Goal: Task Accomplishment & Management: Use online tool/utility

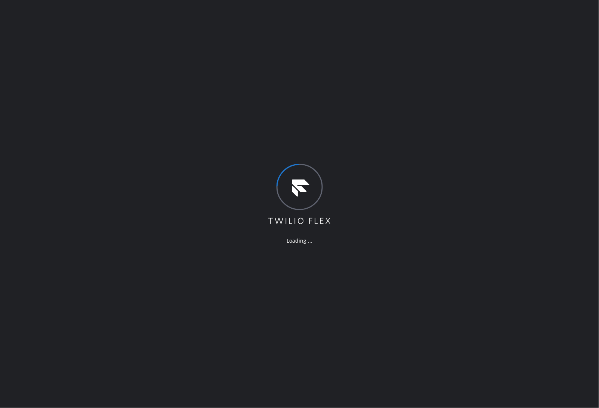
click at [241, 254] on div "Loading ..." at bounding box center [299, 204] width 599 height 408
click at [227, 335] on div "Loading ..." at bounding box center [299, 204] width 599 height 408
click at [343, 391] on div "Loading ..." at bounding box center [299, 204] width 599 height 408
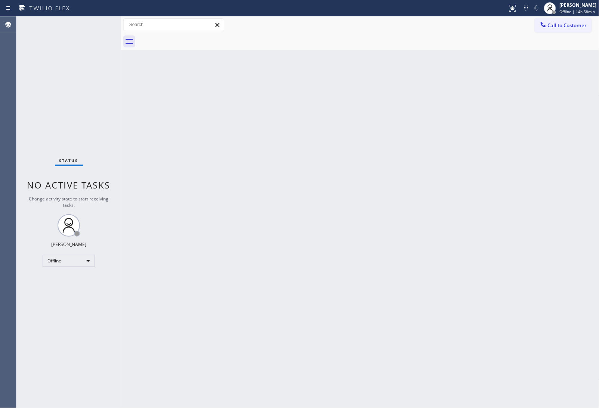
click at [524, 300] on div "Back to Dashboard Change Sender ID Customers Technicians Select a contact Outbo…" at bounding box center [360, 212] width 478 height 392
click at [574, 9] on span "Offline | 14h 58min" at bounding box center [577, 11] width 35 height 5
click at [548, 50] on button "Unavailable" at bounding box center [562, 49] width 75 height 10
click at [342, 304] on div "Back to Dashboard Change Sender ID Customers Technicians Select a contact Outbo…" at bounding box center [360, 212] width 478 height 392
click at [529, 209] on div "Back to Dashboard Change Sender ID Customers Technicians Select a contact Outbo…" at bounding box center [360, 212] width 478 height 392
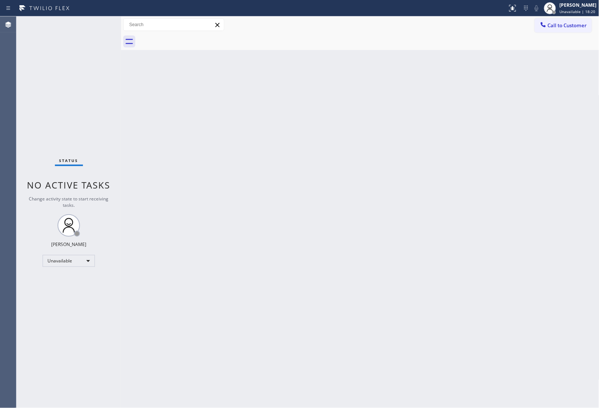
click at [529, 228] on div "Back to Dashboard Change Sender ID Customers Technicians Select a contact Outbo…" at bounding box center [360, 212] width 478 height 392
click at [582, 25] on span "Call to Customer" at bounding box center [567, 25] width 39 height 7
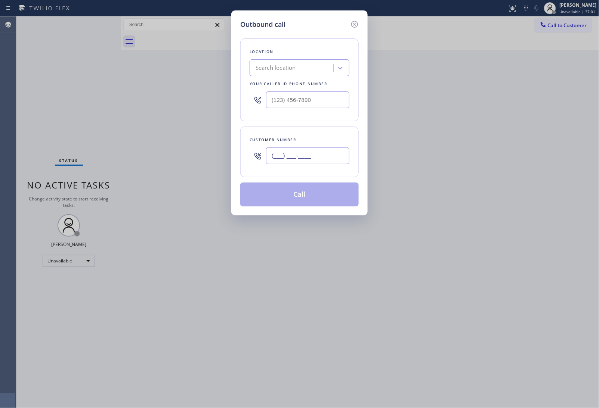
click at [302, 155] on input "(___) ___-____" at bounding box center [307, 156] width 83 height 17
paste input "866) 279-3677"
type input "[PHONE_NUMBER]"
click at [544, 324] on div "Outbound call Location Search location Your caller id phone number Customer num…" at bounding box center [299, 204] width 599 height 408
drag, startPoint x: 301, startPoint y: 98, endPoint x: 324, endPoint y: 126, distance: 36.6
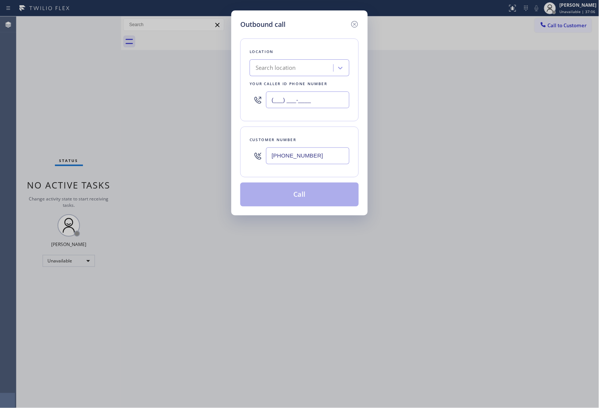
click at [301, 98] on input "(___) ___-____" at bounding box center [307, 100] width 83 height 17
paste input "833) 692-2271"
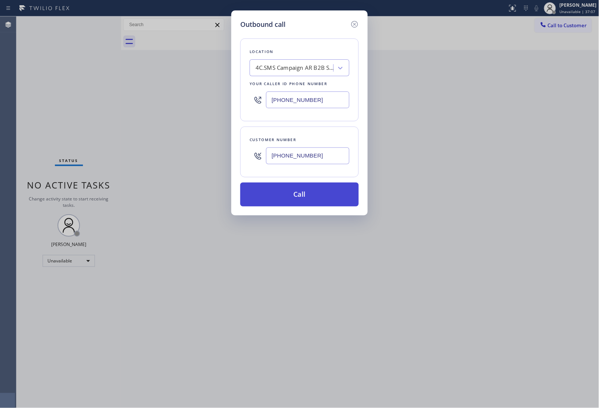
type input "[PHONE_NUMBER]"
click at [309, 204] on button "Call" at bounding box center [299, 195] width 118 height 24
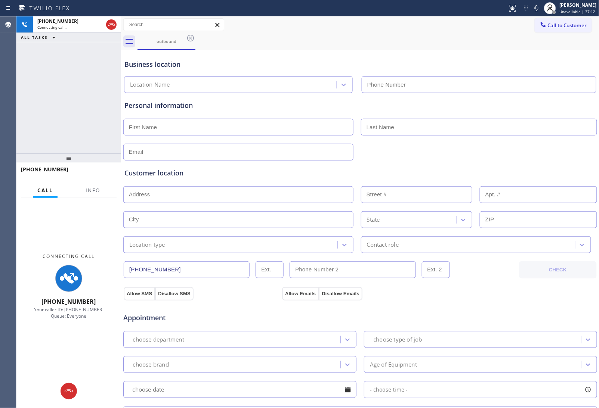
type input "[PHONE_NUMBER]"
click at [508, 149] on div at bounding box center [360, 151] width 475 height 18
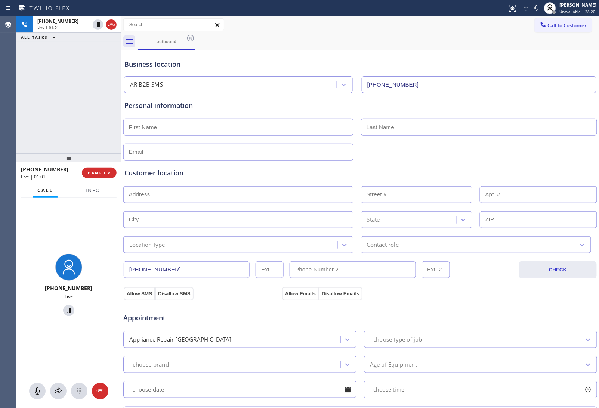
click at [101, 166] on div "[PHONE_NUMBER] Live | 01:01 HANG UP" at bounding box center [69, 172] width 96 height 19
click at [105, 174] on span "HANG UP" at bounding box center [99, 172] width 23 height 5
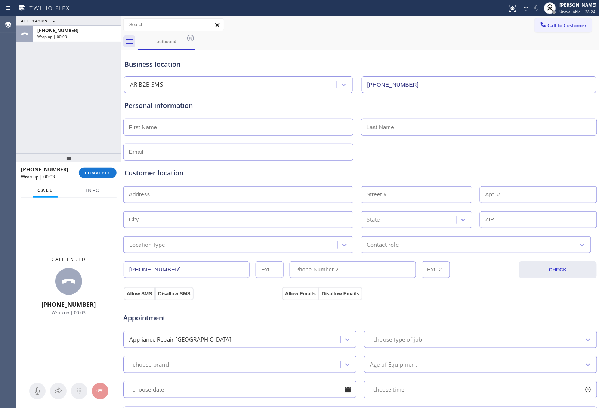
drag, startPoint x: 518, startPoint y: 303, endPoint x: 516, endPoint y: 297, distance: 6.2
click at [518, 303] on div "Appointment Appliance Repair High End - choose type of job - - choose brand - A…" at bounding box center [360, 371] width 475 height 143
click at [110, 176] on button "COMPLETE" at bounding box center [98, 173] width 38 height 10
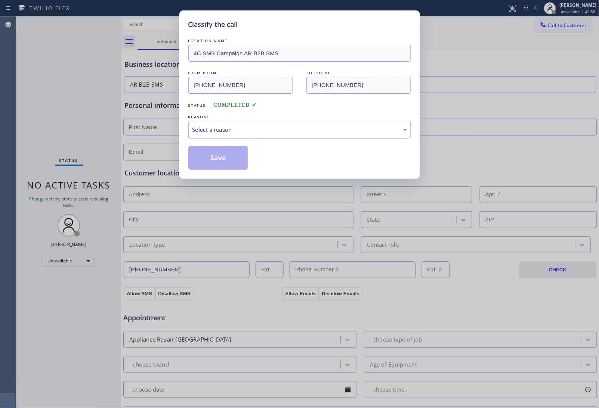
click at [229, 126] on div "Select a reason" at bounding box center [299, 130] width 214 height 9
click at [214, 159] on button "Save" at bounding box center [218, 158] width 60 height 24
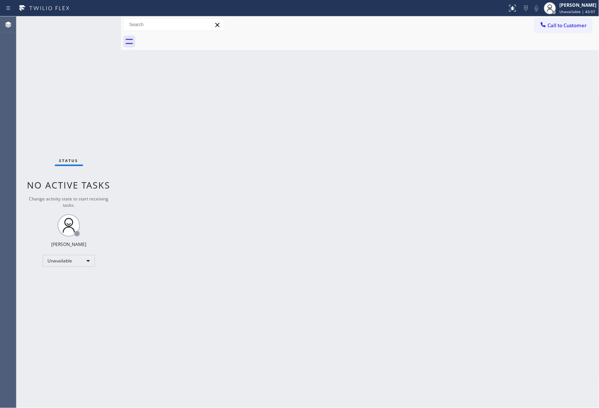
click at [572, 260] on div "Back to Dashboard Change Sender ID Customers Technicians Select a contact Outbo…" at bounding box center [360, 212] width 478 height 392
click at [545, 293] on div "Back to Dashboard Change Sender ID Customers Technicians Select a contact Outbo…" at bounding box center [360, 212] width 478 height 392
click at [529, 180] on div "Back to Dashboard Change Sender ID Customers Technicians Select a contact Outbo…" at bounding box center [360, 212] width 478 height 392
drag, startPoint x: 556, startPoint y: 27, endPoint x: 333, endPoint y: 160, distance: 259.6
click at [556, 27] on span "Call to Customer" at bounding box center [567, 25] width 39 height 7
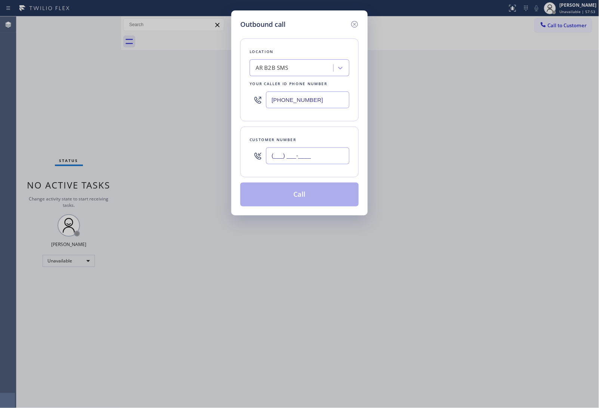
click at [317, 158] on input "(___) ___-____" at bounding box center [307, 156] width 83 height 17
paste input "718) 938-2222"
type input "[PHONE_NUMBER]"
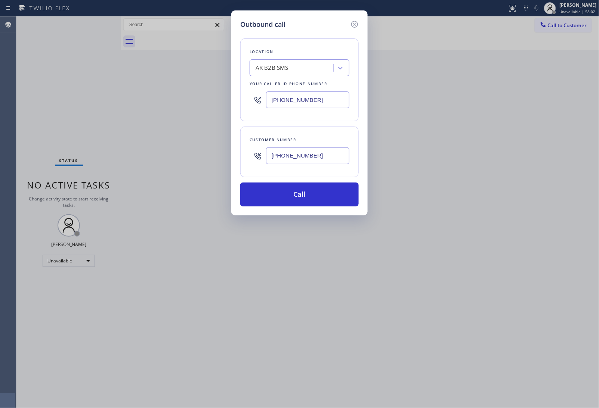
click at [309, 102] on input "[PHONE_NUMBER]" at bounding box center [307, 100] width 83 height 17
paste input "917) 924-6973"
type input "[PHONE_NUMBER]"
click at [318, 197] on button "Call" at bounding box center [299, 195] width 118 height 24
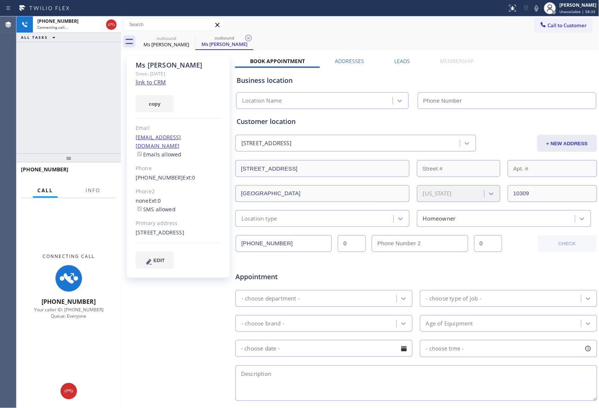
type input "[PHONE_NUMBER]"
drag, startPoint x: 546, startPoint y: 65, endPoint x: 517, endPoint y: 65, distance: 28.4
click at [546, 65] on div "Business location Star Appliance Expert [PHONE_NUMBER]" at bounding box center [416, 87] width 362 height 44
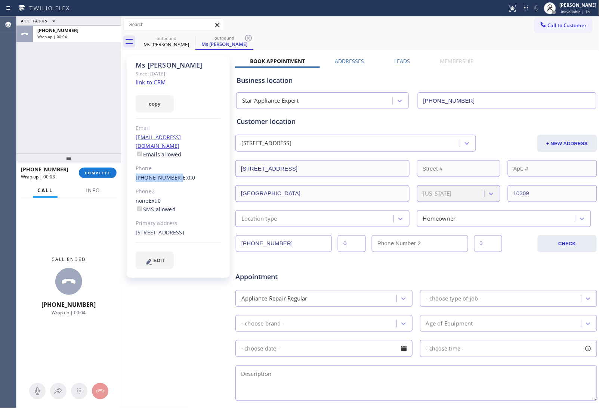
drag, startPoint x: 135, startPoint y: 172, endPoint x: 172, endPoint y: 172, distance: 37.7
click at [172, 172] on div "Ms [PERSON_NAME] Since: [DATE] link to CRM copy Email [EMAIL_ADDRESS][DOMAIN_NA…" at bounding box center [178, 167] width 103 height 222
copy link "[PHONE_NUMBER]"
click at [559, 25] on span "Call to Customer" at bounding box center [567, 25] width 39 height 7
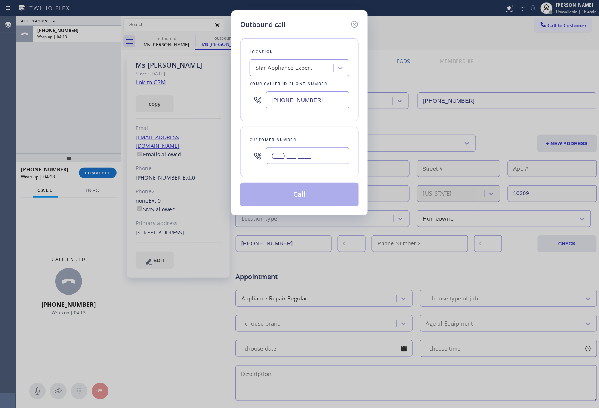
click at [322, 154] on input "(___) ___-____" at bounding box center [307, 156] width 83 height 17
paste input "973) 619-3902"
type input "[PHONE_NUMBER]"
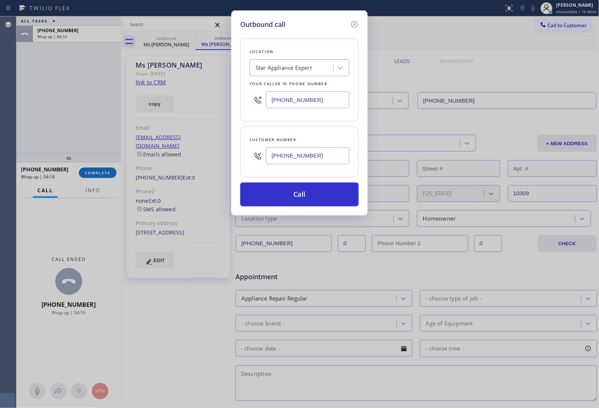
click at [287, 98] on input "[PHONE_NUMBER]" at bounding box center [307, 100] width 83 height 17
paste input "73) 834-6131"
type input "[PHONE_NUMBER]"
click at [296, 201] on button "Call" at bounding box center [299, 195] width 118 height 24
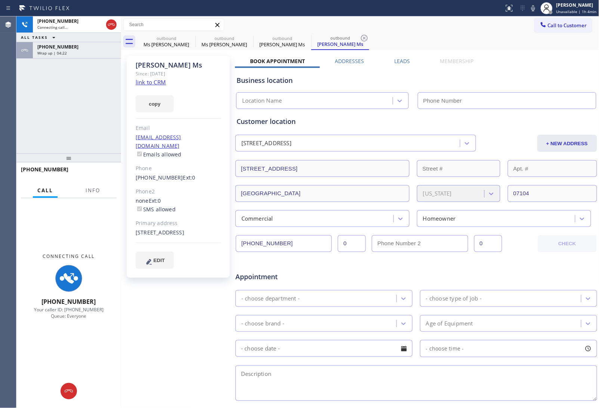
type input "[PHONE_NUMBER]"
click at [19, 142] on div "[PHONE_NUMBER] Connecting call… ALL TASKS ALL TASKS ACTIVE TASKS TASKS IN WRAP …" at bounding box center [68, 84] width 105 height 137
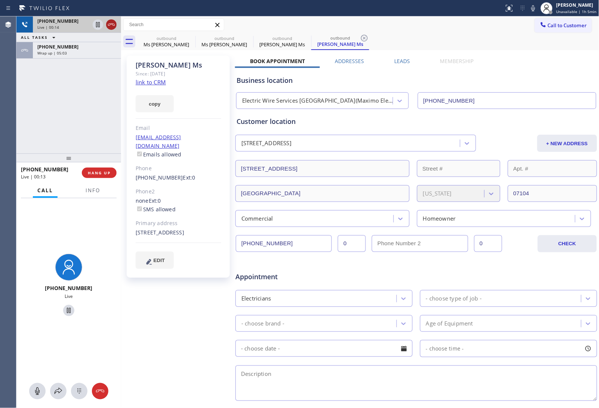
click at [111, 25] on icon at bounding box center [111, 24] width 9 height 9
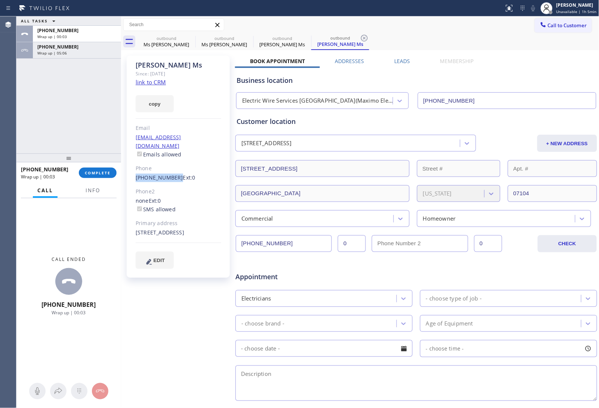
drag, startPoint x: 141, startPoint y: 169, endPoint x: 172, endPoint y: 169, distance: 31.4
click at [172, 169] on div "[PERSON_NAME] Ms Since: [DATE] link to CRM copy Email [EMAIL_ADDRESS][DOMAIN_NA…" at bounding box center [178, 167] width 103 height 222
copy link "[PHONE_NUMBER]"
drag, startPoint x: 536, startPoint y: 267, endPoint x: 269, endPoint y: 222, distance: 271.0
click at [535, 267] on div "Appointment" at bounding box center [416, 272] width 363 height 19
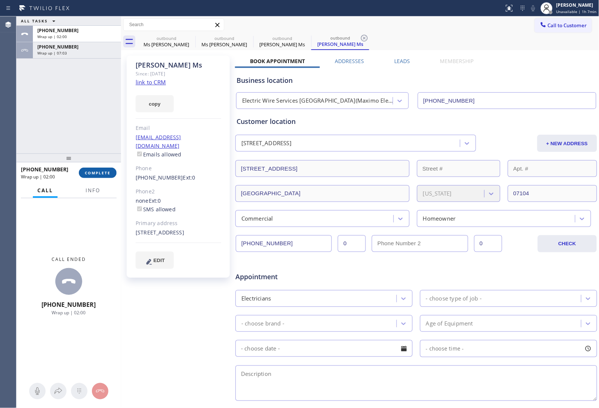
click at [88, 171] on span "COMPLETE" at bounding box center [98, 172] width 26 height 5
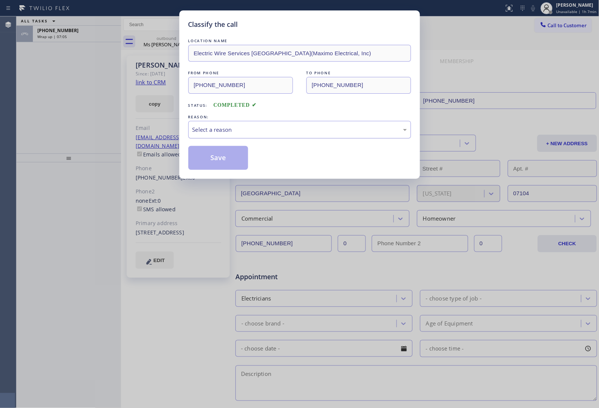
click at [228, 126] on div "Select a reason" at bounding box center [299, 130] width 214 height 9
click at [216, 159] on button "Save" at bounding box center [218, 158] width 60 height 24
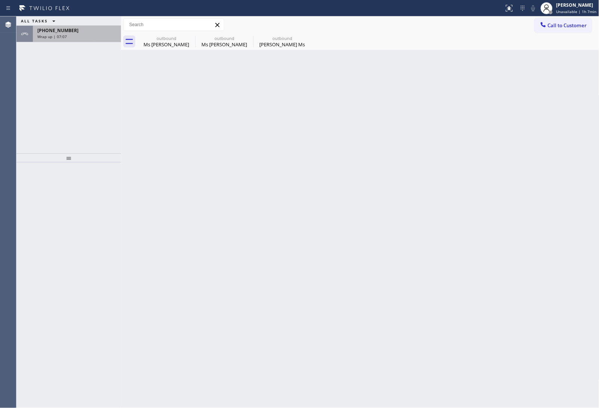
click at [69, 35] on div "Wrap up | 07:07" at bounding box center [76, 36] width 79 height 5
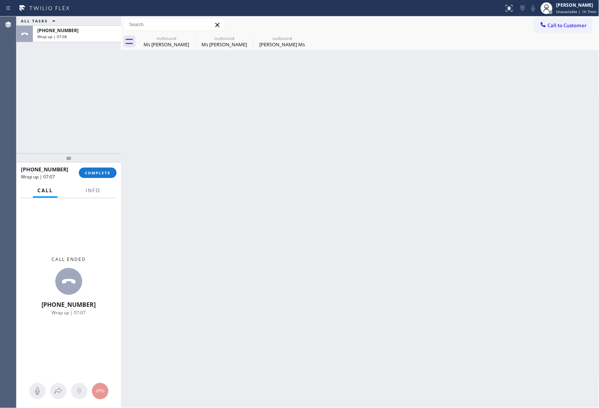
click at [98, 178] on div "[PHONE_NUMBER] Wrap up | 07:07 COMPLETE" at bounding box center [69, 172] width 96 height 19
click at [101, 172] on span "COMPLETE" at bounding box center [98, 172] width 26 height 5
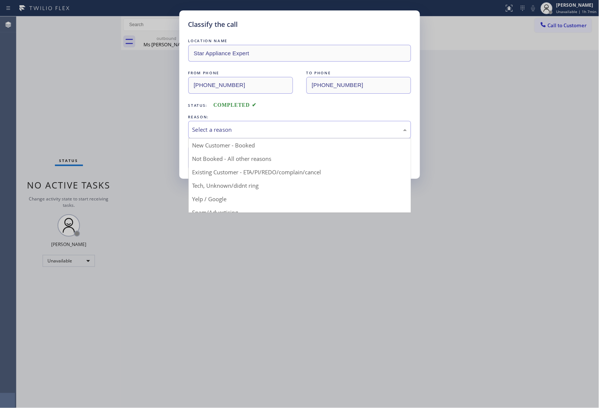
click at [223, 133] on div "Select a reason" at bounding box center [299, 130] width 223 height 18
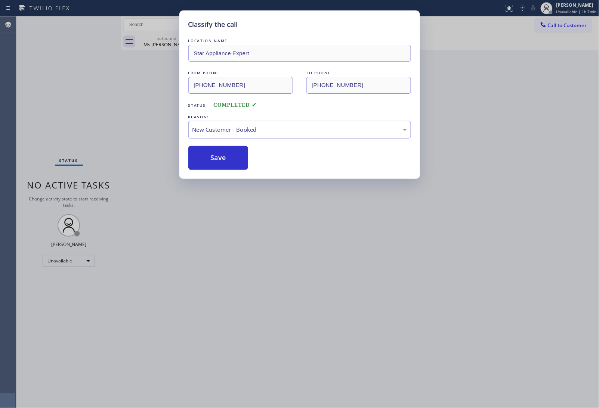
click at [225, 136] on div "New Customer - Booked" at bounding box center [299, 130] width 223 height 18
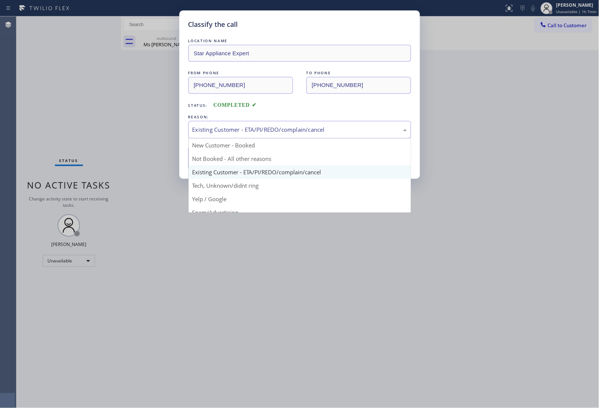
click at [223, 133] on div "Existing Customer - ETA/PI/REDO/complain/cancel" at bounding box center [299, 130] width 214 height 9
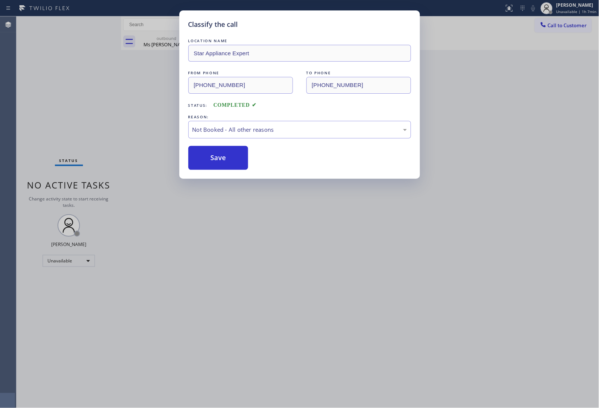
click at [211, 169] on button "Save" at bounding box center [218, 158] width 60 height 24
type input "[PHONE_NUMBER]"
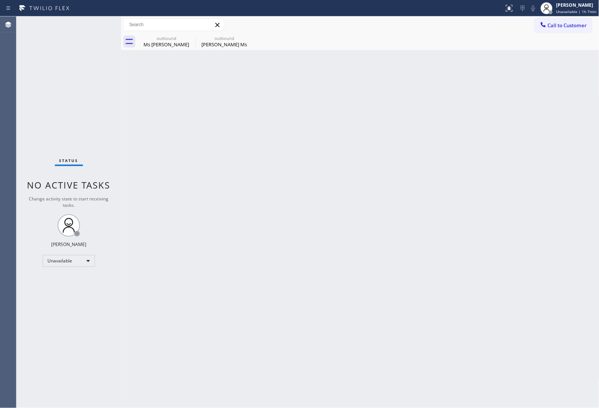
click at [559, 288] on div "Back to Dashboard Change Sender ID Customers Technicians Select a contact Outbo…" at bounding box center [360, 212] width 478 height 392
click at [563, 297] on div "Back to Dashboard Change Sender ID Customers Technicians Select a contact Outbo…" at bounding box center [360, 212] width 478 height 392
drag, startPoint x: 547, startPoint y: 120, endPoint x: 517, endPoint y: 68, distance: 60.3
click at [547, 120] on div "Back to Dashboard Change Sender ID Customers Technicians Select a contact Outbo…" at bounding box center [360, 212] width 478 height 392
click at [557, 31] on button "Call to Customer" at bounding box center [563, 25] width 57 height 14
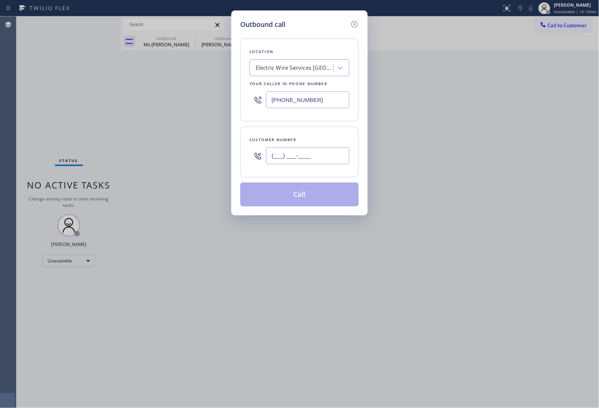
click at [315, 154] on input "(___) ___-____" at bounding box center [307, 156] width 83 height 17
paste input "973) 619-3902"
type input "[PHONE_NUMBER]"
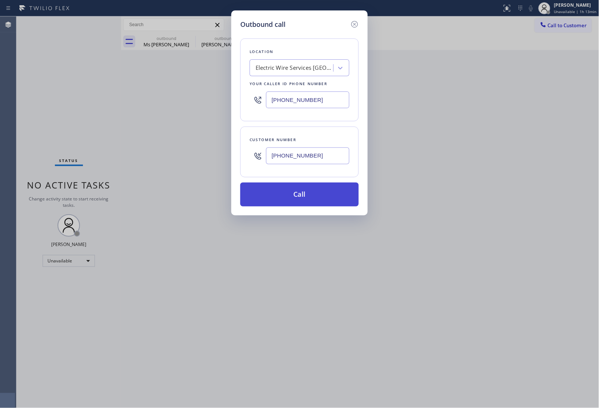
click at [312, 193] on button "Call" at bounding box center [299, 195] width 118 height 24
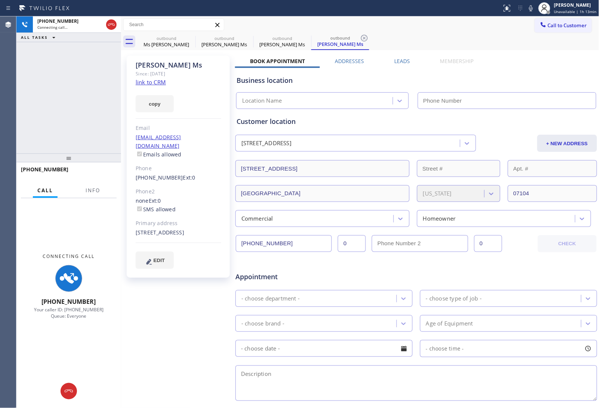
type input "[PHONE_NUMBER]"
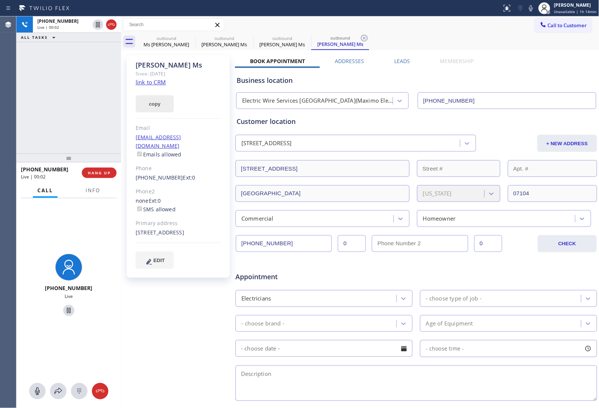
drag, startPoint x: 555, startPoint y: 58, endPoint x: 166, endPoint y: 100, distance: 391.9
click at [539, 58] on div "Book Appointment Addresses Leads Membership Business location Electric Wire Ser…" at bounding box center [416, 297] width 362 height 479
click at [103, 172] on span "HANG UP" at bounding box center [99, 172] width 23 height 5
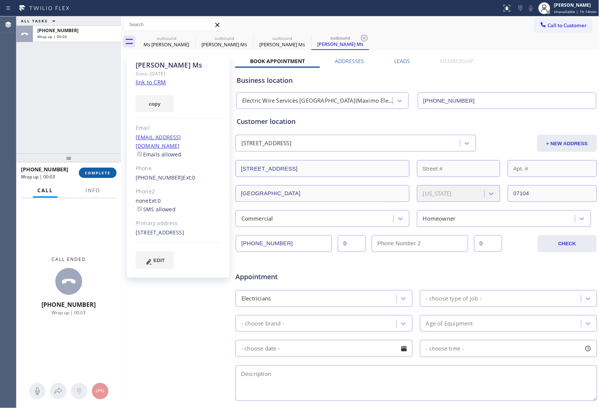
click at [98, 174] on span "COMPLETE" at bounding box center [98, 172] width 26 height 5
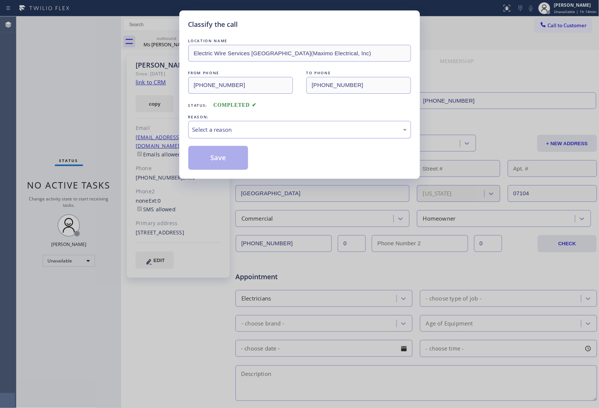
drag, startPoint x: 243, startPoint y: 120, endPoint x: 244, endPoint y: 132, distance: 12.4
click at [244, 122] on div "REASON: Select a reason" at bounding box center [299, 125] width 223 height 25
click at [244, 132] on div "Select a reason" at bounding box center [299, 130] width 214 height 9
click at [223, 161] on button "Save" at bounding box center [218, 158] width 60 height 24
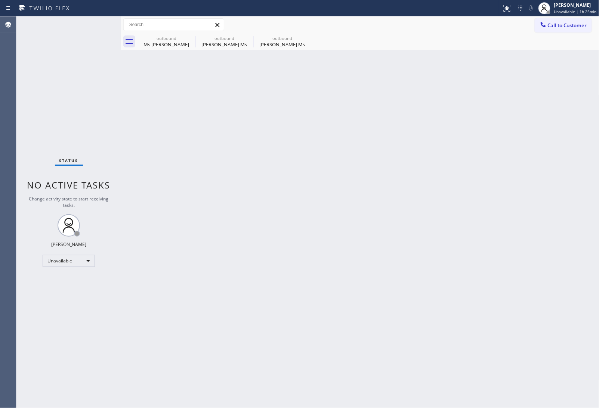
click at [561, 80] on div "Back to Dashboard Change Sender ID Customers Technicians Select a contact Outbo…" at bounding box center [360, 212] width 478 height 392
click at [549, 99] on div "Back to Dashboard Change Sender ID Customers Technicians Select a contact Outbo…" at bounding box center [360, 212] width 478 height 392
click at [561, 198] on div "Back to Dashboard Change Sender ID Customers Technicians Select a contact Outbo…" at bounding box center [360, 212] width 478 height 392
click at [556, 28] on span "Call to Customer" at bounding box center [567, 25] width 39 height 7
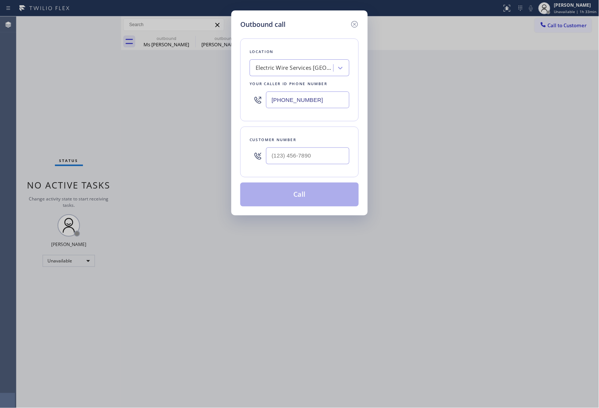
click at [296, 101] on input "[PHONE_NUMBER]" at bounding box center [307, 100] width 83 height 17
paste input "301) 591-6882"
type input "[PHONE_NUMBER]"
type input "(___) ___-____"
click at [286, 152] on input "(___) ___-____" at bounding box center [307, 156] width 83 height 17
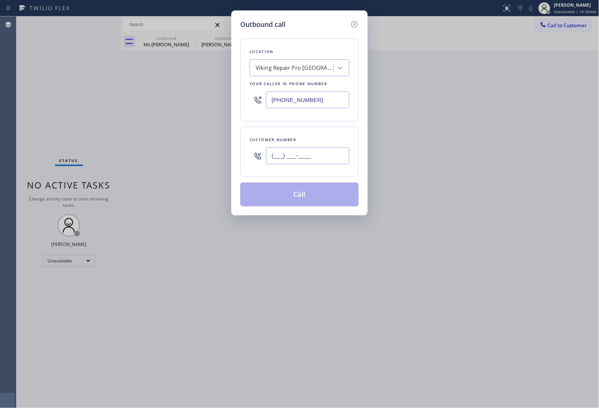
paste input "301) 494-0371"
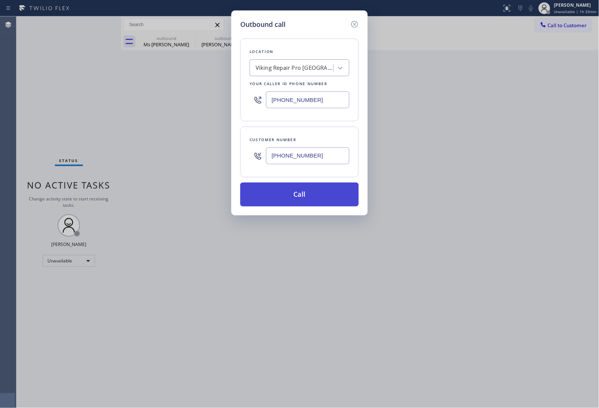
type input "[PHONE_NUMBER]"
click at [313, 191] on button "Call" at bounding box center [299, 195] width 118 height 24
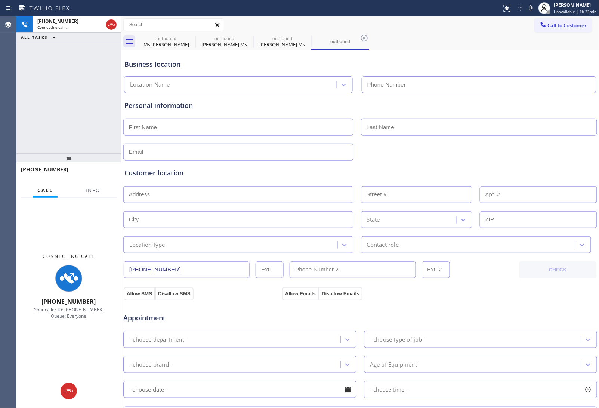
type input "[PHONE_NUMBER]"
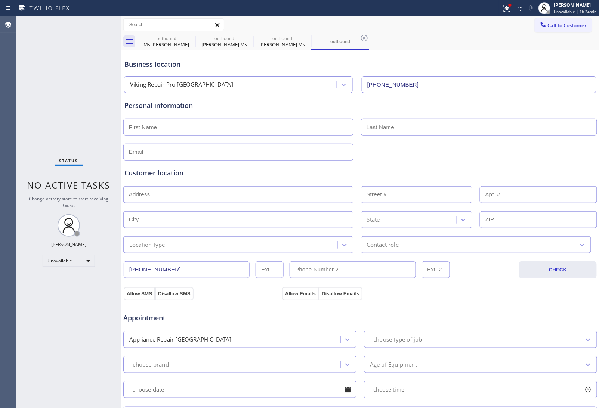
click at [529, 160] on div "Customer location >> ADD NEW ADDRESS << + NEW ADDRESS State Location type Conta…" at bounding box center [360, 206] width 475 height 96
click at [565, 27] on span "Call to Customer" at bounding box center [567, 25] width 39 height 7
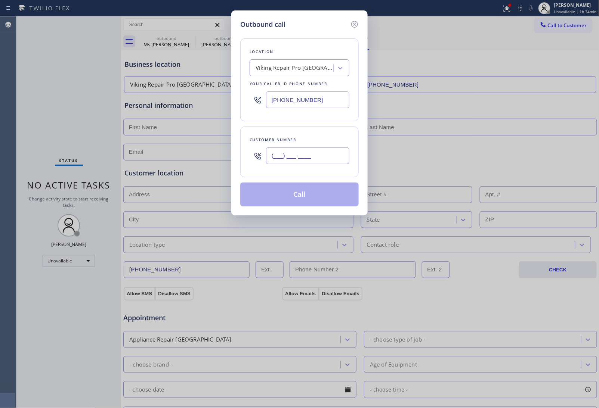
click at [289, 163] on input "(___) ___-____" at bounding box center [307, 156] width 83 height 17
paste input "301) 494-0371"
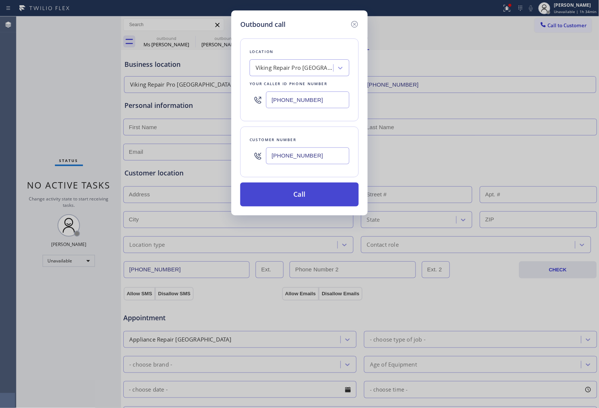
type input "[PHONE_NUMBER]"
drag, startPoint x: 299, startPoint y: 194, endPoint x: 226, endPoint y: 35, distance: 174.6
click at [302, 194] on button "Call" at bounding box center [299, 195] width 118 height 24
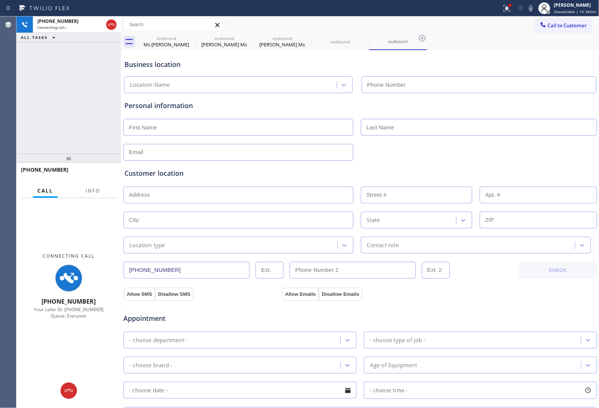
type input "[PHONE_NUMBER]"
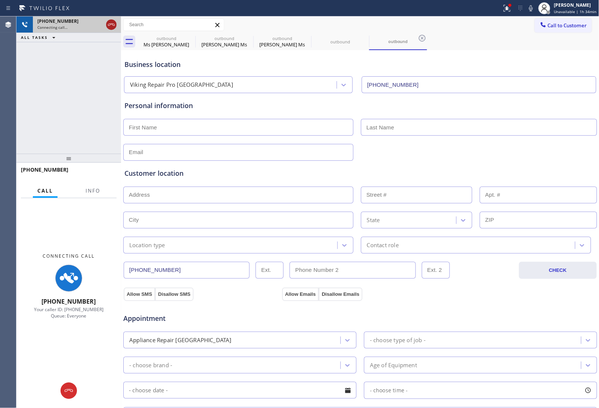
click at [111, 23] on icon at bounding box center [111, 24] width 9 height 9
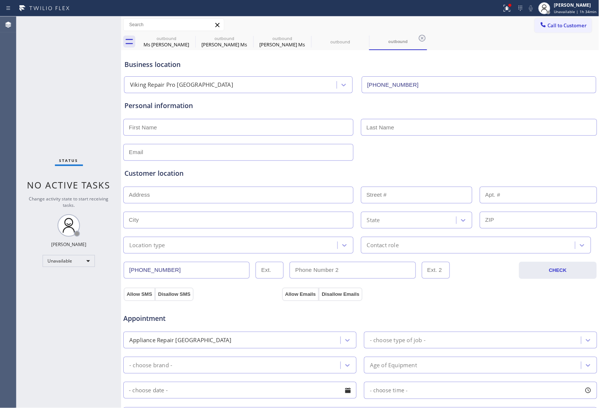
drag, startPoint x: 88, startPoint y: 199, endPoint x: 92, endPoint y: 221, distance: 22.3
click at [91, 195] on div "Status No active tasks Change activity state to start receiving tasks. [PERSON_…" at bounding box center [68, 211] width 105 height 391
click at [484, 110] on div "Personal information" at bounding box center [360, 106] width 472 height 10
click at [550, 20] on button "Call to Customer" at bounding box center [563, 25] width 57 height 14
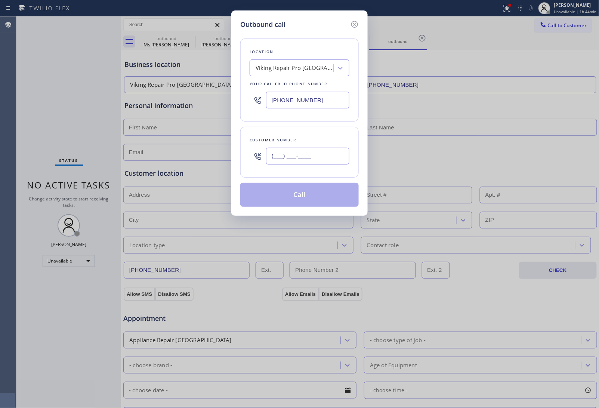
drag, startPoint x: 307, startPoint y: 161, endPoint x: 372, endPoint y: 86, distance: 99.3
click at [310, 158] on input "(___) ___-____" at bounding box center [307, 156] width 83 height 17
paste input "908) 296-3872"
type input "[PHONE_NUMBER]"
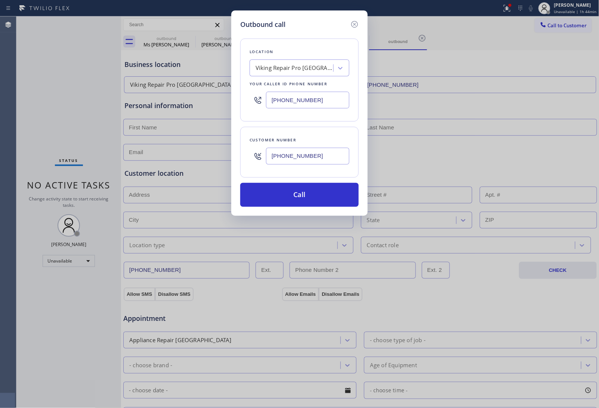
click at [282, 96] on input "[PHONE_NUMBER]" at bounding box center [307, 100] width 83 height 17
paste input "213) 566-122"
type input "[PHONE_NUMBER]"
click at [309, 198] on button "Call" at bounding box center [299, 195] width 118 height 24
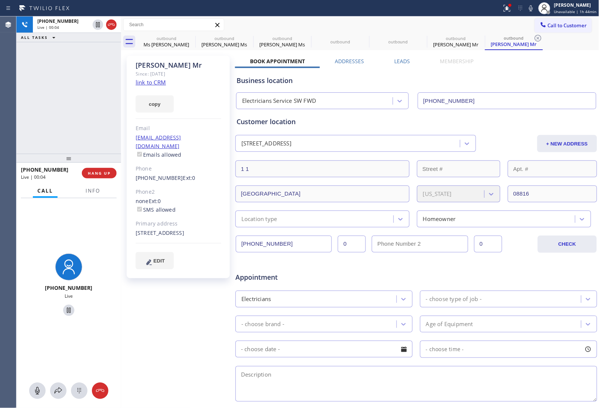
drag, startPoint x: 524, startPoint y: 71, endPoint x: 527, endPoint y: 66, distance: 6.2
click at [524, 71] on div "Business location Electricians Service SW FWD [PHONE_NUMBER]" at bounding box center [416, 88] width 362 height 41
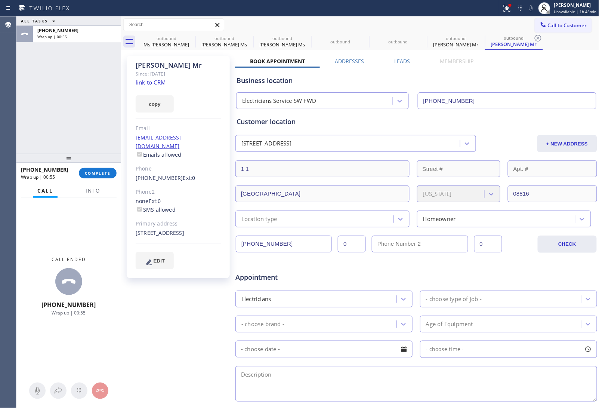
click at [540, 78] on div "Business location" at bounding box center [416, 80] width 359 height 10
click at [98, 174] on span "COMPLETE" at bounding box center [98, 172] width 26 height 5
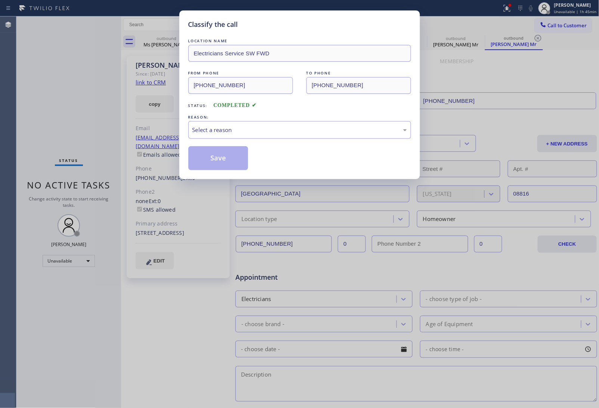
click at [537, 220] on div "Classify the call LOCATION NAME Electricians Service SW FWD FROM PHONE [PHONE_N…" at bounding box center [299, 204] width 599 height 408
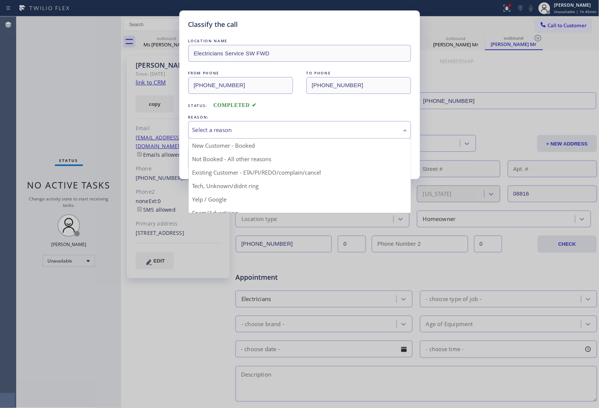
click at [252, 131] on div "Select a reason" at bounding box center [299, 130] width 214 height 9
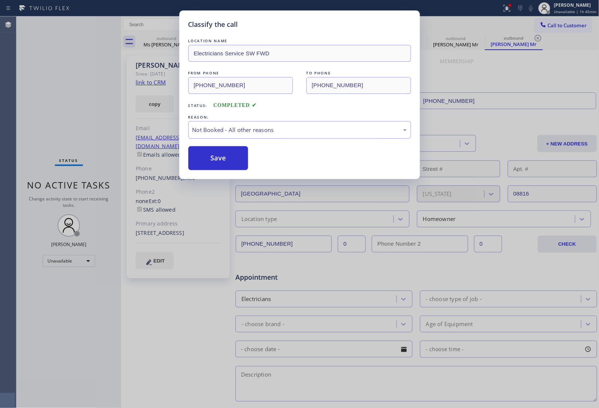
click at [227, 160] on button "Save" at bounding box center [218, 158] width 60 height 24
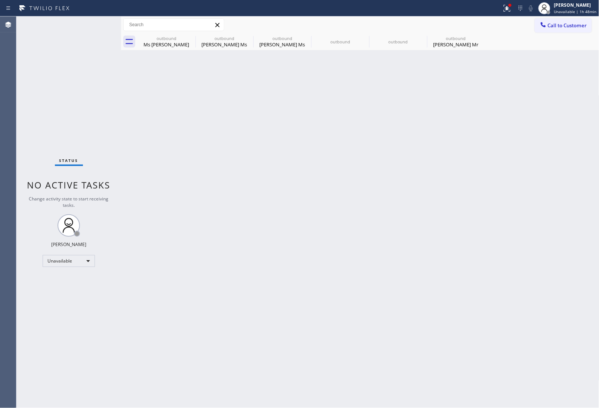
click at [536, 354] on div "Back to Dashboard Change Sender ID Customers Technicians Select a contact Outbo…" at bounding box center [360, 211] width 478 height 391
click at [193, 38] on icon at bounding box center [190, 38] width 9 height 9
click at [244, 38] on icon at bounding box center [248, 38] width 9 height 9
click at [0, 0] on icon at bounding box center [0, 0] width 0 height 0
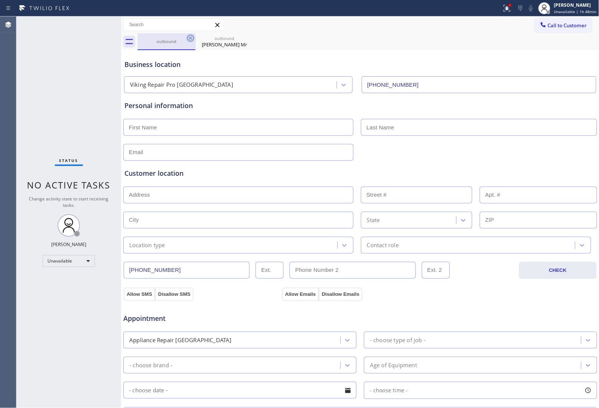
click at [189, 37] on icon at bounding box center [190, 38] width 7 height 7
type input "[PHONE_NUMBER]"
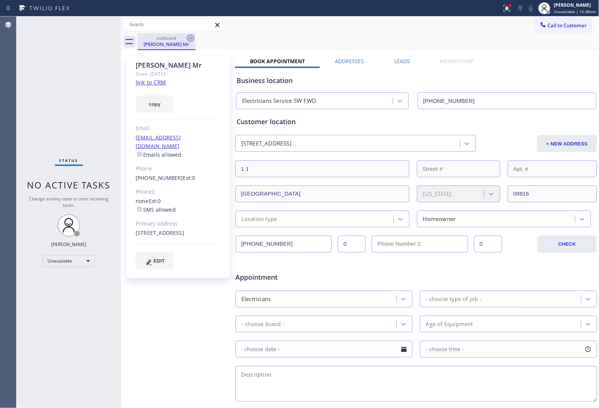
click at [189, 37] on icon at bounding box center [190, 38] width 7 height 7
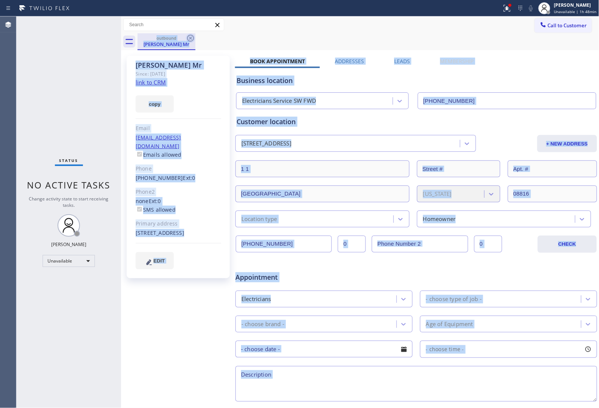
click at [189, 37] on div "outbound [PERSON_NAME] Mr" at bounding box center [368, 41] width 462 height 17
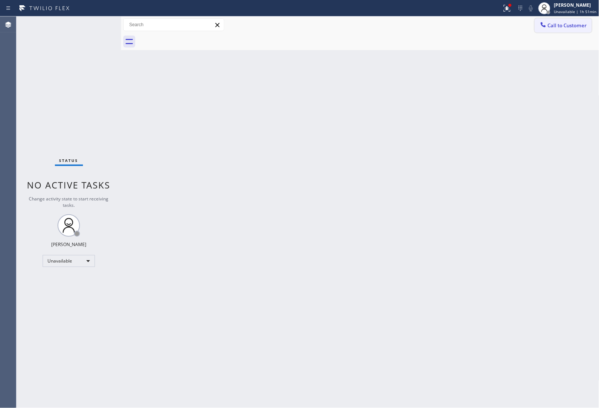
click at [559, 25] on span "Call to Customer" at bounding box center [567, 25] width 39 height 7
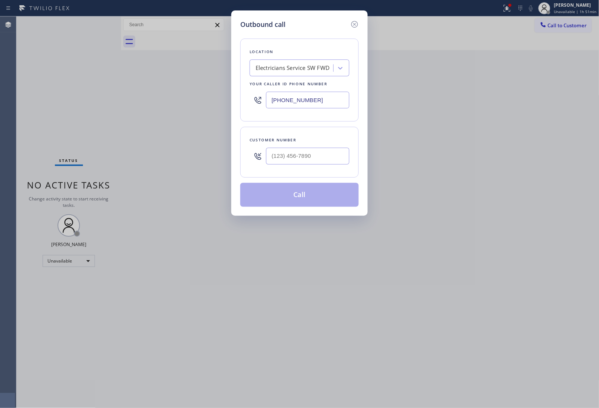
drag, startPoint x: 308, startPoint y: 107, endPoint x: 6, endPoint y: 234, distance: 327.2
click at [306, 107] on input "[PHONE_NUMBER]" at bounding box center [307, 100] width 83 height 17
paste input "855) 731-495"
type input "[PHONE_NUMBER]"
click at [309, 159] on input "text" at bounding box center [307, 156] width 83 height 17
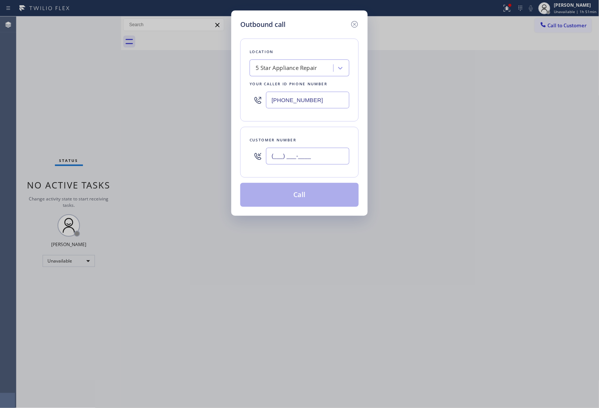
paste input "917) 865-1724"
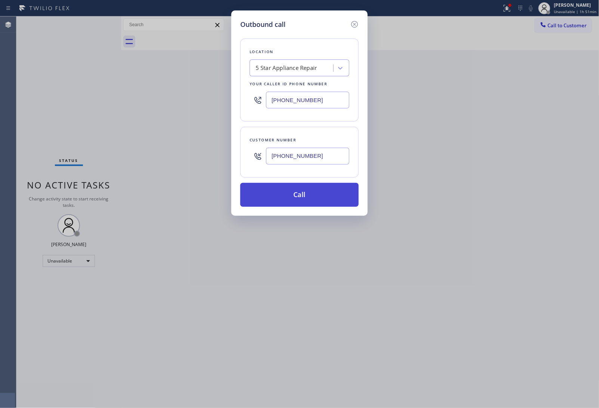
type input "[PHONE_NUMBER]"
click at [305, 198] on button "Call" at bounding box center [299, 195] width 118 height 24
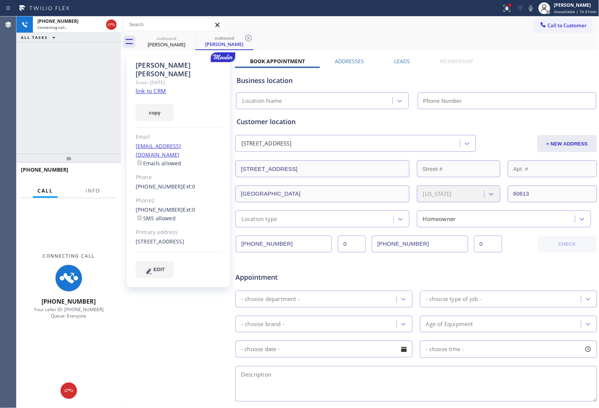
type input "[PHONE_NUMBER]"
click at [158, 87] on link "link to CRM" at bounding box center [151, 90] width 30 height 7
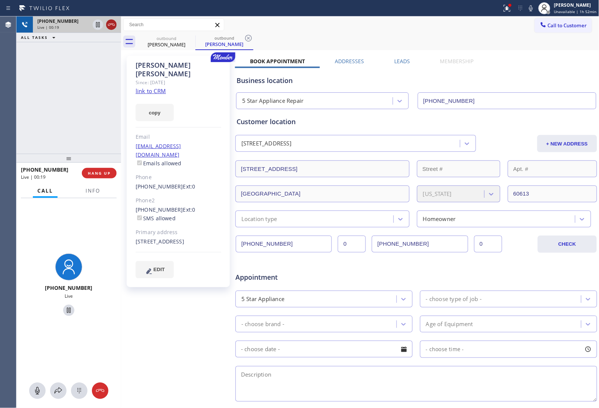
click at [108, 24] on icon at bounding box center [111, 24] width 9 height 9
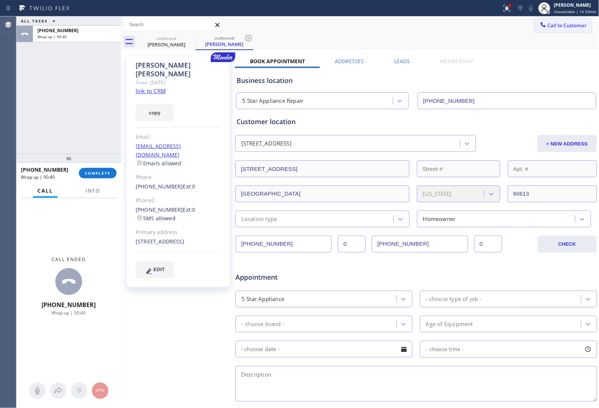
click at [545, 32] on button "Call to Customer" at bounding box center [563, 25] width 57 height 14
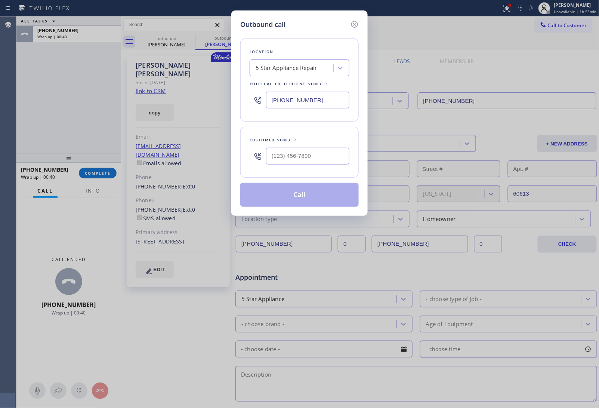
click at [558, 27] on div "Outbound call Location 5 Star Appliance Repair Your caller id phone number [PHO…" at bounding box center [299, 204] width 599 height 408
click at [316, 152] on input "(___) ___-____" at bounding box center [307, 156] width 83 height 17
paste input "917) 865-1724"
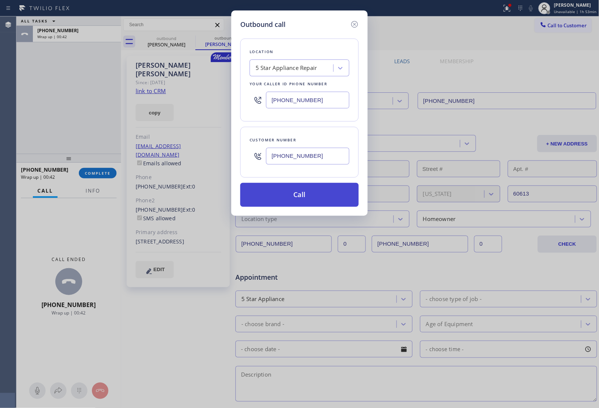
type input "[PHONE_NUMBER]"
click at [300, 200] on button "Call" at bounding box center [299, 195] width 118 height 24
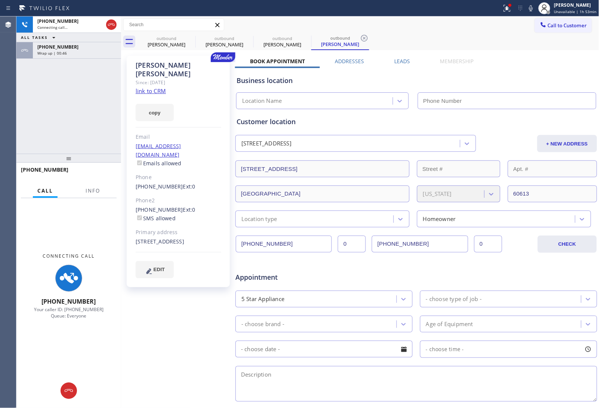
type input "[PHONE_NUMBER]"
click at [538, 67] on div "Business location 5 Star Appliance Repair [PHONE_NUMBER]" at bounding box center [416, 87] width 362 height 44
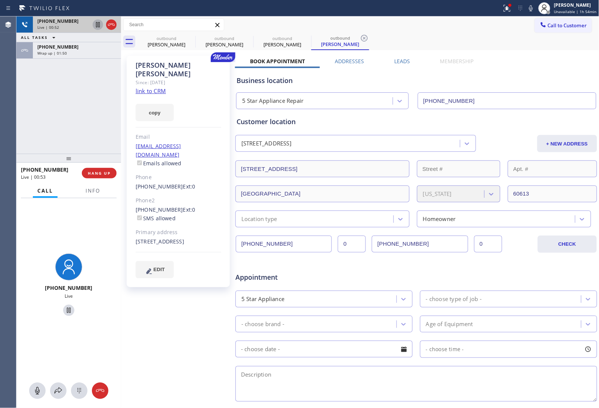
click at [95, 24] on icon at bounding box center [97, 24] width 9 height 9
click at [532, 5] on icon at bounding box center [530, 8] width 9 height 9
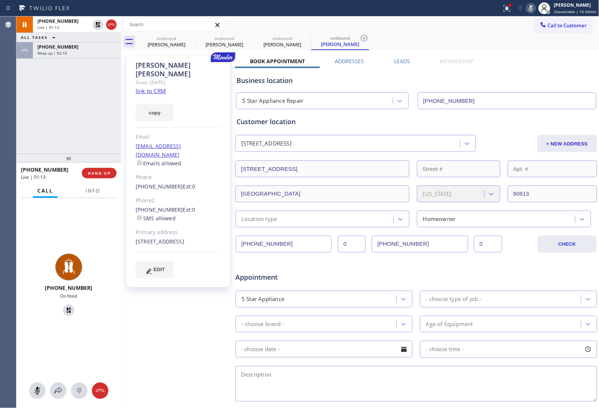
click at [539, 52] on div "[PERSON_NAME] Since: [DATE] link to CRM copy Email [EMAIL_ADDRESS][DOMAIN_NAME]…" at bounding box center [360, 294] width 475 height 484
click at [95, 22] on icon at bounding box center [97, 24] width 9 height 9
click at [532, 9] on icon at bounding box center [530, 8] width 9 height 9
click at [534, 59] on div "Book Appointment Addresses Leads Membership Business location 5 Star Appliance …" at bounding box center [416, 297] width 362 height 479
click at [94, 195] on button "Info" at bounding box center [93, 190] width 24 height 15
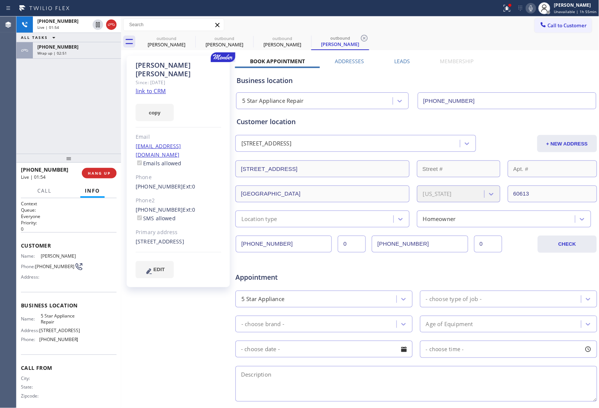
click at [94, 194] on button "Info" at bounding box center [92, 190] width 24 height 15
drag, startPoint x: 53, startPoint y: 272, endPoint x: 36, endPoint y: 263, distance: 19.2
click at [36, 263] on div "Name: [PERSON_NAME] Phone: [PHONE_NUMBER] Address:" at bounding box center [50, 268] width 58 height 30
copy span "[PHONE_NUMBER]"
click at [0, 184] on div "Agent Desktop" at bounding box center [8, 211] width 16 height 391
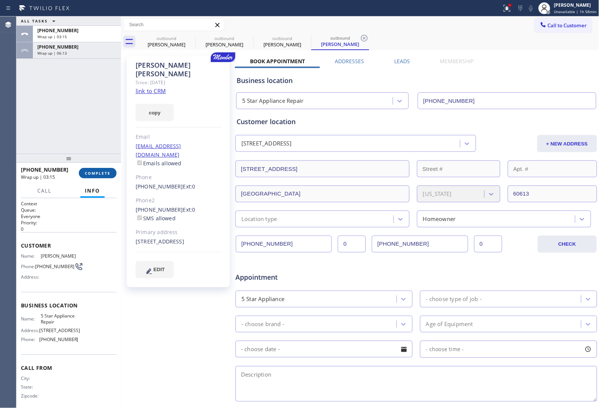
click at [103, 175] on button "COMPLETE" at bounding box center [98, 173] width 38 height 10
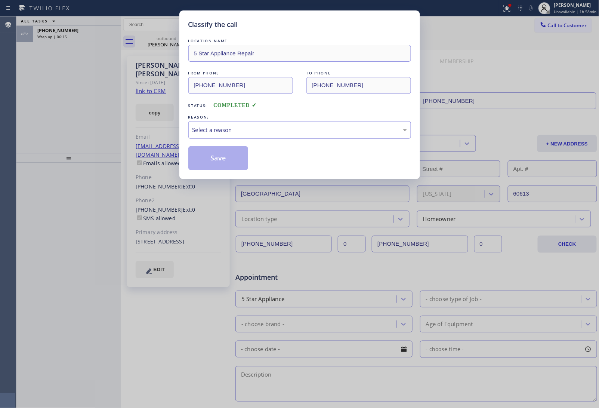
click at [251, 133] on div "Select a reason" at bounding box center [299, 130] width 214 height 9
click at [219, 163] on button "Save" at bounding box center [218, 158] width 60 height 24
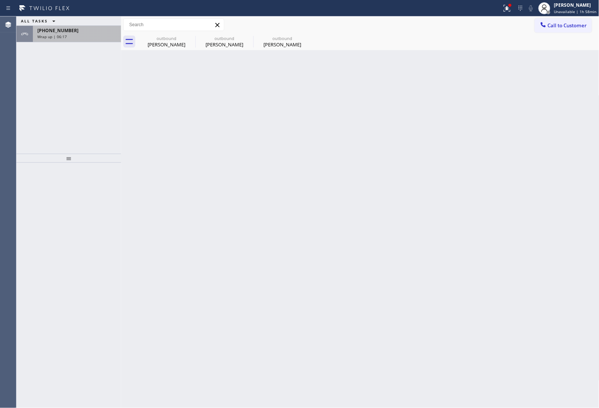
click at [57, 36] on span "Wrap up | 06:17" at bounding box center [52, 36] width 30 height 5
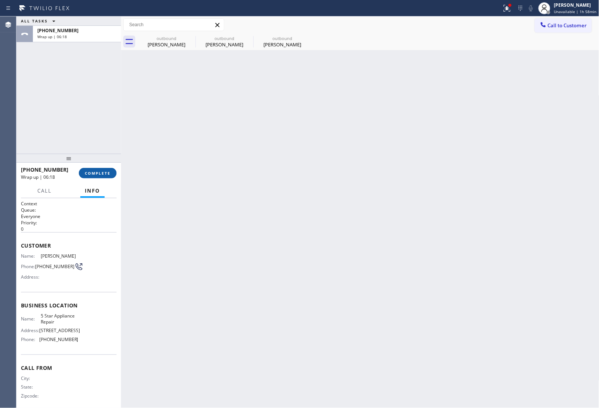
click at [112, 176] on button "COMPLETE" at bounding box center [98, 173] width 38 height 10
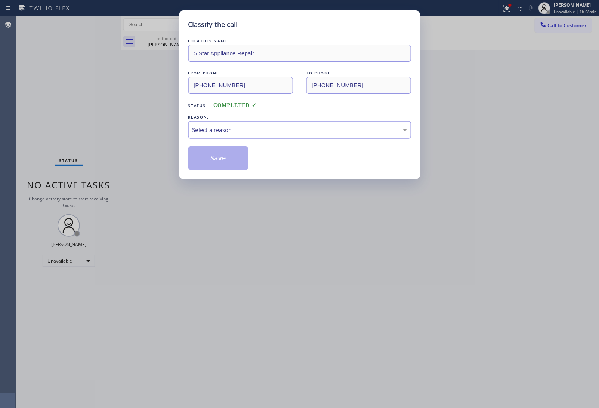
click at [232, 140] on div "LOCATION NAME 5 Star Appliance Repair FROM PHONE [PHONE_NUMBER] TO PHONE [PHONE…" at bounding box center [299, 103] width 223 height 133
click at [229, 137] on div "Select a reason" at bounding box center [299, 130] width 223 height 18
click at [222, 161] on button "Save" at bounding box center [218, 158] width 60 height 24
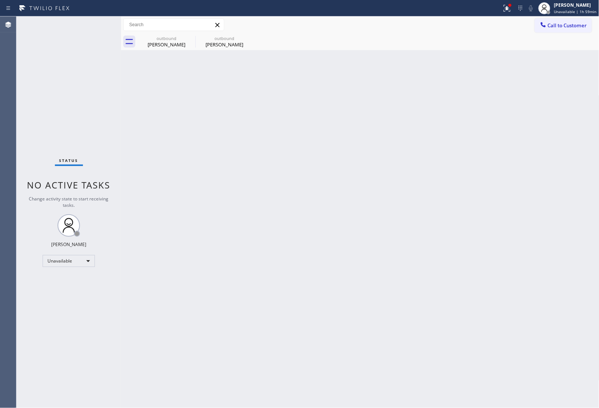
drag, startPoint x: 551, startPoint y: 303, endPoint x: 539, endPoint y: 304, distance: 12.4
click at [551, 303] on div "Back to Dashboard Change Sender ID Customers Technicians Select a contact Outbo…" at bounding box center [360, 211] width 478 height 391
click at [0, 0] on icon at bounding box center [0, 0] width 0 height 0
click at [244, 36] on icon at bounding box center [248, 38] width 9 height 9
click at [192, 36] on div at bounding box center [368, 41] width 462 height 17
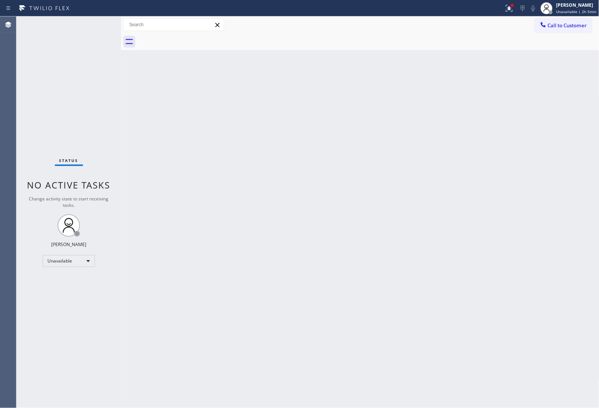
click at [192, 36] on div at bounding box center [368, 41] width 462 height 17
drag, startPoint x: 561, startPoint y: 323, endPoint x: 557, endPoint y: 324, distance: 4.5
click at [560, 323] on div "Back to Dashboard Change Sender ID Customers Technicians Select a contact Outbo…" at bounding box center [360, 211] width 478 height 391
click at [273, 197] on div "Back to Dashboard Change Sender ID Customers Technicians Select a contact Outbo…" at bounding box center [360, 211] width 478 height 391
click at [526, 316] on div "Back to Dashboard Change Sender ID Customers Technicians Select a contact Outbo…" at bounding box center [360, 211] width 478 height 391
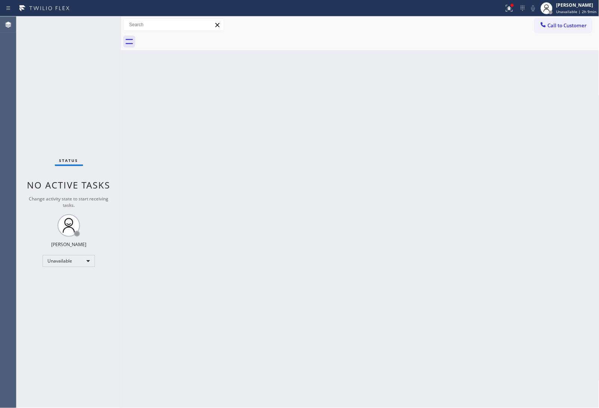
click at [520, 350] on div "Back to Dashboard Change Sender ID Customers Technicians Select a contact Outbo…" at bounding box center [360, 211] width 478 height 391
click at [533, 331] on div "Back to Dashboard Change Sender ID Customers Technicians Select a contact Outbo…" at bounding box center [360, 211] width 478 height 391
drag, startPoint x: 520, startPoint y: 319, endPoint x: 515, endPoint y: 325, distance: 7.7
click at [520, 319] on div "Back to Dashboard Change Sender ID Customers Technicians Select a contact Outbo…" at bounding box center [360, 211] width 478 height 391
drag, startPoint x: 556, startPoint y: 236, endPoint x: 553, endPoint y: 247, distance: 11.9
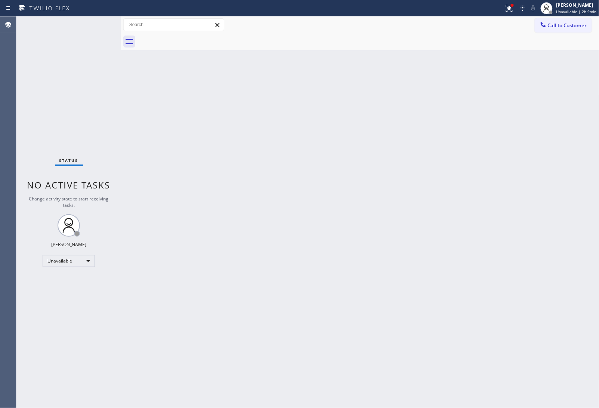
click at [556, 236] on div "Back to Dashboard Change Sender ID Customers Technicians Select a contact Outbo…" at bounding box center [360, 211] width 478 height 391
click at [564, 25] on span "Call to Customer" at bounding box center [567, 25] width 39 height 7
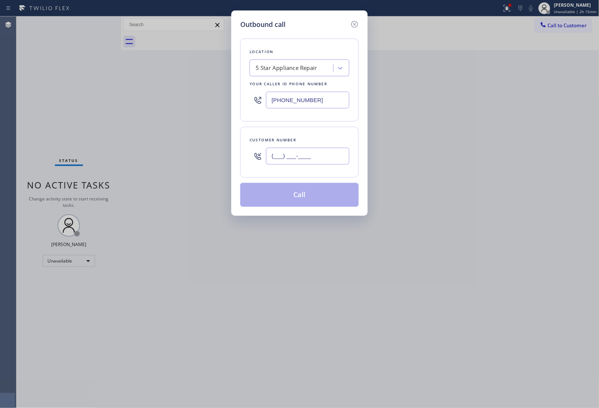
click at [324, 155] on input "(___) ___-____" at bounding box center [307, 156] width 83 height 17
paste input "718) 938-2222"
type input "[PHONE_NUMBER]"
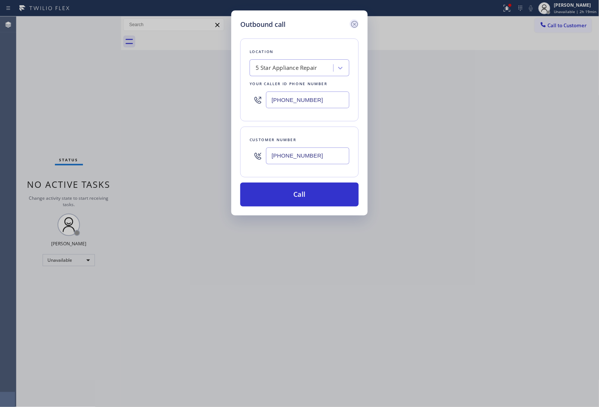
click at [354, 23] on icon at bounding box center [354, 24] width 9 height 9
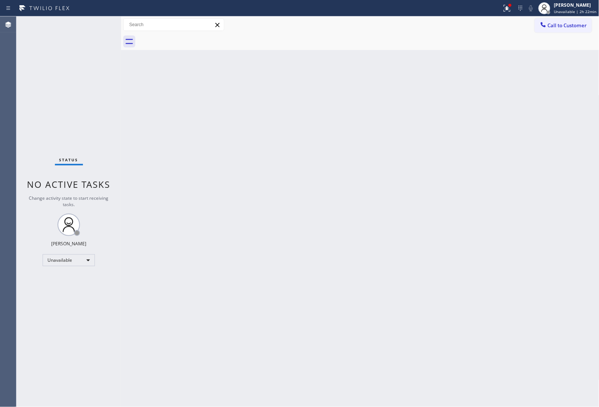
click at [565, 340] on div "Back to Dashboard Change Sender ID Customers Technicians Select a contact Outbo…" at bounding box center [360, 211] width 478 height 391
click at [561, 299] on div "Back to Dashboard Change Sender ID Customers Technicians Select a contact Outbo…" at bounding box center [360, 211] width 478 height 391
drag, startPoint x: 565, startPoint y: 28, endPoint x: 357, endPoint y: 92, distance: 217.0
click at [542, 27] on button "Call to Customer" at bounding box center [563, 25] width 57 height 14
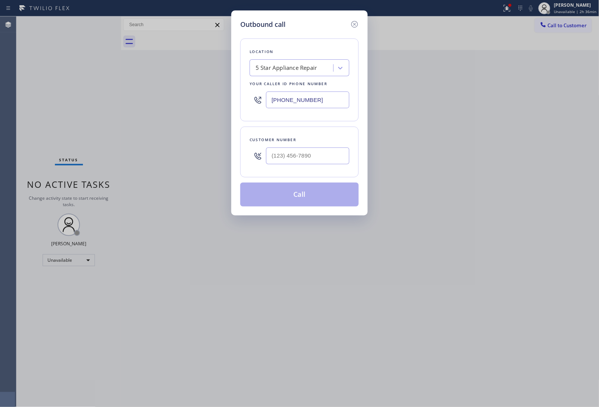
drag, startPoint x: 303, startPoint y: 101, endPoint x: 251, endPoint y: 105, distance: 52.1
click at [302, 101] on input "[PHONE_NUMBER]" at bounding box center [307, 100] width 83 height 17
paste input "929) 590-9989"
type input "[PHONE_NUMBER]"
type input "(___) ___-____"
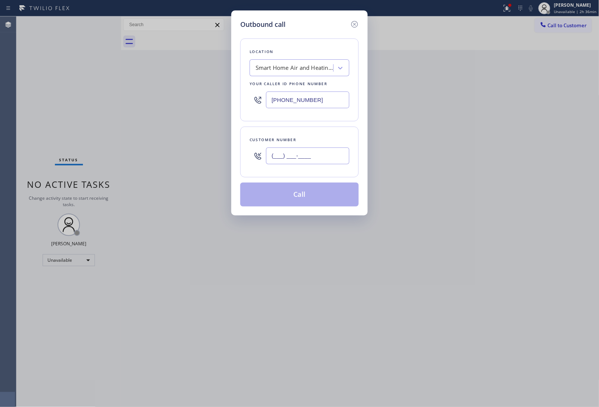
click at [308, 153] on input "(___) ___-____" at bounding box center [307, 156] width 83 height 17
paste input "929) 226-9414"
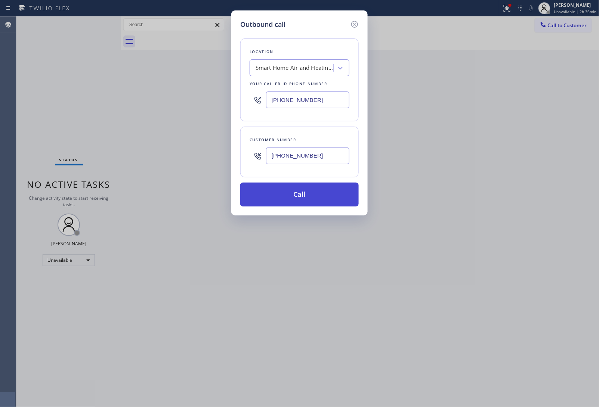
type input "[PHONE_NUMBER]"
click at [301, 189] on button "Call" at bounding box center [299, 195] width 118 height 24
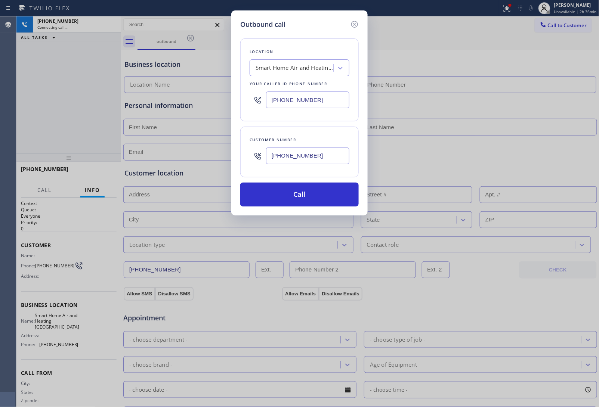
type input "[PHONE_NUMBER]"
click at [382, 44] on div "Outbound call Location Smart Home Air and Heating [GEOGRAPHIC_DATA] Your caller…" at bounding box center [299, 203] width 599 height 407
click at [357, 26] on icon at bounding box center [354, 24] width 9 height 9
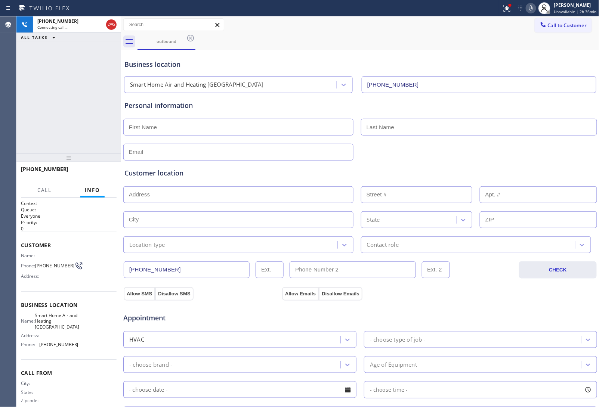
click at [516, 288] on div "Allow SMS Disallow SMS Allow Emails Disallow Emails" at bounding box center [360, 292] width 475 height 15
click at [537, 151] on div at bounding box center [360, 151] width 475 height 18
click at [113, 27] on icon at bounding box center [111, 24] width 9 height 9
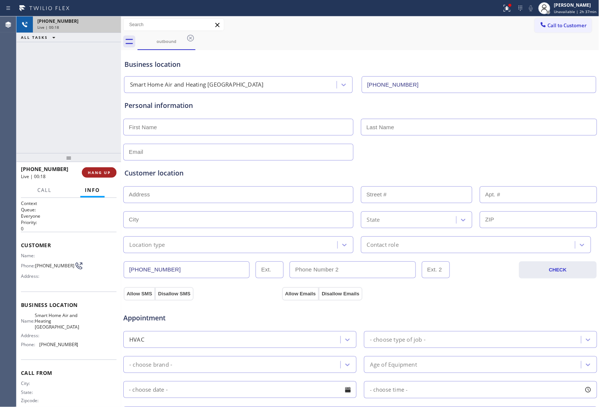
click at [98, 173] on span "HANG UP" at bounding box center [99, 172] width 23 height 5
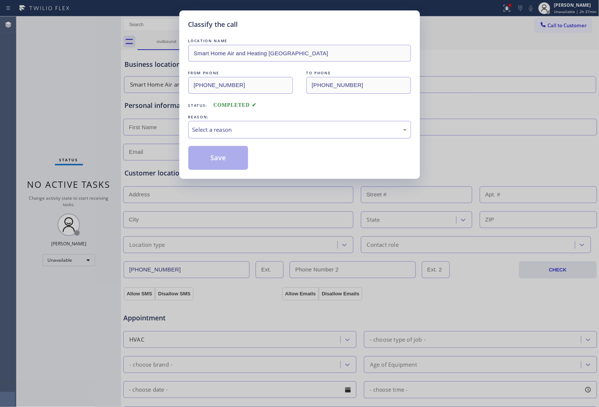
click at [277, 130] on div "Select a reason" at bounding box center [299, 130] width 214 height 9
click at [226, 165] on button "Save" at bounding box center [218, 158] width 60 height 24
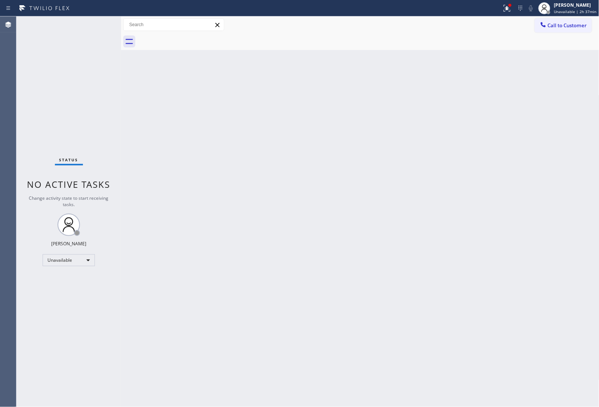
drag, startPoint x: 538, startPoint y: 118, endPoint x: 473, endPoint y: 20, distance: 118.3
click at [538, 118] on div "Back to Dashboard Change Sender ID Customers Technicians Select a contact Outbo…" at bounding box center [360, 211] width 478 height 391
drag, startPoint x: 536, startPoint y: 212, endPoint x: 499, endPoint y: 15, distance: 200.3
click at [537, 210] on div "Back to Dashboard Change Sender ID Customers Technicians Select a contact Outbo…" at bounding box center [360, 211] width 478 height 391
click at [572, 27] on span "Call to Customer" at bounding box center [567, 25] width 39 height 7
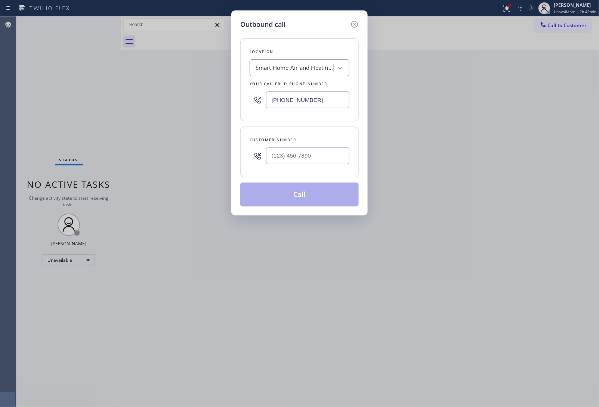
click at [291, 102] on input "[PHONE_NUMBER]" at bounding box center [307, 100] width 83 height 17
type input "(___) ___-____"
click at [321, 150] on input "text" at bounding box center [307, 156] width 83 height 17
paste input "732) 770-8565"
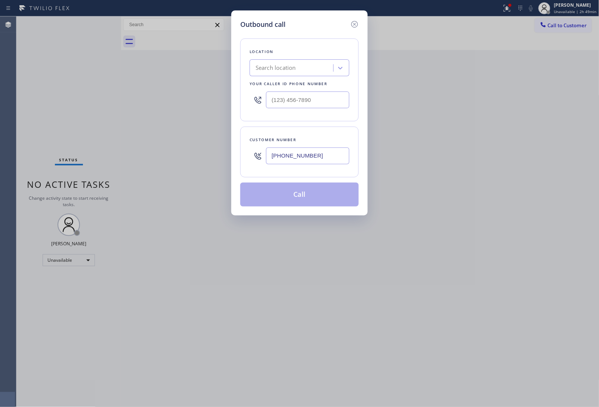
type input "[PHONE_NUMBER]"
click at [291, 107] on input "(___) ___-____" at bounding box center [307, 100] width 83 height 17
paste input "973) 434-5671"
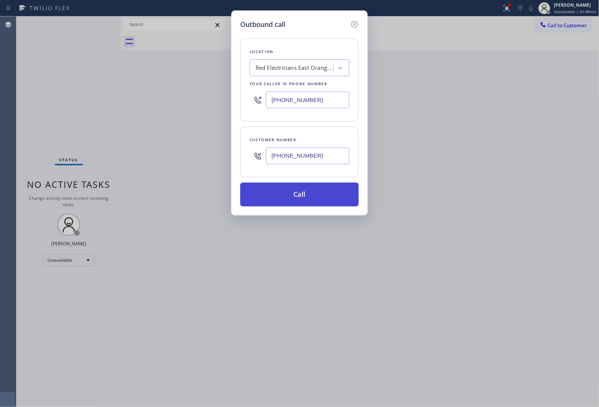
type input "[PHONE_NUMBER]"
click at [303, 192] on button "Call" at bounding box center [299, 195] width 118 height 24
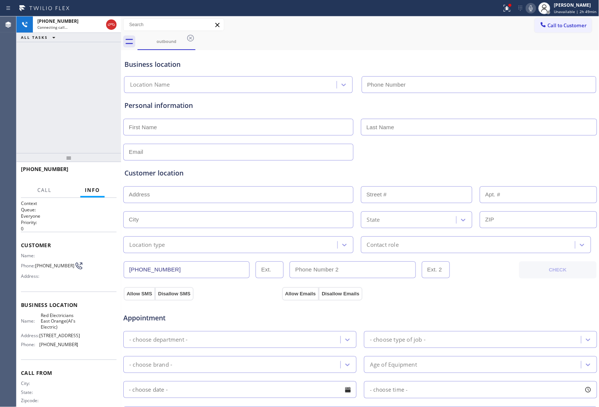
type input "[PHONE_NUMBER]"
click at [565, 61] on div "Business location" at bounding box center [360, 64] width 472 height 10
click at [503, 55] on div "Business location Red Electricians [GEOGRAPHIC_DATA](Al's Electric) [PHONE_NUMB…" at bounding box center [360, 72] width 475 height 41
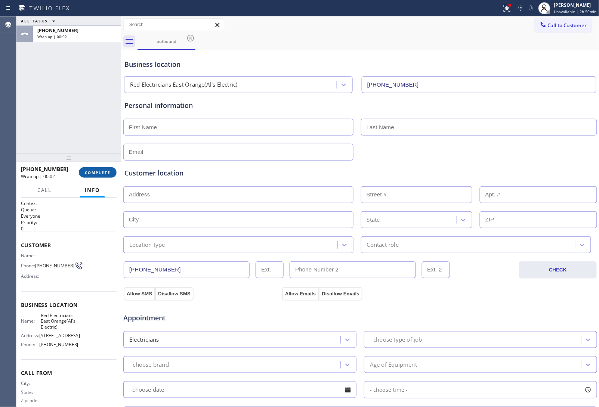
click at [99, 169] on button "COMPLETE" at bounding box center [98, 172] width 38 height 10
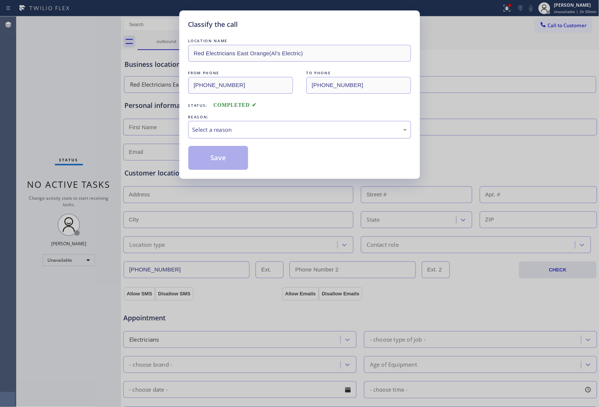
click at [246, 133] on div "Select a reason" at bounding box center [299, 130] width 214 height 9
click at [218, 159] on button "Save" at bounding box center [218, 158] width 60 height 24
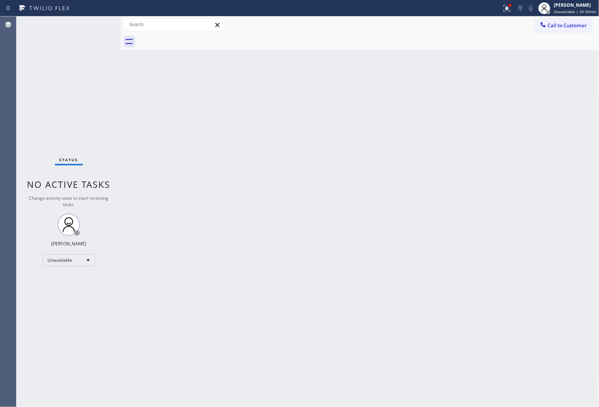
click at [536, 90] on div "Back to Dashboard Change Sender ID Customers Technicians Select a contact Outbo…" at bounding box center [360, 211] width 478 height 391
drag, startPoint x: 546, startPoint y: 25, endPoint x: 413, endPoint y: 74, distance: 141.4
click at [536, 31] on button "Call to Customer" at bounding box center [563, 25] width 57 height 14
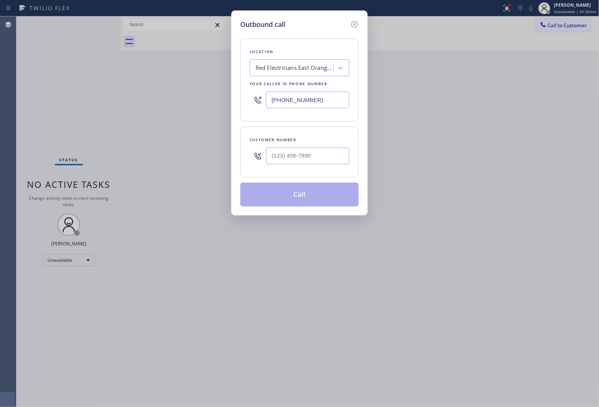
drag, startPoint x: 288, startPoint y: 98, endPoint x: 126, endPoint y: 148, distance: 170.5
click at [287, 98] on input "[PHONE_NUMBER]" at bounding box center [307, 100] width 83 height 17
paste input "360) 205-183"
type input "[PHONE_NUMBER]"
type input "(___) ___-____"
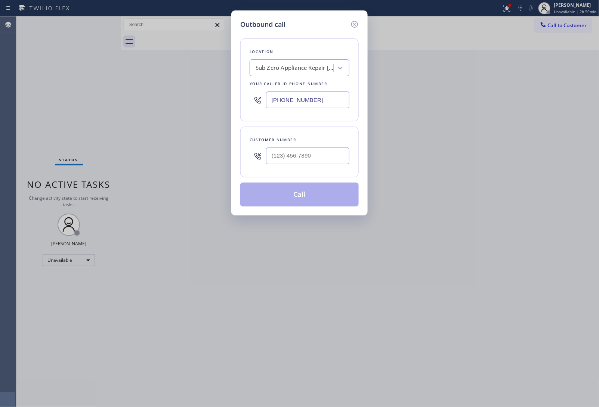
drag, startPoint x: 290, startPoint y: 158, endPoint x: 290, endPoint y: 164, distance: 5.6
click at [290, 158] on input "text" at bounding box center [307, 156] width 83 height 17
paste input "509) 741-2000"
type input "[PHONE_NUMBER]"
click at [286, 197] on button "Call" at bounding box center [299, 195] width 118 height 24
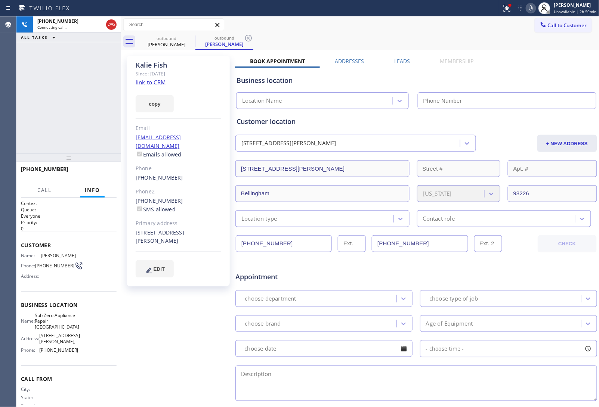
type input "[PHONE_NUMBER]"
click at [154, 80] on link "link to CRM" at bounding box center [151, 81] width 30 height 7
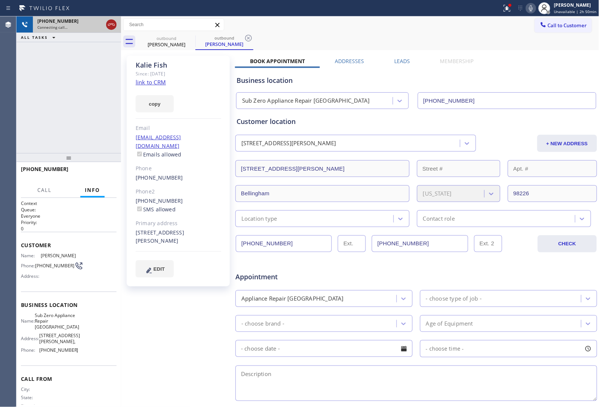
click at [110, 27] on icon at bounding box center [111, 24] width 9 height 9
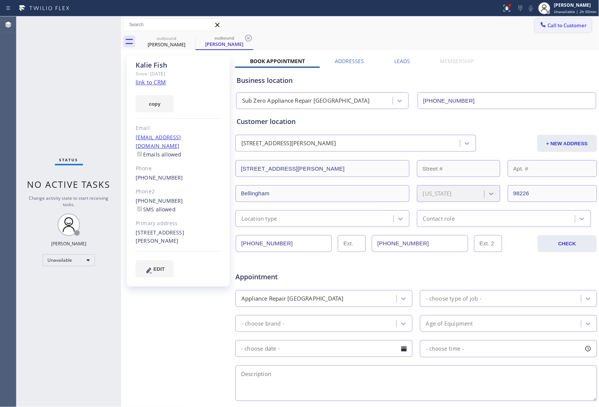
drag, startPoint x: 550, startPoint y: 23, endPoint x: 350, endPoint y: 109, distance: 217.4
click at [548, 24] on span "Call to Customer" at bounding box center [567, 25] width 39 height 7
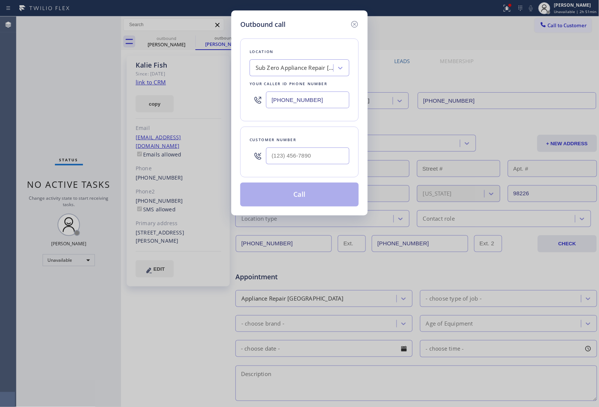
drag, startPoint x: 291, startPoint y: 103, endPoint x: 251, endPoint y: 115, distance: 41.9
click at [283, 103] on input "[PHONE_NUMBER]" at bounding box center [307, 100] width 83 height 17
paste input "971) 449-1298"
type input "[PHONE_NUMBER]"
type input "(___) ___-____"
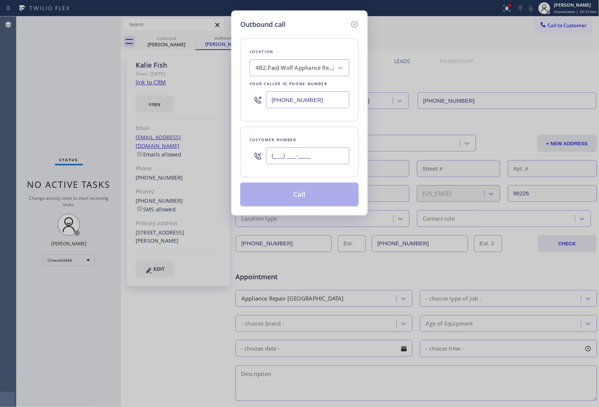
click at [307, 154] on input "(___) ___-____" at bounding box center [307, 156] width 83 height 17
paste input "503) 515-7955"
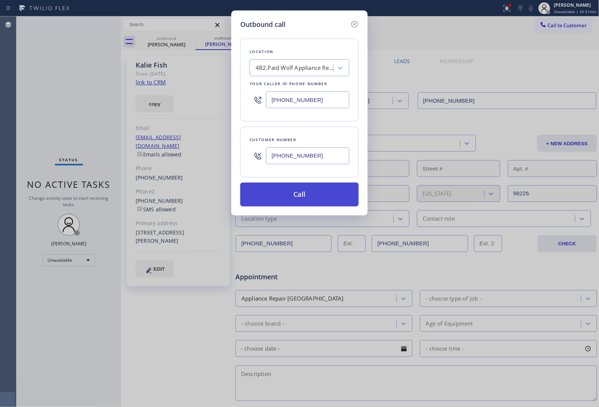
type input "[PHONE_NUMBER]"
click at [293, 195] on button "Call" at bounding box center [299, 195] width 118 height 24
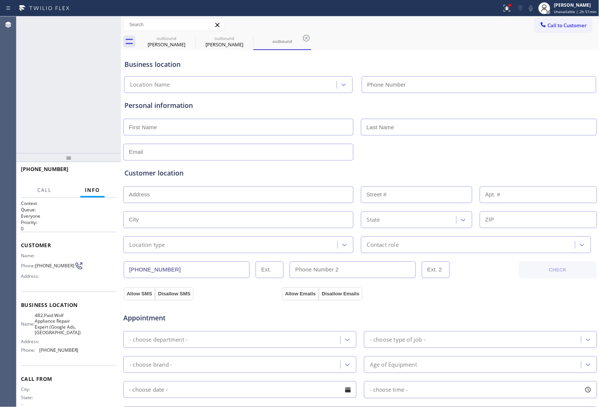
type input "[PHONE_NUMBER]"
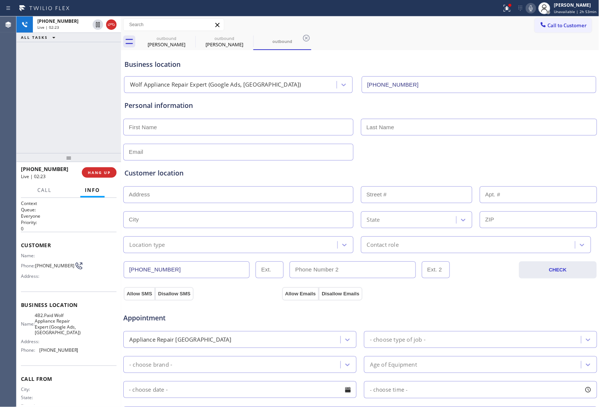
click at [529, 10] on icon at bounding box center [530, 8] width 9 height 9
click at [519, 47] on div "outbound [PERSON_NAME] outbound [PERSON_NAME] outbound" at bounding box center [368, 41] width 462 height 17
click at [523, 53] on div "Business location Wolf Appliance Repair Expert (Google Ads, [GEOGRAPHIC_DATA]) …" at bounding box center [360, 72] width 475 height 41
click at [517, 51] on div "Business location Wolf Appliance Repair Expert (Google Ads, [GEOGRAPHIC_DATA]) …" at bounding box center [360, 71] width 475 height 44
click at [535, 10] on icon at bounding box center [530, 8] width 9 height 9
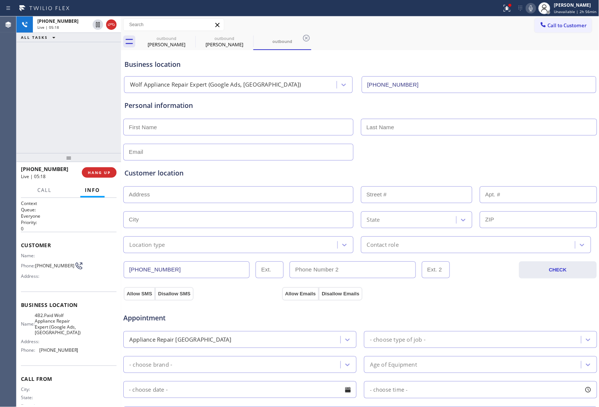
click at [510, 66] on div "Business location" at bounding box center [360, 64] width 472 height 10
drag, startPoint x: 51, startPoint y: 267, endPoint x: 35, endPoint y: 262, distance: 16.7
click at [35, 262] on div "Phone: [PHONE_NUMBER]" at bounding box center [50, 266] width 58 height 9
copy span "[PHONE_NUMBER]"
click at [514, 45] on div "outbound [PERSON_NAME] outbound [PERSON_NAME] outbound" at bounding box center [368, 41] width 462 height 17
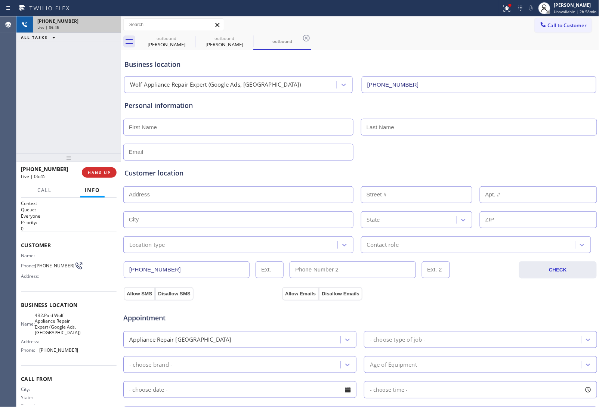
drag, startPoint x: 113, startPoint y: 25, endPoint x: 136, endPoint y: 38, distance: 26.6
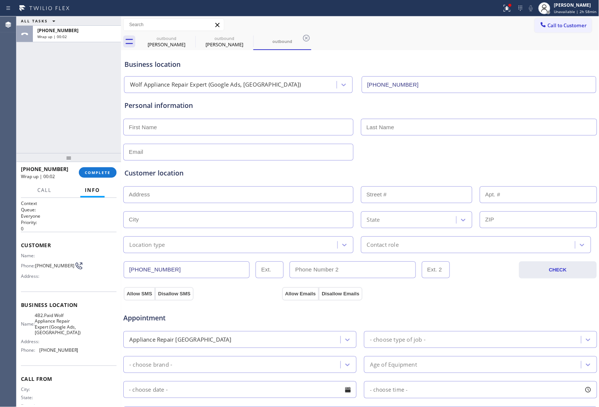
click at [228, 133] on input "text" at bounding box center [238, 127] width 230 height 17
type input "[PERSON_NAME]"
click at [415, 129] on input "text" at bounding box center [479, 127] width 236 height 17
paste input "[PERSON_NAME]"
click at [366, 126] on input "[PERSON_NAME]" at bounding box center [479, 127] width 236 height 17
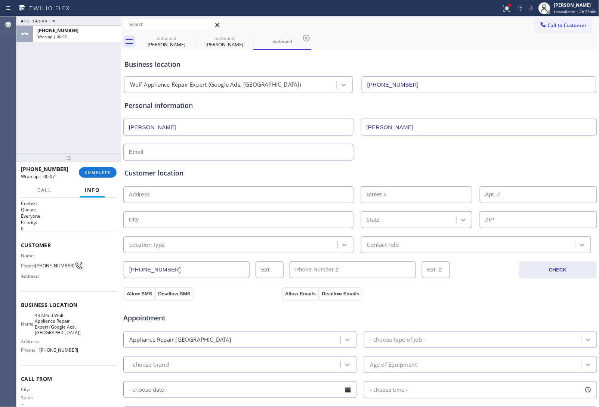
type input "[PERSON_NAME]"
click at [215, 146] on input "text" at bounding box center [238, 152] width 230 height 17
click at [211, 159] on div "Customer location >> ADD NEW ADDRESS << + NEW ADDRESS State Location type Conta…" at bounding box center [360, 206] width 475 height 96
paste input "[EMAIL_ADDRESS][DOMAIN_NAME]"
click at [194, 154] on input "text" at bounding box center [238, 152] width 230 height 17
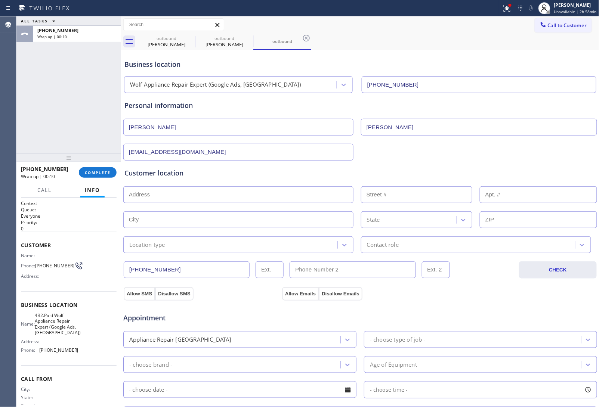
type input "[EMAIL_ADDRESS][DOMAIN_NAME]"
click at [219, 194] on input "text" at bounding box center [238, 194] width 230 height 17
click at [185, 194] on input "text" at bounding box center [238, 194] width 230 height 17
paste input "[STREET_ADDRESS]"
type input "[STREET_ADDRESS]"
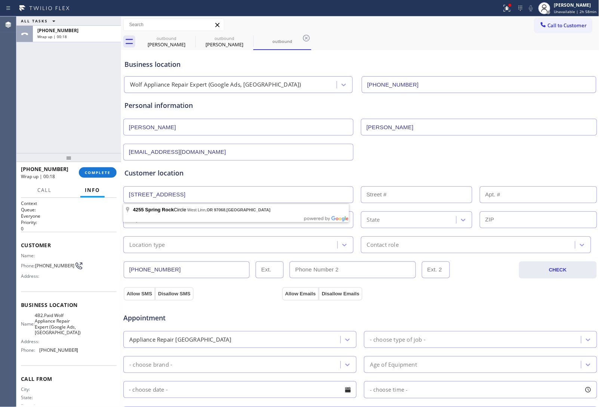
type input "4255"
type input "West Linn"
type input "97068"
click at [159, 241] on div "Location type" at bounding box center [147, 245] width 36 height 9
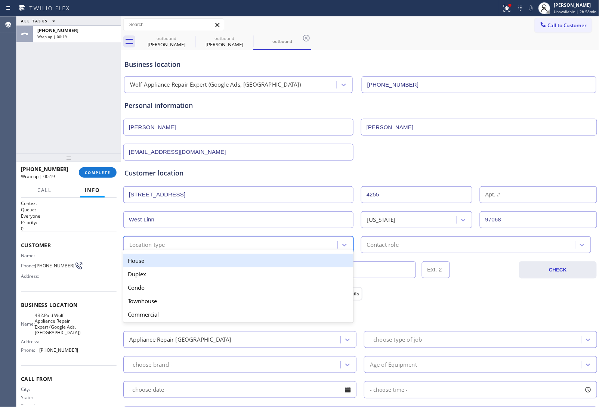
click at [154, 262] on div "House" at bounding box center [238, 260] width 230 height 13
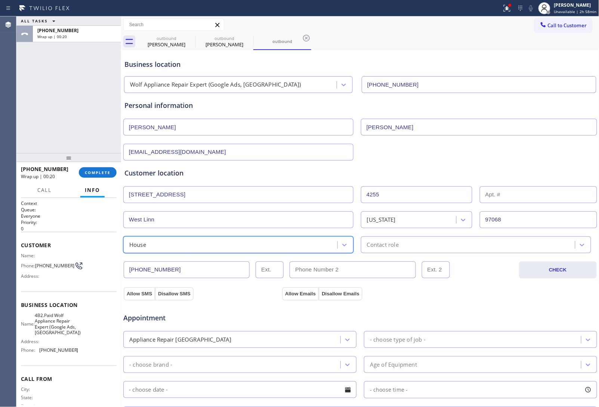
click at [397, 249] on div "Contact role" at bounding box center [469, 244] width 212 height 13
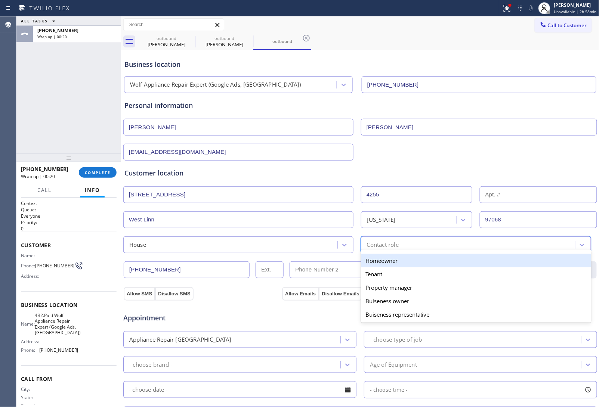
click at [378, 262] on div "Homeowner" at bounding box center [476, 260] width 230 height 13
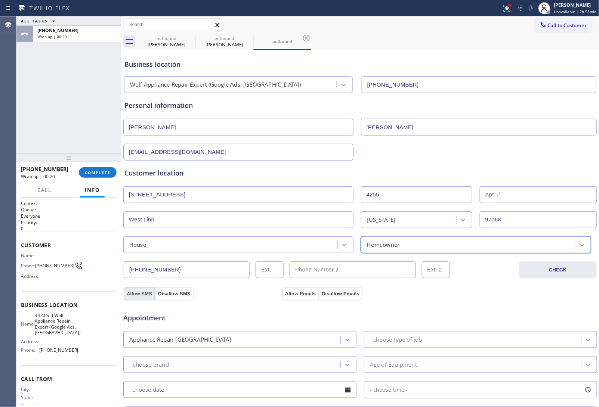
click at [136, 296] on button "Allow SMS" at bounding box center [139, 293] width 31 height 13
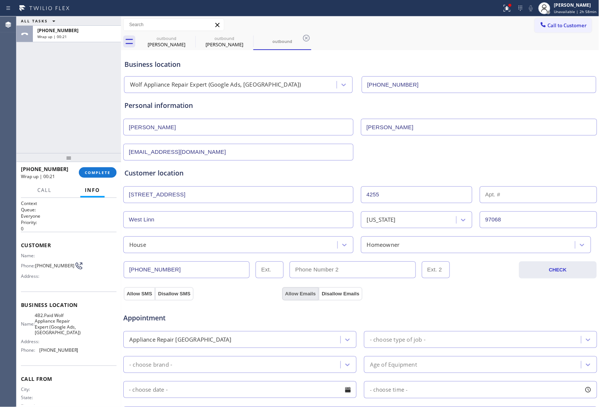
click at [309, 294] on button "Allow Emails" at bounding box center [300, 293] width 37 height 13
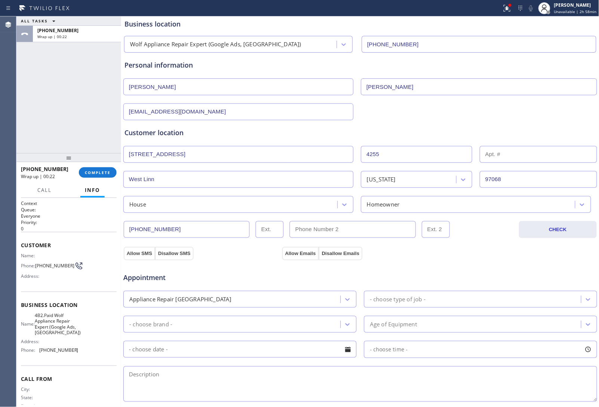
scroll to position [93, 0]
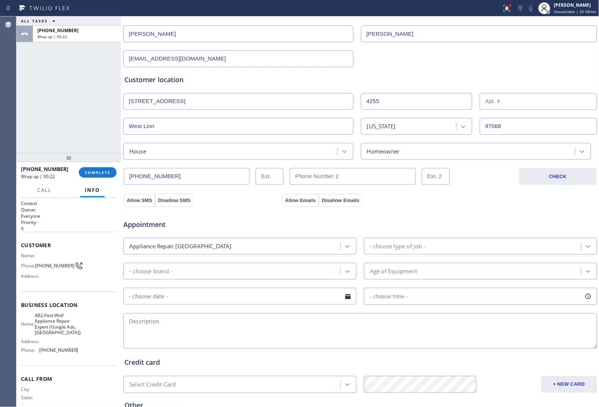
click at [387, 252] on div "- choose type of job -" at bounding box center [473, 246] width 215 height 13
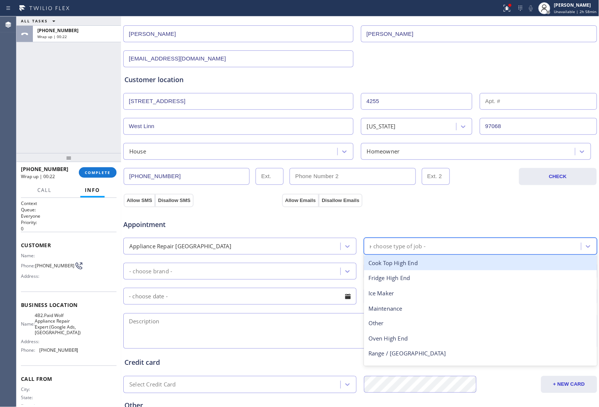
type input "ra"
click at [379, 265] on div "Range / [GEOGRAPHIC_DATA]" at bounding box center [480, 263] width 233 height 15
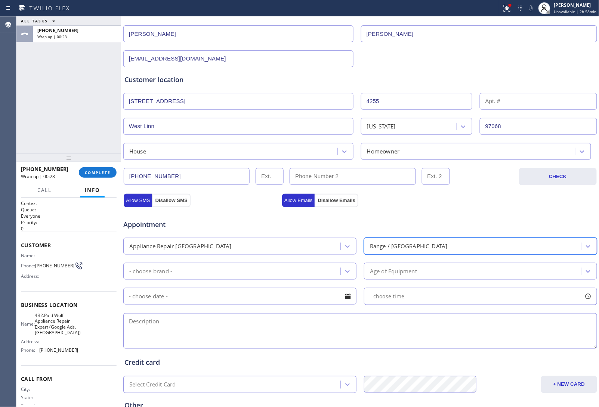
click at [261, 269] on div "- choose brand -" at bounding box center [233, 271] width 215 height 13
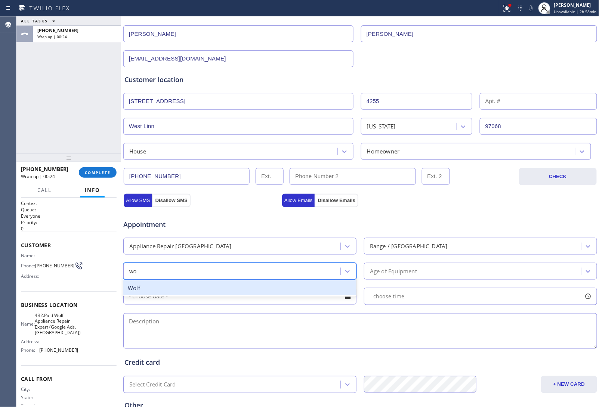
type input "wol"
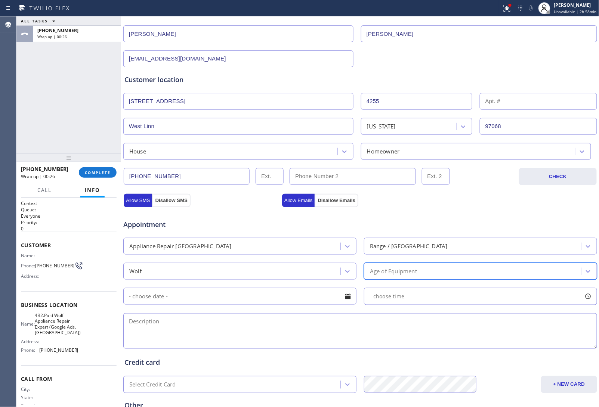
click at [395, 272] on div "Age of Equipment" at bounding box center [393, 271] width 47 height 9
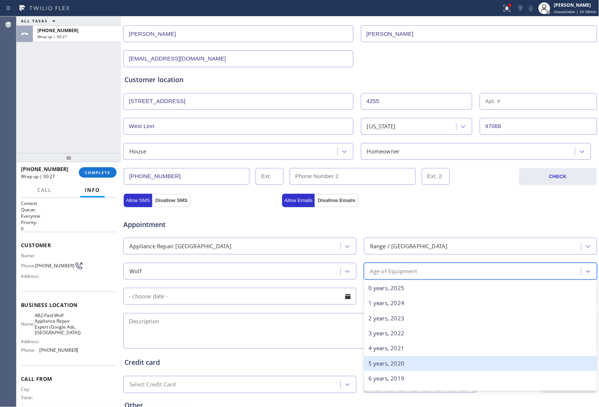
click at [384, 359] on div "5 years, 2020" at bounding box center [480, 363] width 233 height 15
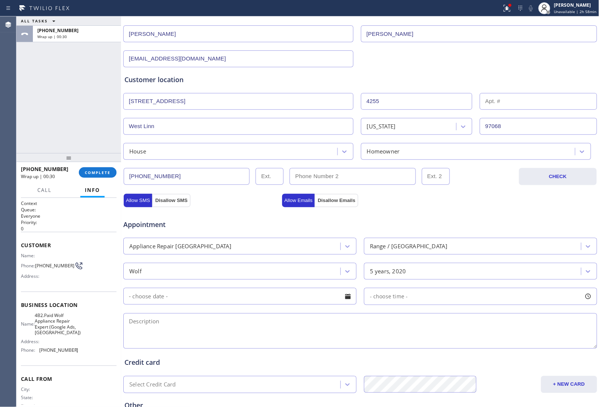
click at [257, 331] on textarea at bounding box center [360, 330] width 474 height 35
paste textarea "Wolf | Range | 5 yrs | Knob wont push in and turn | [STREET_ADDRESS]"
drag, startPoint x: 62, startPoint y: 337, endPoint x: 38, endPoint y: 312, distance: 34.6
click at [38, 312] on div "Business location Name: 4B2.Paid Wolf Appliance Repair Expert (Google Ads, [GEO…" at bounding box center [69, 329] width 96 height 74
click at [64, 343] on div "Name: 4B2.Paid Wolf Appliance Repair Expert (Google Ads, [GEOGRAPHIC_DATA]) Add…" at bounding box center [50, 335] width 58 height 44
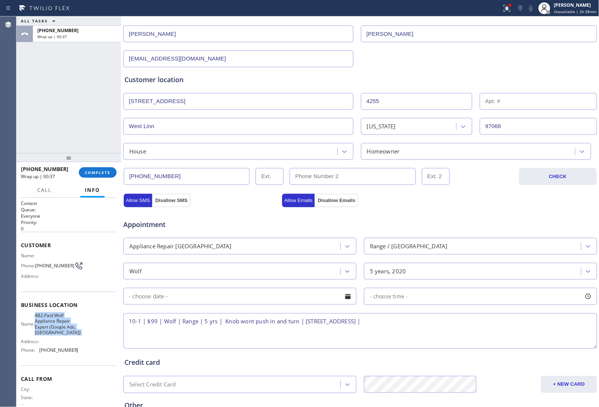
drag, startPoint x: 55, startPoint y: 337, endPoint x: 40, endPoint y: 313, distance: 28.2
click at [40, 313] on div "Business location Name: 4B2.Paid Wolf Appliance Repair Expert (Google Ads, [GEO…" at bounding box center [69, 329] width 96 height 74
copy span "4B2.Paid Wolf Appliance Repair Expert (Google Ads, [GEOGRAPHIC_DATA])"
click at [457, 324] on textarea "10-1 | $99 | Wolf | Range | 5 yrs | Knob wont push in and turn | [STREET_ADDRES…" at bounding box center [360, 330] width 474 height 35
paste textarea "4B2.Paid Wolf Appliance Repair Expert (Google Ads, [GEOGRAPHIC_DATA])"
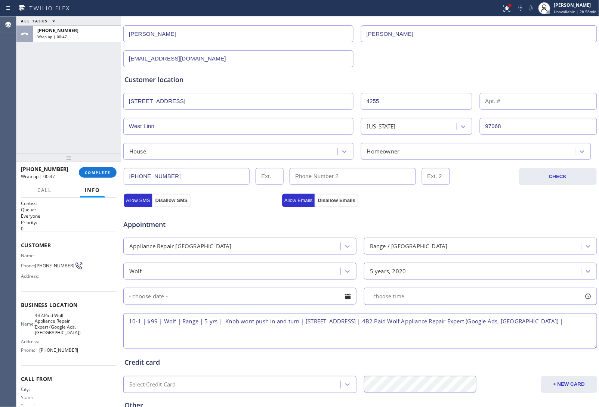
click at [189, 332] on textarea "10-1 | $99 | Wolf | Range | 5 yrs | Knob wont push in and turn | [STREET_ADDRES…" at bounding box center [360, 330] width 474 height 35
paste textarea "Please call 30 minutes prior to arrival."
click at [290, 336] on textarea "10-1 | $99 | Wolf | Range | 5 yrs | Knob wont push in and turn | [STREET_ADDRES…" at bounding box center [360, 330] width 474 height 35
paste textarea "[PHONE_NUMBER]"
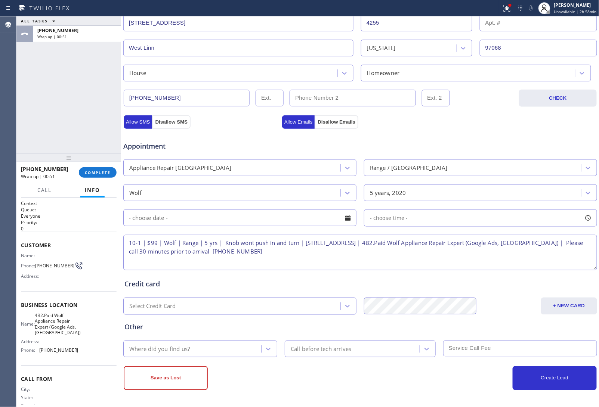
scroll to position [173, 0]
type textarea "10-1 | $99 | Wolf | Range | 5 yrs | Knob wont push in and turn | [STREET_ADDRES…"
click at [186, 345] on div "Where did you find us?" at bounding box center [159, 349] width 61 height 9
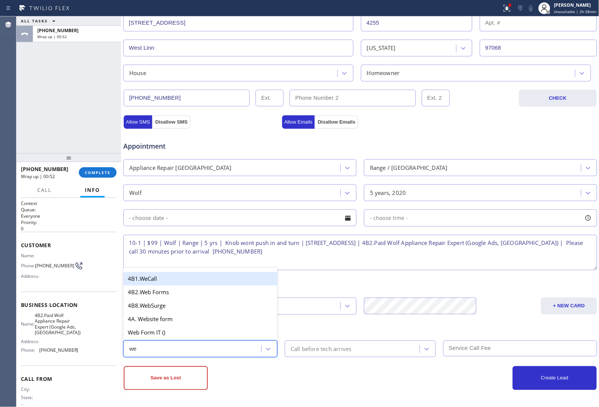
type input "w"
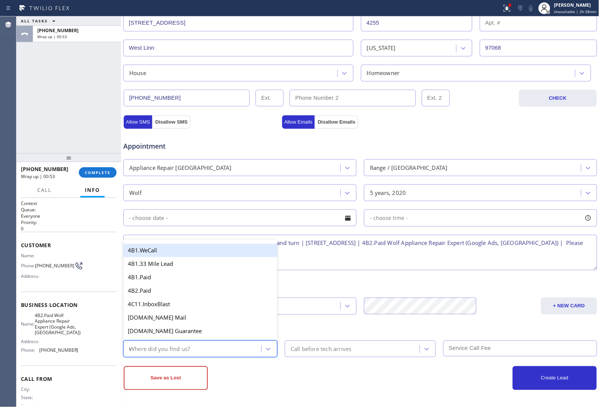
type input "go"
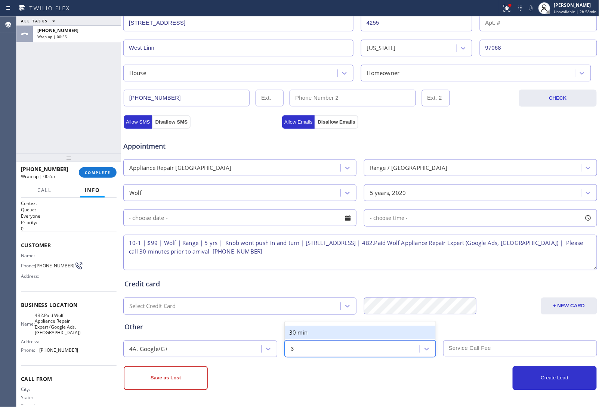
type input "30"
type input "9"
click at [217, 221] on input "text" at bounding box center [239, 218] width 233 height 17
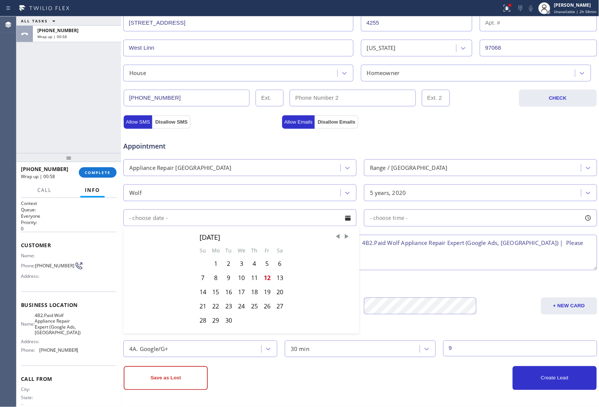
click at [278, 278] on div "13" at bounding box center [279, 278] width 13 height 14
type input "[DATE]"
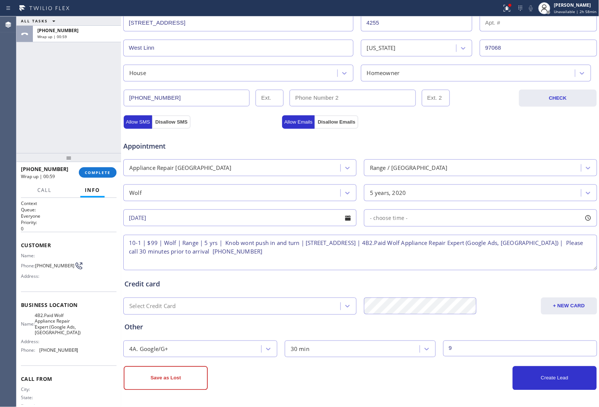
click at [432, 218] on div "- choose time -" at bounding box center [480, 218] width 233 height 17
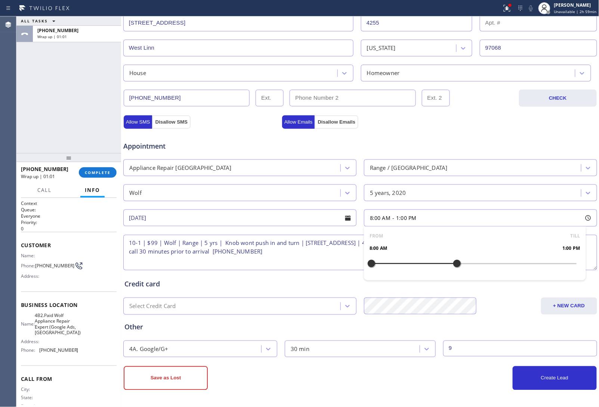
drag, startPoint x: 367, startPoint y: 264, endPoint x: 453, endPoint y: 266, distance: 86.7
click at [453, 266] on div at bounding box center [456, 264] width 9 height 16
drag, startPoint x: 368, startPoint y: 264, endPoint x: 404, endPoint y: 268, distance: 35.7
click at [404, 268] on div at bounding box center [405, 264] width 9 height 16
click at [529, 380] on button "Create Lead" at bounding box center [555, 379] width 84 height 24
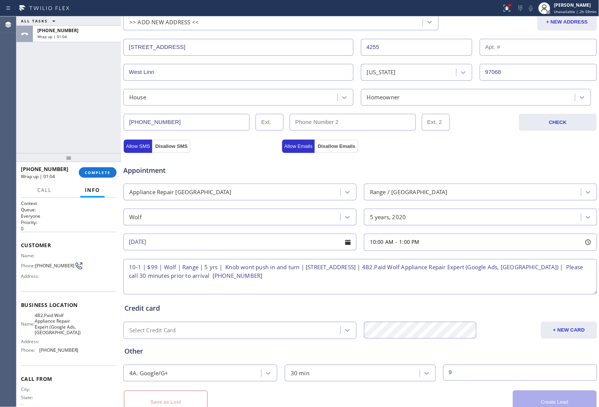
scroll to position [198, 0]
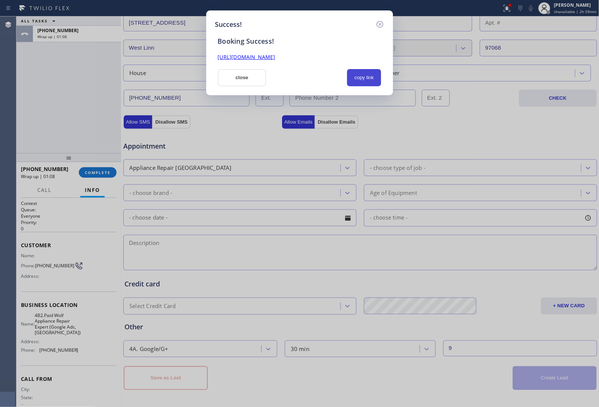
click at [365, 78] on button "copy link" at bounding box center [364, 77] width 34 height 17
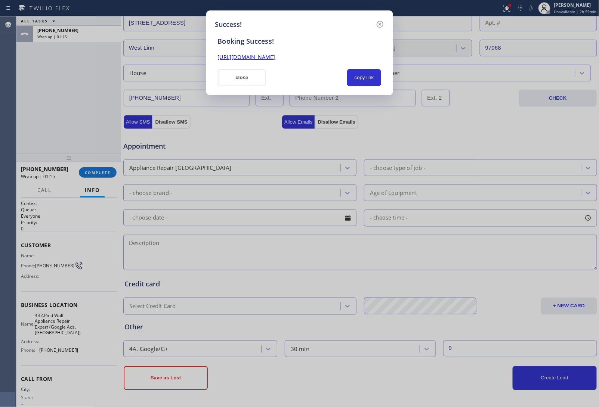
drag, startPoint x: 540, startPoint y: 273, endPoint x: 488, endPoint y: 247, distance: 58.0
click at [539, 273] on div "Success! Booking Success! [URL][DOMAIN_NAME] close copy link" at bounding box center [299, 203] width 599 height 407
click at [275, 56] on link "[URL][DOMAIN_NAME]" at bounding box center [247, 56] width 58 height 7
click at [234, 79] on button "close" at bounding box center [242, 77] width 49 height 17
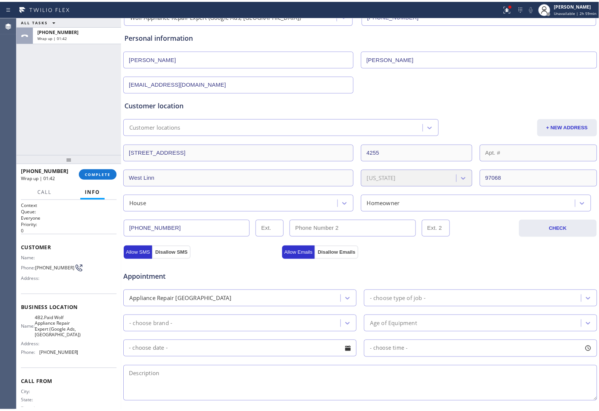
scroll to position [0, 0]
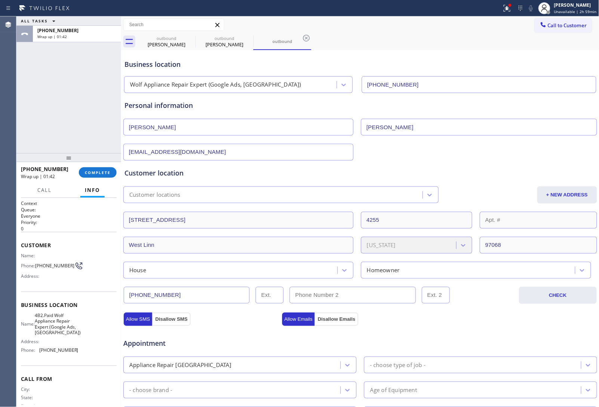
click at [540, 22] on icon at bounding box center [543, 24] width 7 height 7
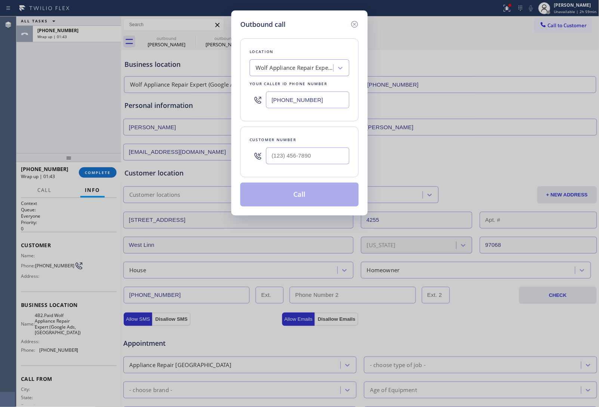
click at [291, 103] on input "[PHONE_NUMBER]" at bounding box center [307, 100] width 83 height 17
paste input "773) 830-466"
type input "[PHONE_NUMBER]"
type input "(___) ___-____"
click at [322, 152] on input "text" at bounding box center [307, 156] width 83 height 17
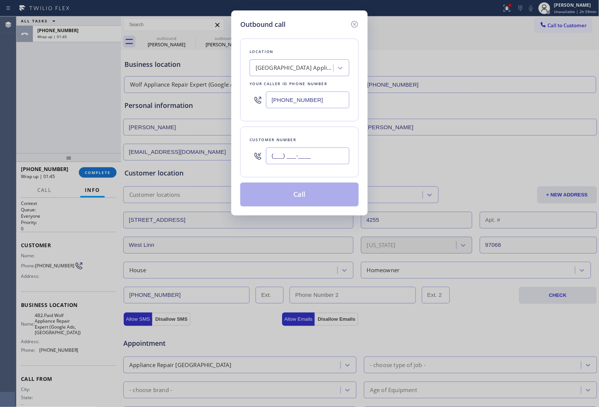
paste input "224) 518-3174"
type input "[PHONE_NUMBER]"
click at [303, 202] on button "Call" at bounding box center [299, 195] width 118 height 24
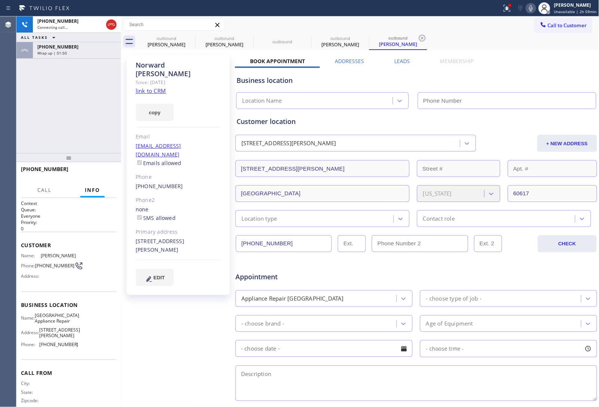
type input "[PHONE_NUMBER]"
drag, startPoint x: 531, startPoint y: 273, endPoint x: 522, endPoint y: 275, distance: 10.1
click at [531, 273] on div "Appointment" at bounding box center [416, 272] width 363 height 19
click at [153, 87] on link "link to CRM" at bounding box center [151, 90] width 30 height 7
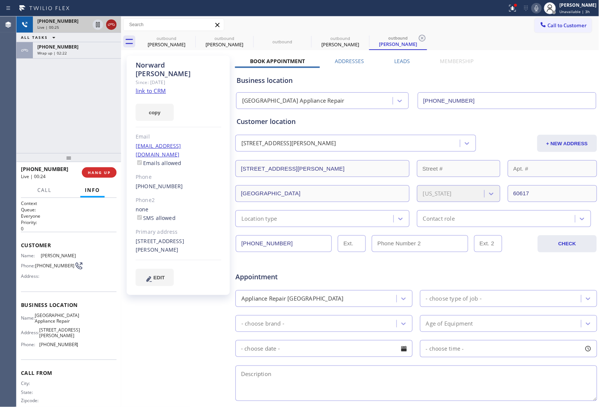
click at [109, 24] on icon at bounding box center [111, 25] width 7 height 2
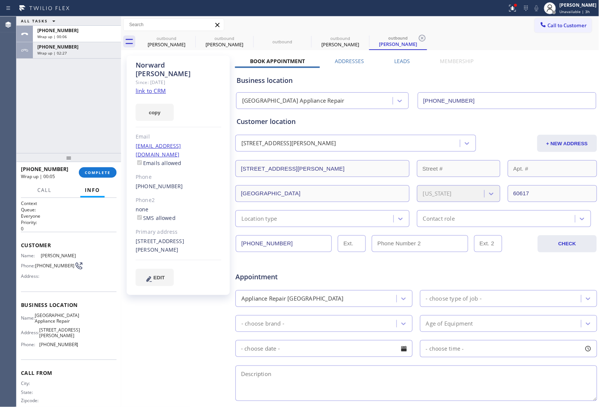
drag, startPoint x: 519, startPoint y: 266, endPoint x: 518, endPoint y: 62, distance: 203.3
click at [519, 265] on div "Appointment" at bounding box center [416, 272] width 363 height 19
click at [553, 18] on button "Call to Customer" at bounding box center [563, 25] width 57 height 14
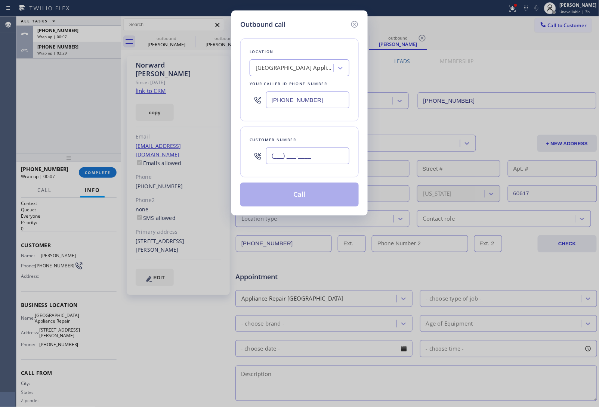
click at [294, 158] on input "(___) ___-____" at bounding box center [307, 156] width 83 height 17
paste input "305) 898-9928"
type input "[PHONE_NUMBER]"
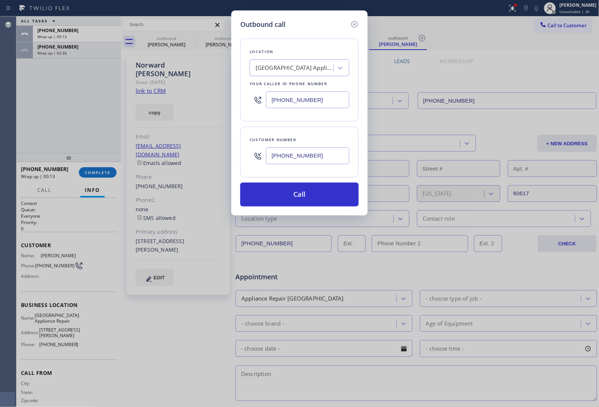
drag, startPoint x: 541, startPoint y: 354, endPoint x: 357, endPoint y: 156, distance: 270.2
click at [540, 354] on div "Outbound call Location [GEOGRAPHIC_DATA] Appliance Repair Your caller id phone …" at bounding box center [299, 203] width 599 height 407
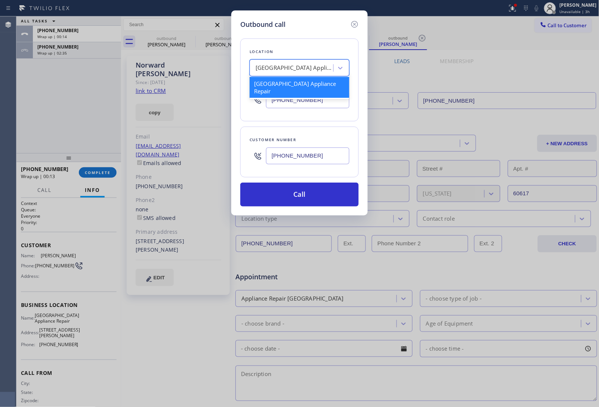
click at [283, 75] on div "[GEOGRAPHIC_DATA] Appliance Repair" at bounding box center [300, 67] width 100 height 17
paste input "5 Star Appliance Repair"
type input "5 Star Appliance Repair"
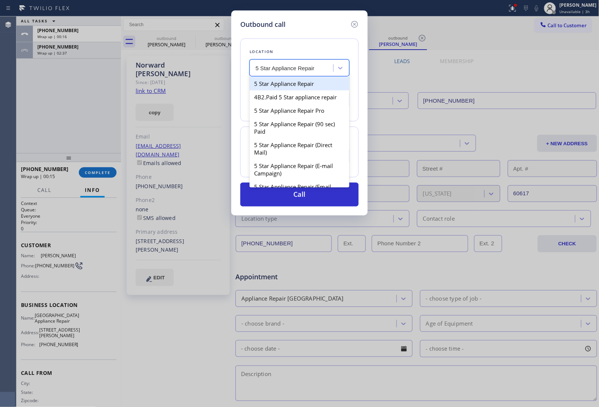
click at [276, 85] on div "5 Star Appliance Repair" at bounding box center [300, 83] width 100 height 13
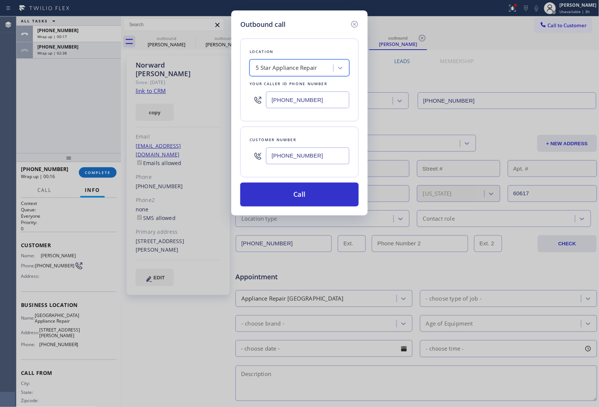
click at [296, 68] on div "5 Star Appliance Repair" at bounding box center [287, 68] width 62 height 9
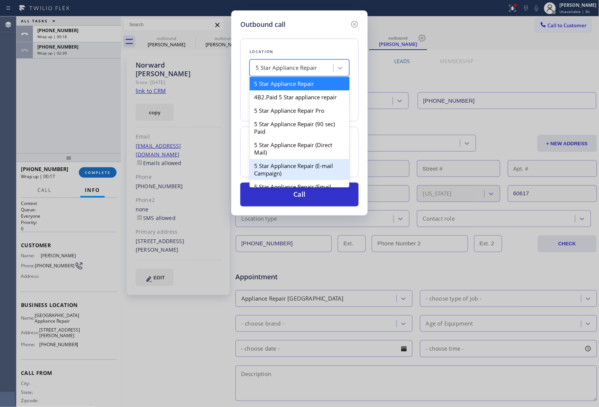
click at [306, 173] on div "5 Star Appliance Repair (E-mail Campaign)" at bounding box center [300, 169] width 100 height 21
type input "[PHONE_NUMBER]"
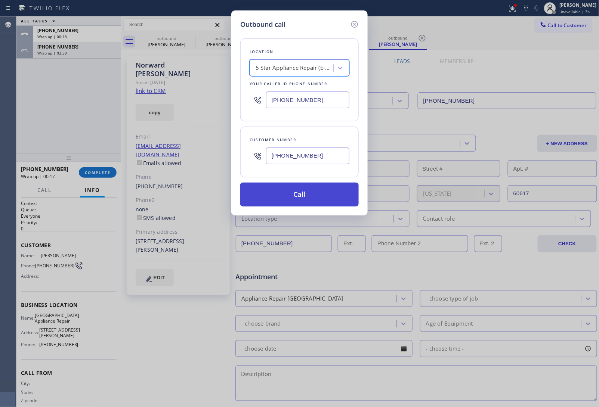
click at [307, 191] on button "Call" at bounding box center [299, 195] width 118 height 24
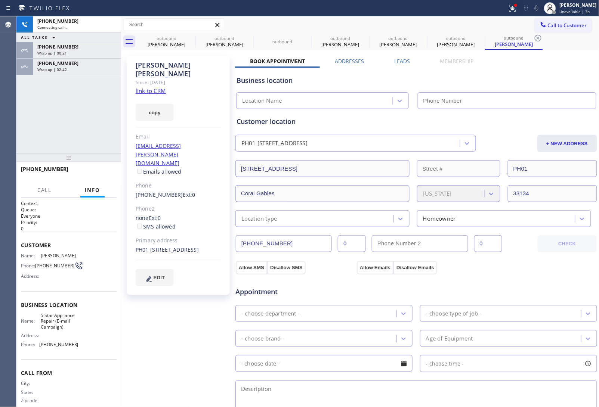
click at [152, 87] on link "link to CRM" at bounding box center [151, 90] width 30 height 7
type input "[PHONE_NUMBER]"
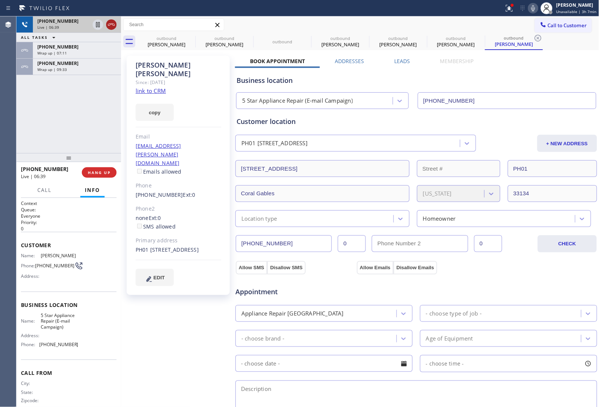
click at [113, 23] on icon at bounding box center [111, 24] width 9 height 9
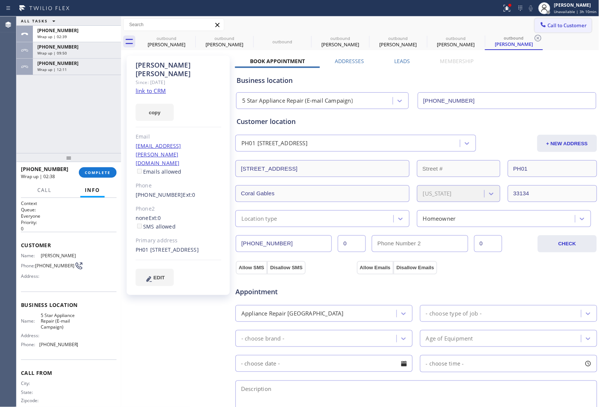
click at [553, 22] on span "Call to Customer" at bounding box center [567, 25] width 39 height 7
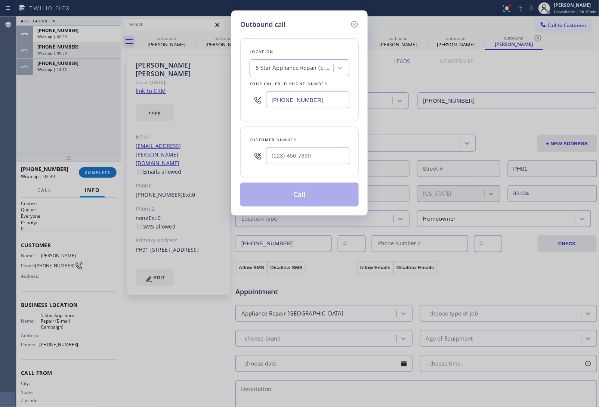
click at [295, 73] on div "5 Star Appliance Repair (E-mail Campaign)" at bounding box center [292, 68] width 81 height 13
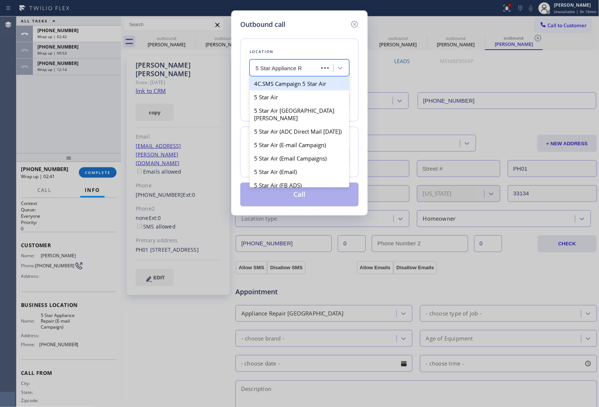
type input "5 Star Appliance Re"
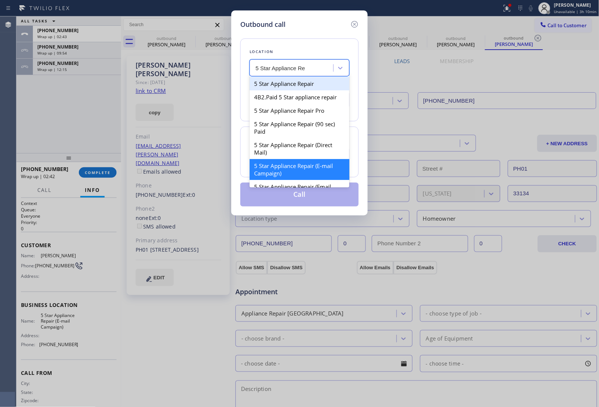
click at [303, 83] on div "5 Star Appliance Repair" at bounding box center [300, 83] width 100 height 13
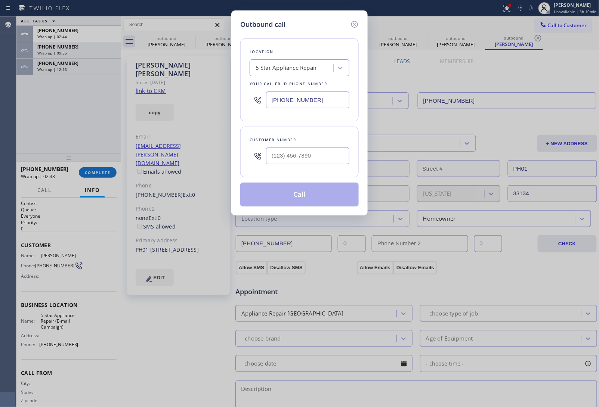
drag, startPoint x: 315, startPoint y: 103, endPoint x: 257, endPoint y: 96, distance: 58.7
click at [257, 96] on div "[PHONE_NUMBER]" at bounding box center [300, 100] width 100 height 24
click at [309, 103] on input "[PHONE_NUMBER]" at bounding box center [307, 100] width 83 height 17
paste input "779) 212-7220"
type input "[PHONE_NUMBER]"
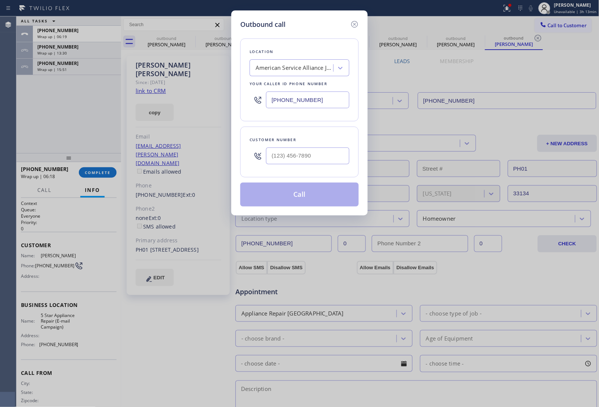
click at [517, 278] on div "Outbound call Location American Service Alliance Joilet Your caller id phone nu…" at bounding box center [299, 203] width 599 height 407
click at [284, 164] on input "(___) ___-____" at bounding box center [307, 156] width 83 height 17
paste input "815) 756-0256"
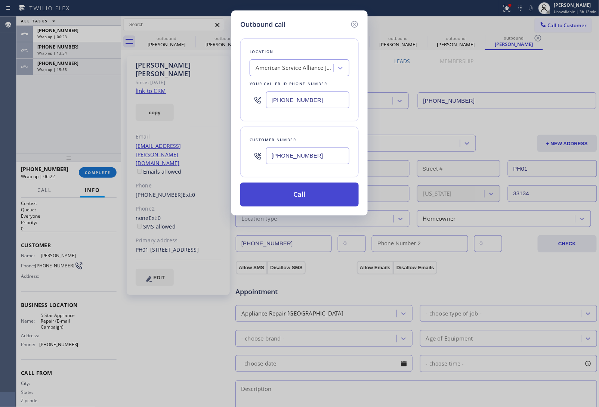
type input "[PHONE_NUMBER]"
click at [309, 191] on button "Call" at bounding box center [299, 195] width 118 height 24
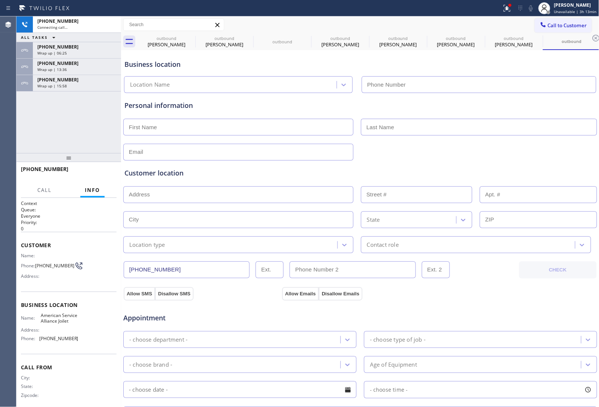
type input "[PHONE_NUMBER]"
drag, startPoint x: 518, startPoint y: 303, endPoint x: 513, endPoint y: 303, distance: 5.7
click at [518, 303] on div "Appointment Appliance Repair Regular - choose type of job - - choose brand - Ag…" at bounding box center [360, 371] width 475 height 143
click at [535, 72] on div "Business location American Service Alliance Joilet [PHONE_NUMBER]" at bounding box center [360, 72] width 475 height 41
drag, startPoint x: 108, startPoint y: 25, endPoint x: 279, endPoint y: 25, distance: 171.1
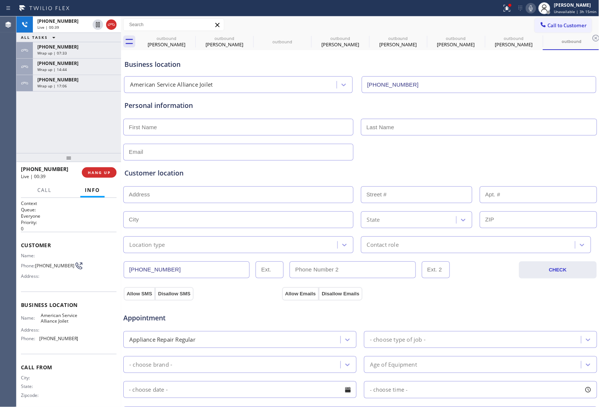
click at [108, 25] on icon at bounding box center [111, 24] width 9 height 9
click at [557, 27] on span "Call to Customer" at bounding box center [567, 25] width 39 height 7
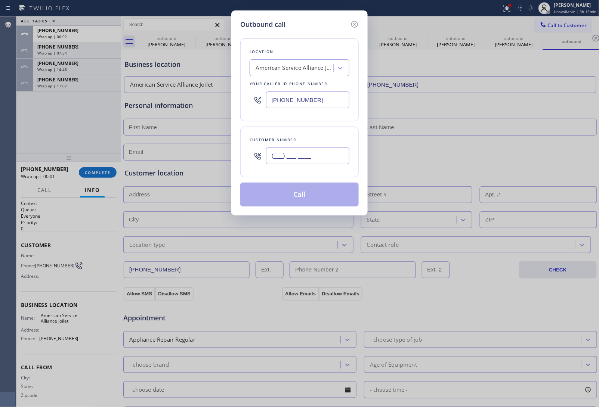
click at [312, 151] on input "(___) ___-____" at bounding box center [307, 156] width 83 height 17
paste input "815) 756-0256"
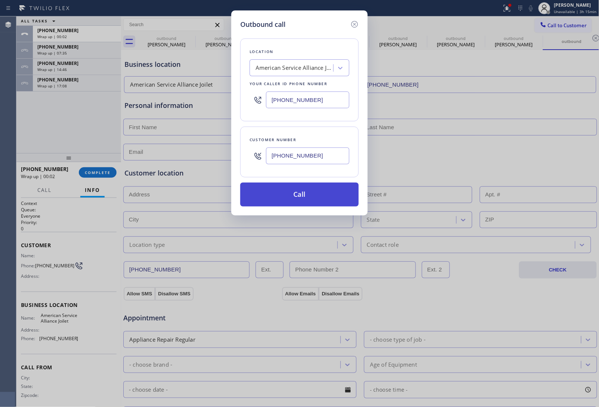
type input "[PHONE_NUMBER]"
click at [306, 203] on button "Call" at bounding box center [299, 195] width 118 height 24
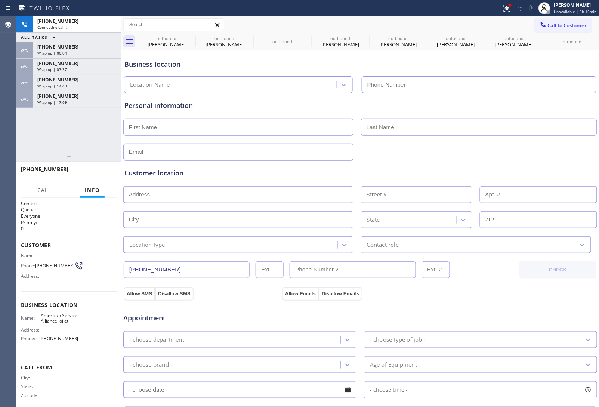
type input "[PHONE_NUMBER]"
click at [65, 103] on span "Wrap up | 17:13" at bounding box center [52, 102] width 30 height 5
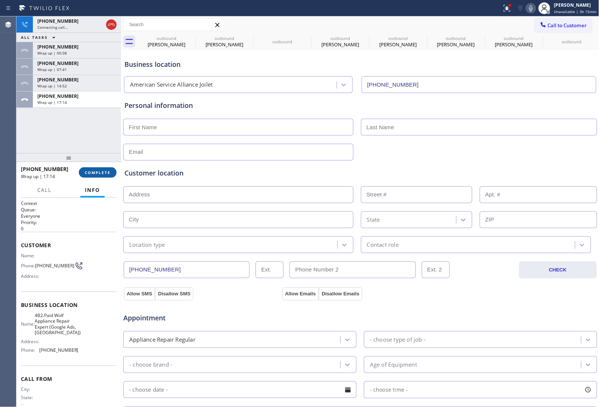
drag, startPoint x: 93, startPoint y: 166, endPoint x: 93, endPoint y: 171, distance: 5.7
click at [93, 165] on div "[PHONE_NUMBER] Wrap up | 17:14 COMPLETE" at bounding box center [69, 172] width 96 height 19
click at [93, 171] on span "COMPLETE" at bounding box center [98, 172] width 26 height 5
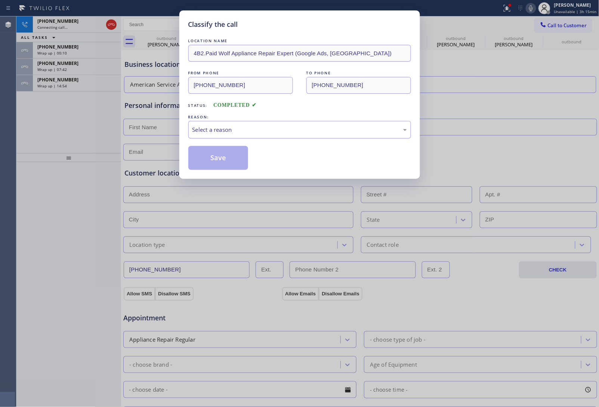
click at [248, 128] on div "Select a reason" at bounding box center [299, 130] width 214 height 9
click at [225, 158] on button "Save" at bounding box center [218, 158] width 60 height 24
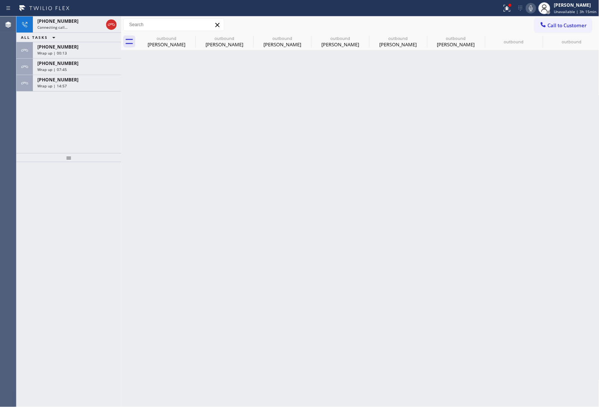
click at [65, 87] on span "Wrap up | 14:57" at bounding box center [52, 85] width 30 height 5
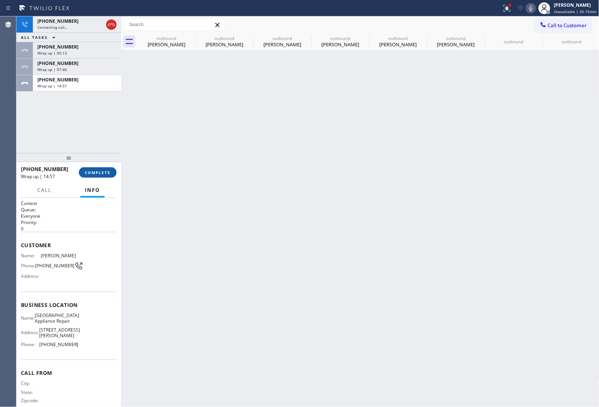
click at [96, 176] on button "COMPLETE" at bounding box center [98, 172] width 38 height 10
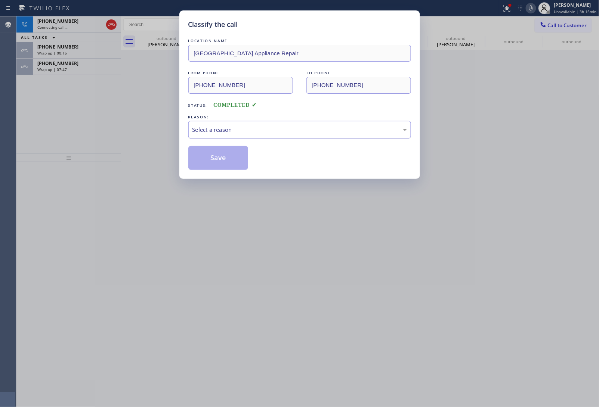
click at [255, 131] on div "Select a reason" at bounding box center [299, 130] width 214 height 9
click at [234, 162] on button "Save" at bounding box center [218, 158] width 60 height 24
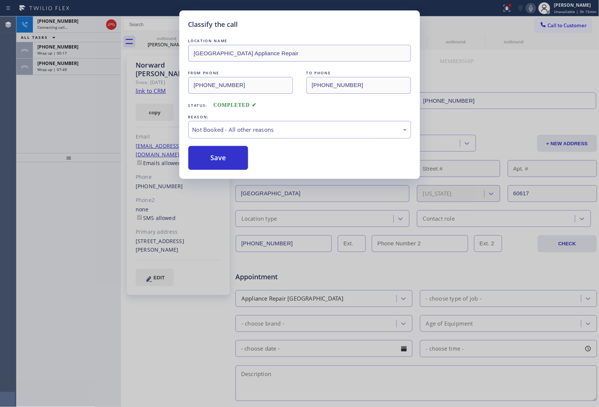
click at [75, 70] on div "Wrap up | 07:49" at bounding box center [76, 69] width 79 height 5
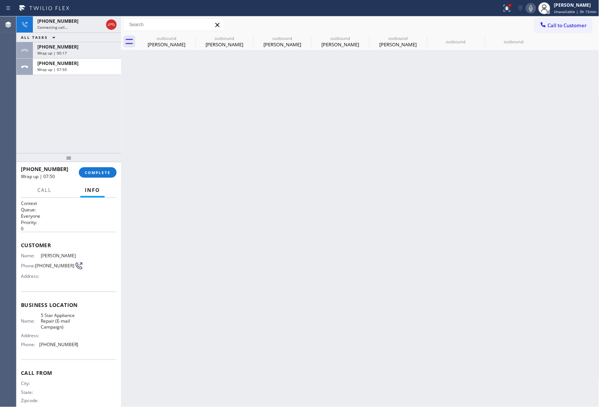
click at [75, 70] on div "Wrap up | 07:50" at bounding box center [76, 69] width 79 height 5
click at [108, 175] on span "COMPLETE" at bounding box center [98, 172] width 26 height 5
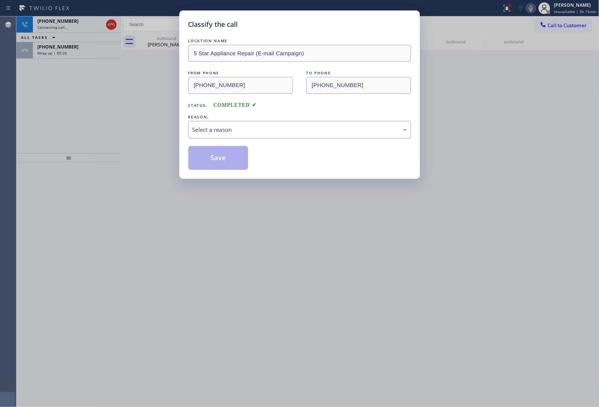
click at [260, 128] on div "Select a reason" at bounding box center [299, 130] width 214 height 9
click at [228, 157] on button "Save" at bounding box center [218, 158] width 60 height 24
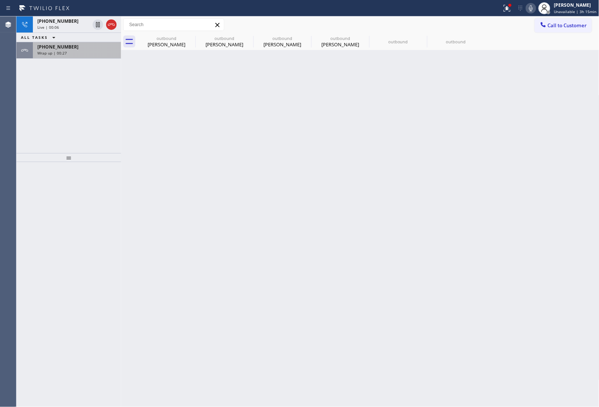
click at [77, 53] on div "Wrap up | 00:27" at bounding box center [76, 52] width 79 height 5
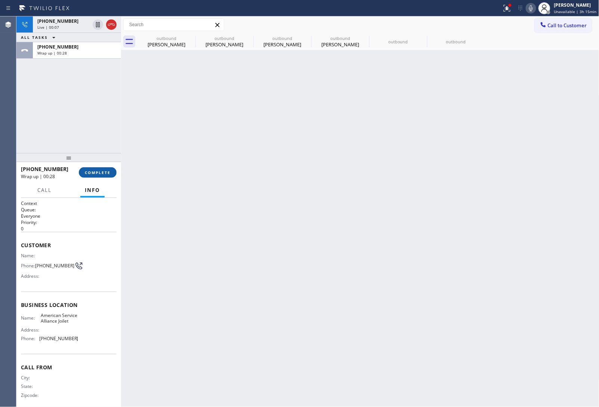
click at [104, 170] on span "COMPLETE" at bounding box center [98, 172] width 26 height 5
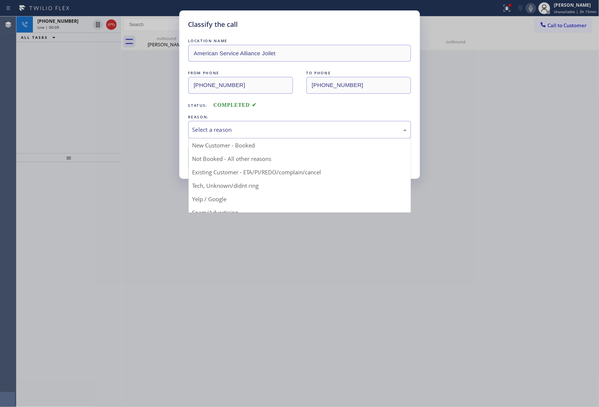
click at [228, 128] on div "Select a reason" at bounding box center [299, 130] width 214 height 9
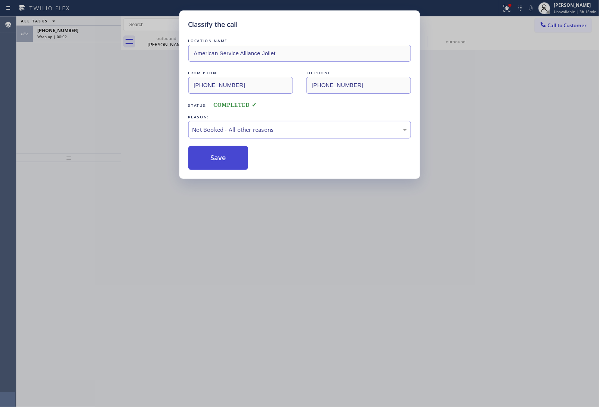
click at [231, 155] on button "Save" at bounding box center [218, 158] width 60 height 24
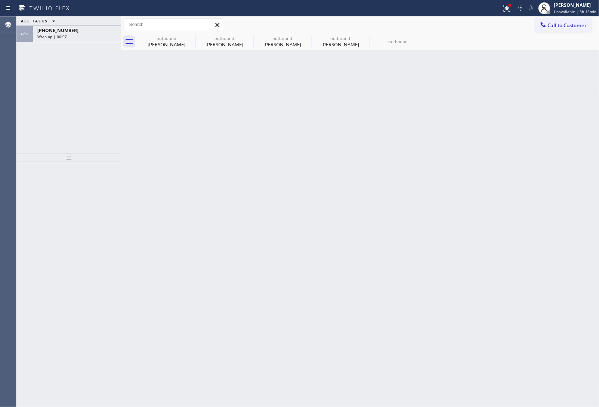
drag, startPoint x: 65, startPoint y: 35, endPoint x: 85, endPoint y: 61, distance: 32.6
click at [65, 35] on span "Wrap up | 00:07" at bounding box center [52, 36] width 30 height 5
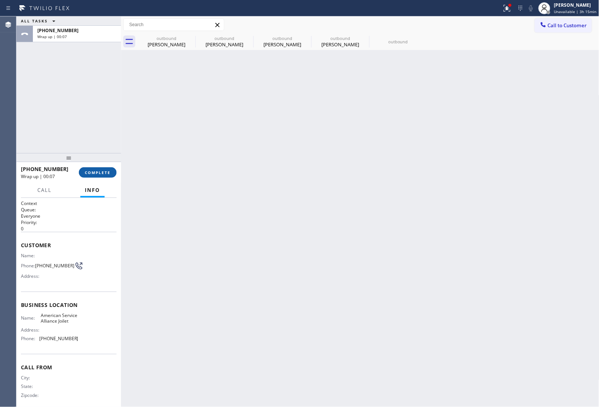
click at [102, 172] on span "COMPLETE" at bounding box center [98, 172] width 26 height 5
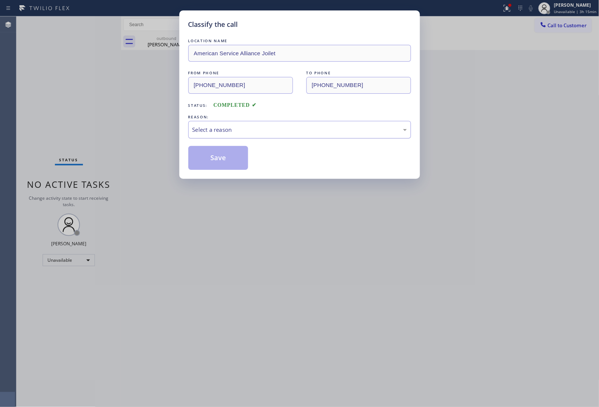
click at [225, 132] on div "Select a reason" at bounding box center [299, 130] width 214 height 9
click at [211, 161] on button "Save" at bounding box center [218, 158] width 60 height 24
type input "[PHONE_NUMBER]"
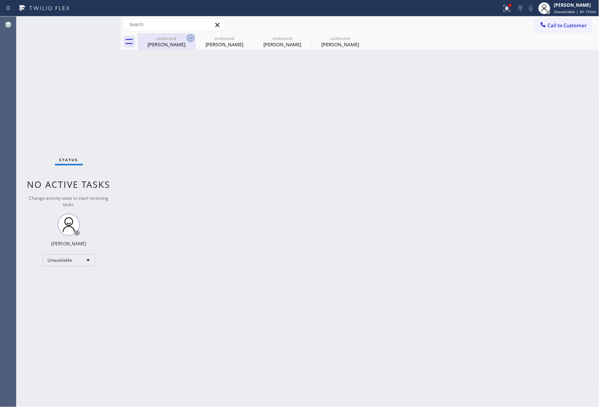
click at [191, 36] on icon at bounding box center [190, 38] width 9 height 9
click at [0, 0] on icon at bounding box center [0, 0] width 0 height 0
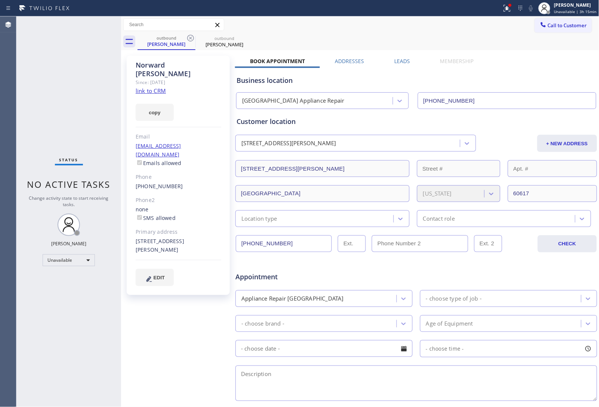
click at [191, 36] on icon at bounding box center [190, 38] width 9 height 9
type input "[PHONE_NUMBER]"
click at [0, 0] on icon at bounding box center [0, 0] width 0 height 0
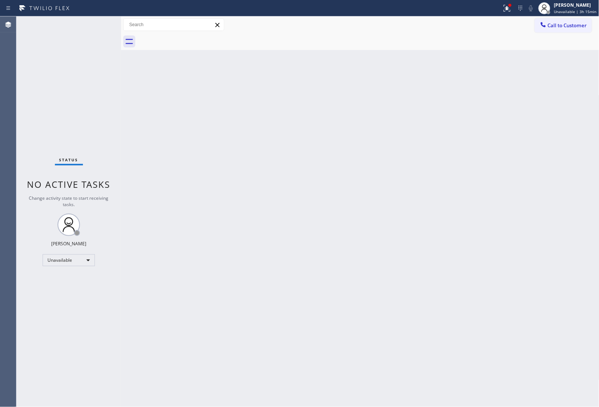
click at [191, 36] on div at bounding box center [368, 41] width 462 height 17
click at [555, 17] on div "Call to Customer Outbound call Location American Service Alliance Joilet Your c…" at bounding box center [360, 24] width 478 height 17
click at [557, 25] on span "Call to Customer" at bounding box center [567, 25] width 39 height 7
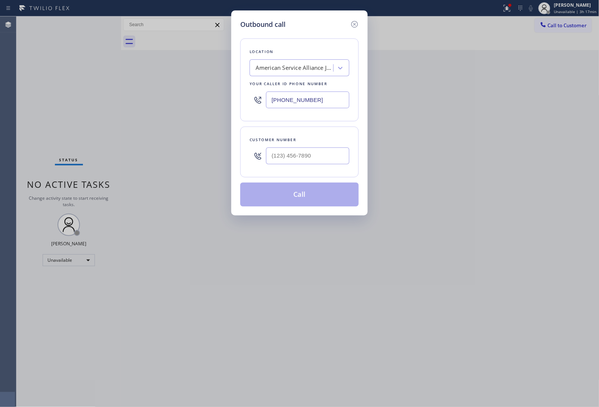
drag, startPoint x: 320, startPoint y: 102, endPoint x: 298, endPoint y: 108, distance: 22.8
click at [318, 102] on input "[PHONE_NUMBER]" at bounding box center [307, 100] width 83 height 17
paste input "518) 363-7102"
type input "[PHONE_NUMBER]"
type input "(___) ___-____"
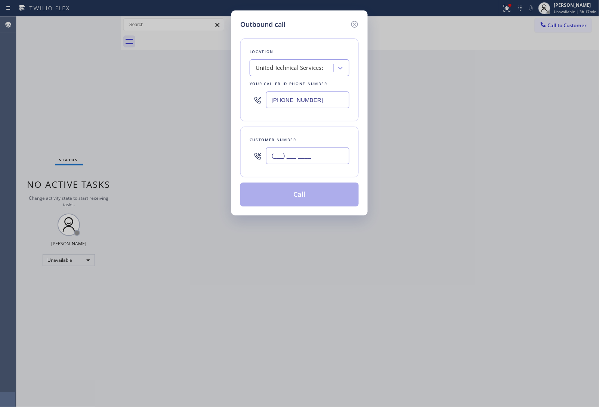
click at [321, 158] on input "(___) ___-____" at bounding box center [307, 156] width 83 height 17
paste input "845) 395-6562"
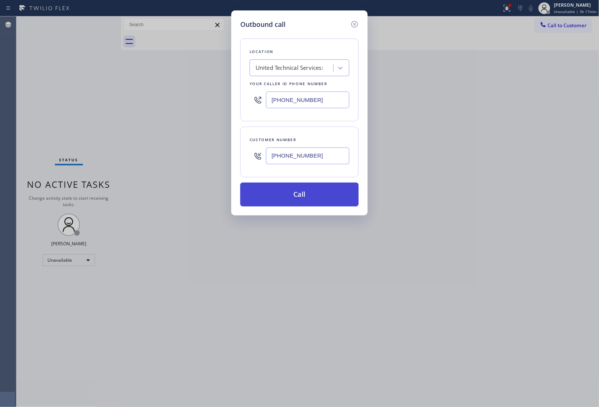
type input "[PHONE_NUMBER]"
click at [312, 193] on button "Call" at bounding box center [299, 195] width 118 height 24
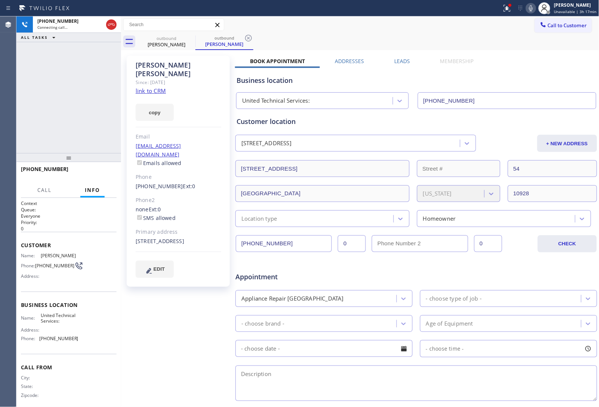
type input "[PHONE_NUMBER]"
click at [152, 87] on link "link to CRM" at bounding box center [151, 90] width 30 height 7
drag, startPoint x: 547, startPoint y: 24, endPoint x: 273, endPoint y: 134, distance: 294.9
click at [548, 25] on span "Call to Customer" at bounding box center [567, 25] width 39 height 7
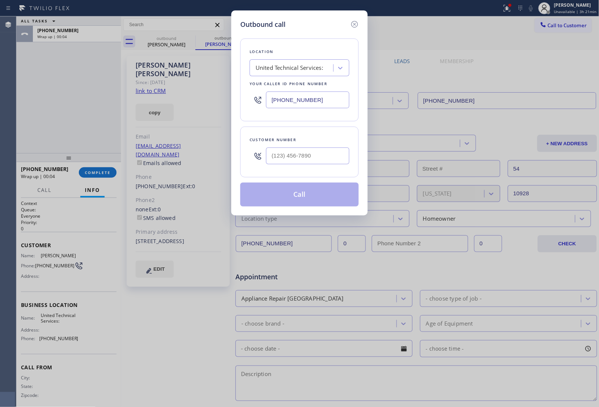
click at [274, 103] on input "[PHONE_NUMBER]" at bounding box center [307, 100] width 83 height 17
paste input "714) 701-8206"
type input "[PHONE_NUMBER]"
type input "(___) ___-____"
click at [273, 157] on input "text" at bounding box center [307, 156] width 83 height 17
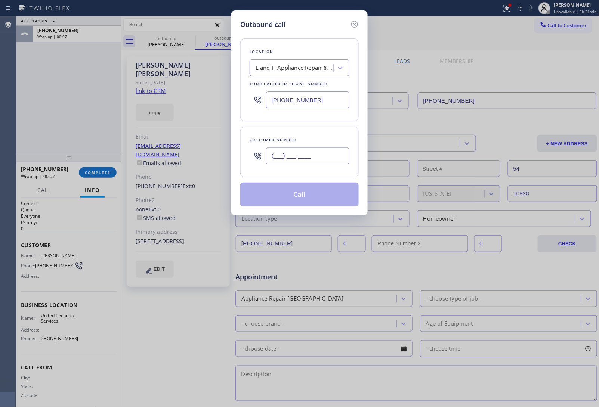
paste input "714) 727-4057"
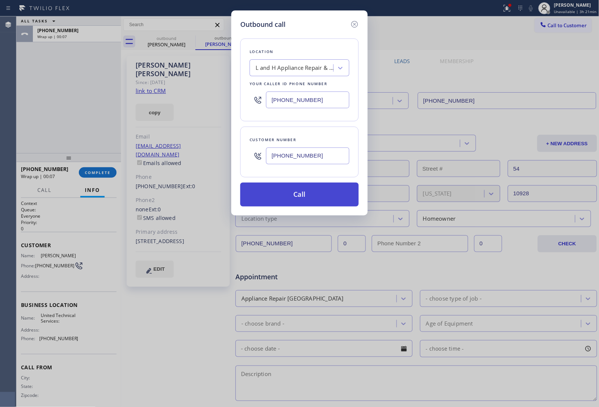
type input "[PHONE_NUMBER]"
click at [292, 195] on button "Call" at bounding box center [299, 195] width 118 height 24
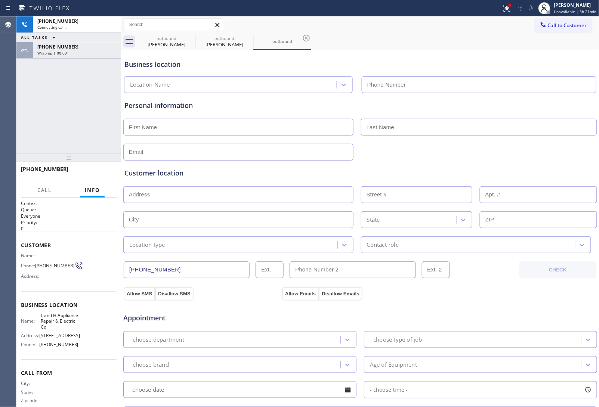
type input "[PHONE_NUMBER]"
click at [554, 290] on div "Allow SMS Disallow SMS Allow Emails Disallow Emails" at bounding box center [360, 292] width 475 height 15
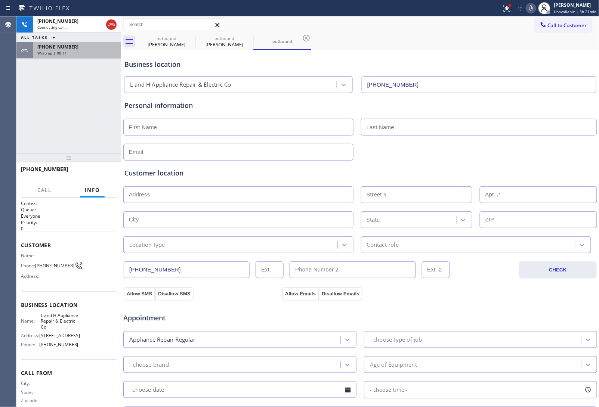
click at [65, 47] on span "[PHONE_NUMBER]" at bounding box center [57, 47] width 41 height 6
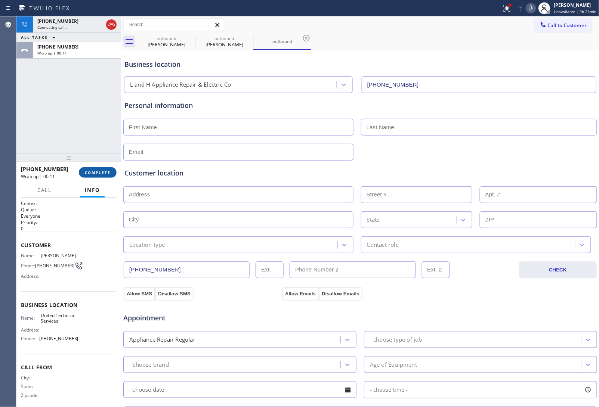
click at [102, 170] on span "COMPLETE" at bounding box center [98, 172] width 26 height 5
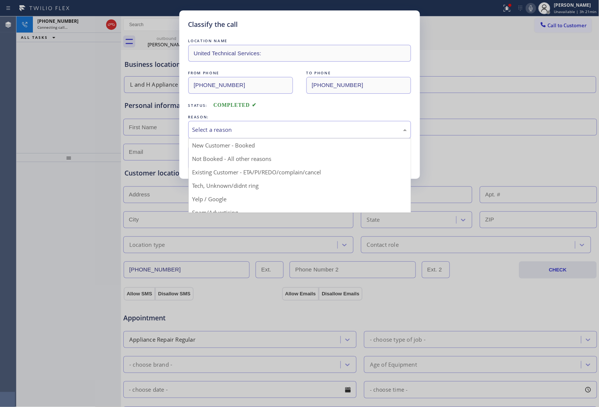
click at [232, 124] on div "Select a reason" at bounding box center [299, 130] width 223 height 18
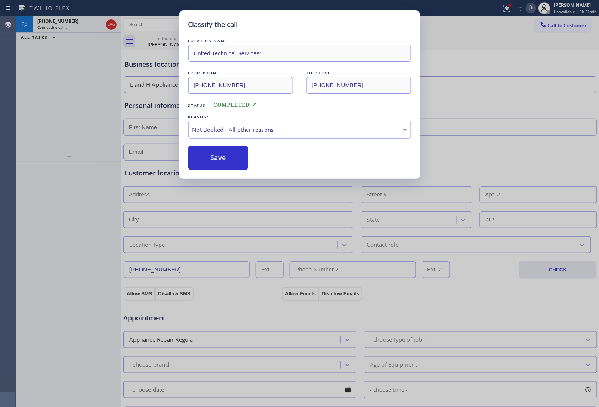
click at [206, 163] on button "Save" at bounding box center [218, 158] width 60 height 24
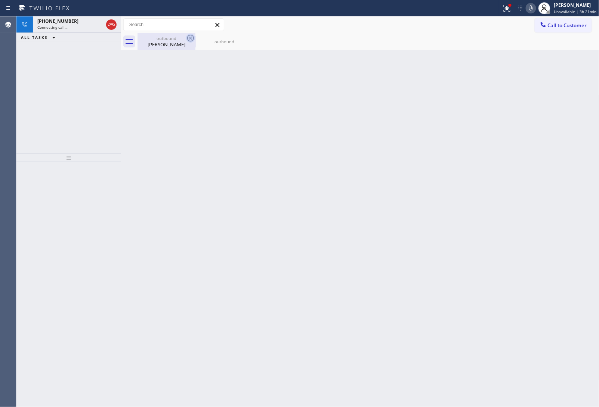
click at [193, 36] on icon at bounding box center [190, 38] width 7 height 7
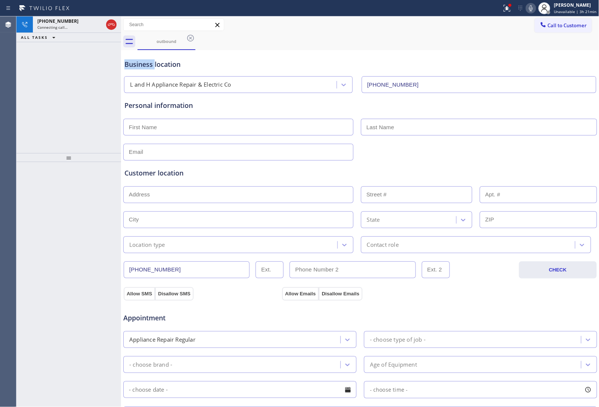
click at [193, 36] on icon at bounding box center [190, 38] width 7 height 7
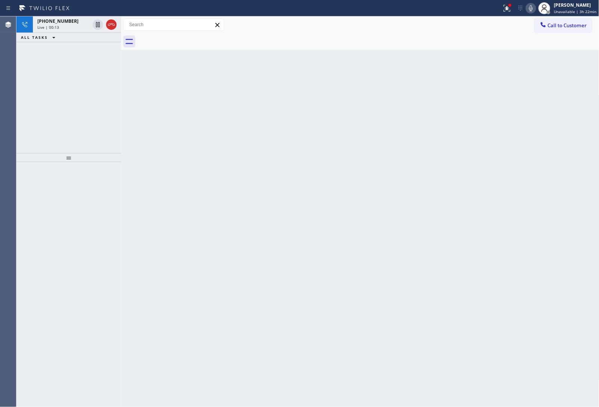
click at [514, 152] on div "Back to Dashboard Change Sender ID Customers Technicians Select a contact Outbo…" at bounding box center [360, 211] width 478 height 391
click at [118, 27] on div at bounding box center [104, 24] width 27 height 16
click at [116, 27] on div at bounding box center [111, 24] width 10 height 9
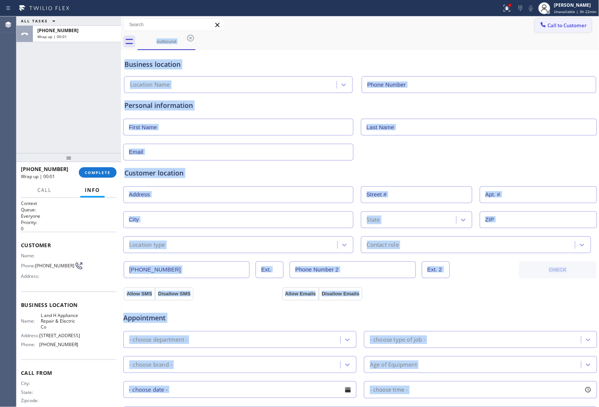
click at [567, 19] on button "Call to Customer" at bounding box center [563, 25] width 57 height 14
type input "[PHONE_NUMBER]"
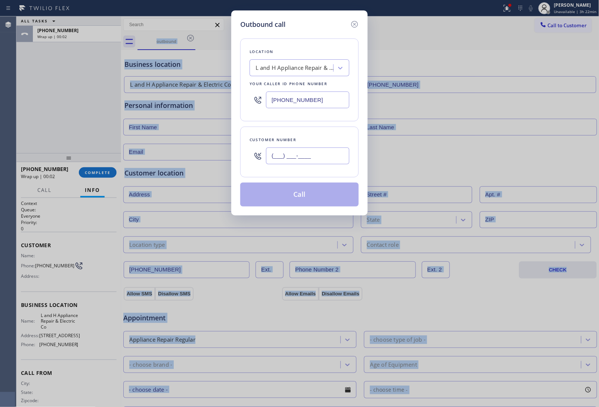
click at [296, 164] on input "(___) ___-____" at bounding box center [307, 156] width 83 height 17
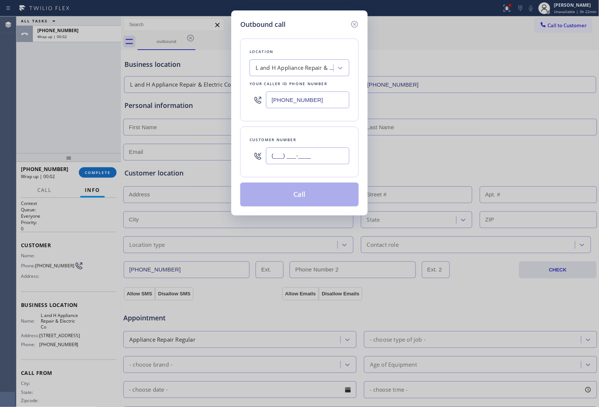
paste input "714) 727-4057"
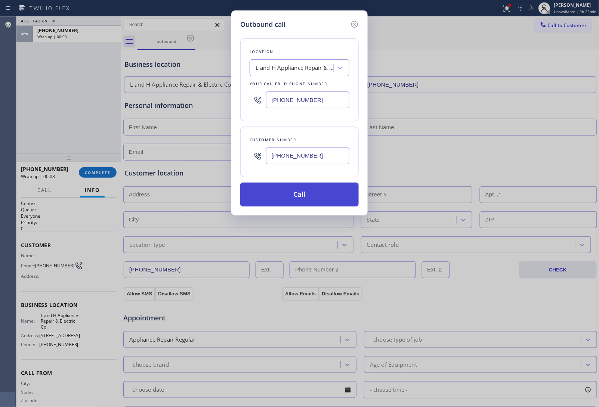
type input "[PHONE_NUMBER]"
click at [291, 197] on button "Call" at bounding box center [299, 195] width 118 height 24
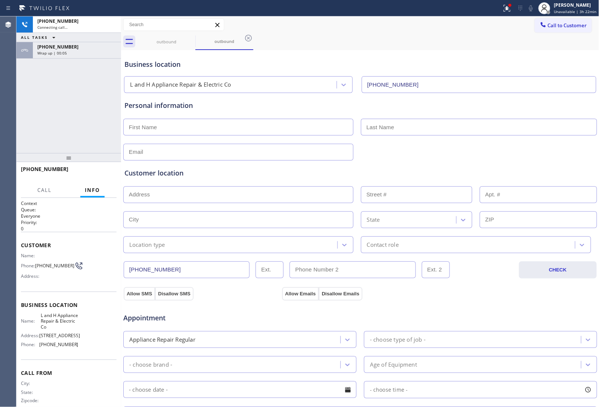
type input "[PHONE_NUMBER]"
click at [534, 65] on div "Business location" at bounding box center [360, 64] width 472 height 10
click at [525, 58] on div "Business location L and H Appliance Repair & Electric Co [PHONE_NUMBER]" at bounding box center [360, 72] width 475 height 41
click at [95, 173] on span "HANG UP" at bounding box center [99, 172] width 23 height 5
click at [553, 21] on button "Call to Customer" at bounding box center [563, 25] width 57 height 14
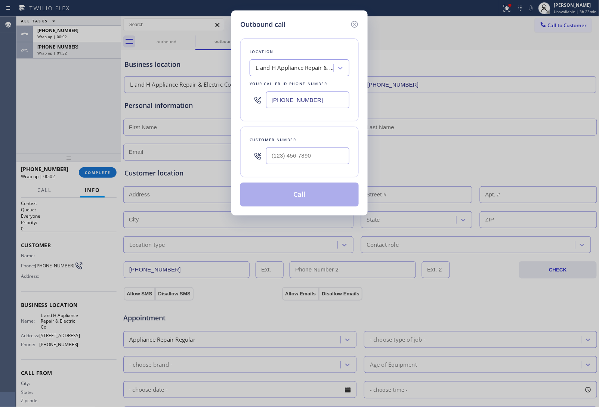
drag, startPoint x: 293, startPoint y: 101, endPoint x: 283, endPoint y: 105, distance: 10.9
click at [293, 102] on input "[PHONE_NUMBER]" at bounding box center [307, 100] width 83 height 17
paste input "86) 655-9638"
type input "[PHONE_NUMBER]"
type input "(___) ___-____"
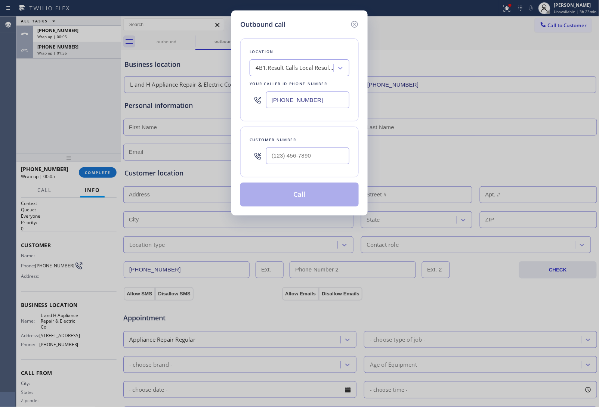
click at [302, 161] on input "text" at bounding box center [307, 156] width 83 height 17
paste input "954) 980-1404"
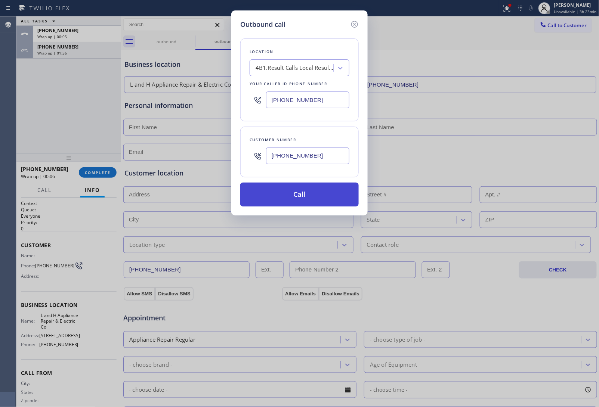
type input "[PHONE_NUMBER]"
click at [306, 197] on button "Call" at bounding box center [299, 195] width 118 height 24
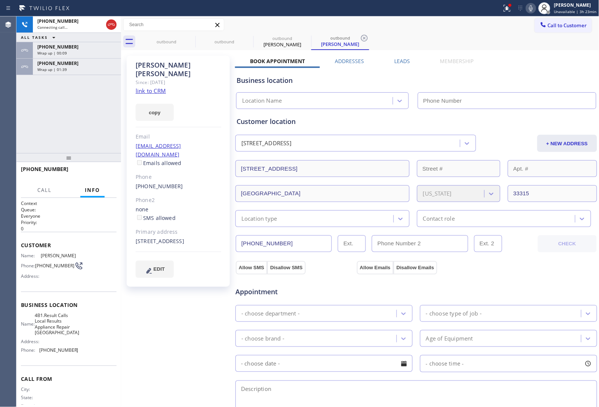
click at [154, 87] on link "link to CRM" at bounding box center [151, 90] width 30 height 7
type input "[PHONE_NUMBER]"
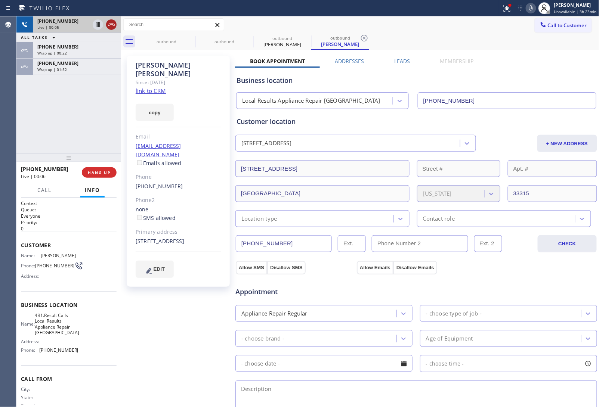
click at [111, 21] on icon at bounding box center [111, 24] width 9 height 9
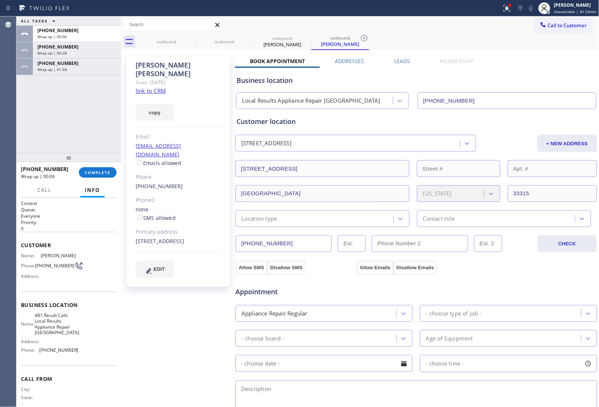
click at [529, 63] on div "Book Appointment Addresses Leads Membership Business location Local Results App…" at bounding box center [416, 305] width 362 height 494
click at [544, 30] on button "Call to Customer" at bounding box center [563, 25] width 57 height 14
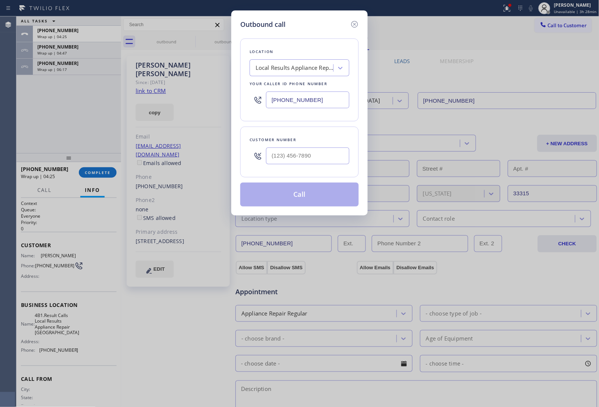
click at [311, 105] on input "[PHONE_NUMBER]" at bounding box center [307, 100] width 83 height 17
paste input "833) 692-2271"
type input "[PHONE_NUMBER]"
drag, startPoint x: 294, startPoint y: 156, endPoint x: 301, endPoint y: 174, distance: 19.2
click at [294, 156] on input "text" at bounding box center [307, 156] width 83 height 17
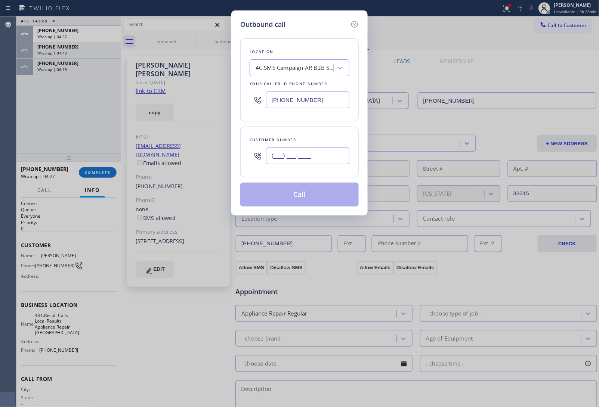
paste input "562) 631-3277"
type input "[PHONE_NUMBER]"
click at [302, 191] on button "Call" at bounding box center [299, 195] width 118 height 24
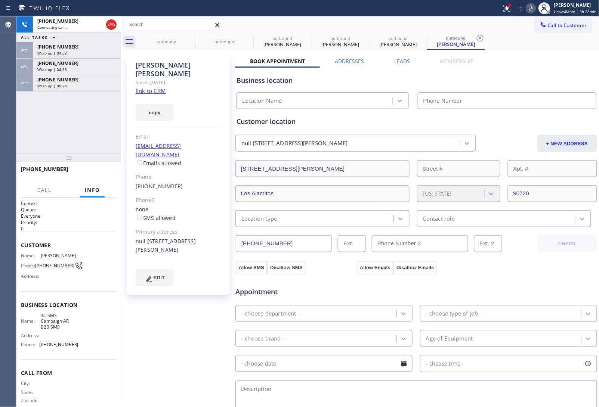
click at [143, 87] on link "link to CRM" at bounding box center [151, 90] width 30 height 7
type input "[PHONE_NUMBER]"
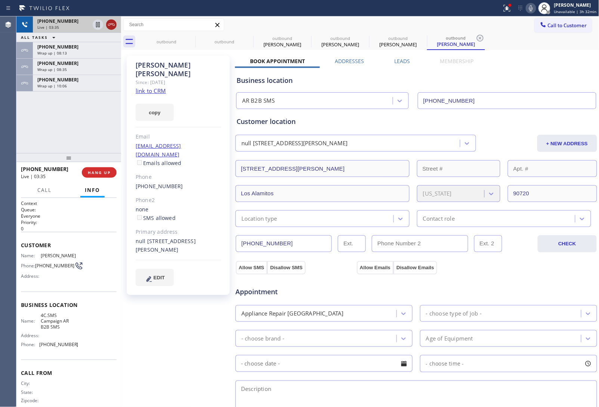
click at [114, 23] on icon at bounding box center [111, 24] width 9 height 9
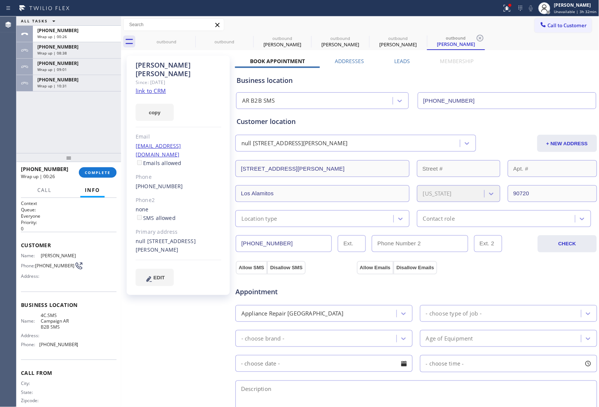
drag, startPoint x: 532, startPoint y: 78, endPoint x: 438, endPoint y: 56, distance: 97.5
click at [529, 77] on div "Business location" at bounding box center [416, 80] width 359 height 10
click at [562, 22] on button "Call to Customer" at bounding box center [563, 25] width 57 height 14
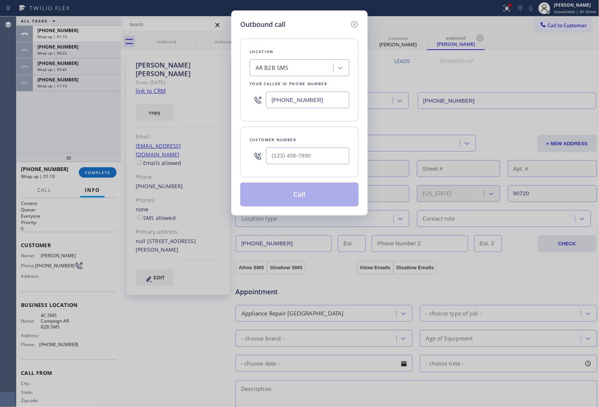
drag, startPoint x: 293, startPoint y: 102, endPoint x: 157, endPoint y: 144, distance: 141.9
click at [285, 107] on input "[PHONE_NUMBER]" at bounding box center [307, 100] width 83 height 17
paste input "562) 309-4505"
type input "[PHONE_NUMBER]"
type input "(___) ___-____"
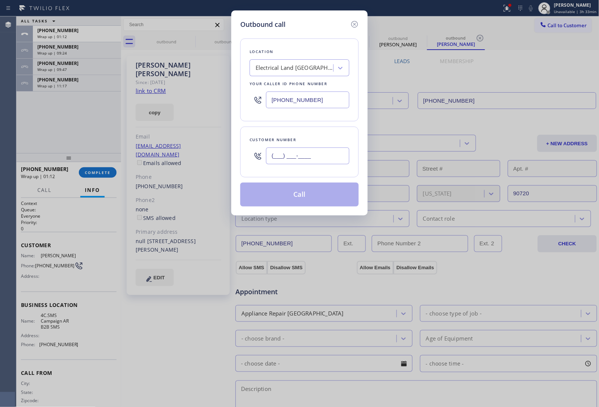
click at [306, 160] on input "(___) ___-____" at bounding box center [307, 156] width 83 height 17
paste input "213) 359-5110"
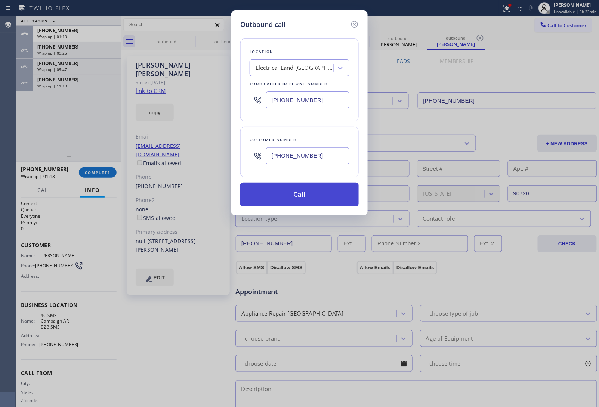
type input "[PHONE_NUMBER]"
click at [297, 191] on button "Call" at bounding box center [299, 195] width 118 height 24
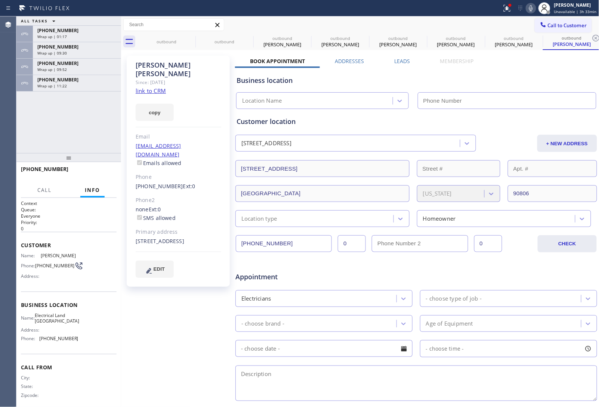
type input "[PHONE_NUMBER]"
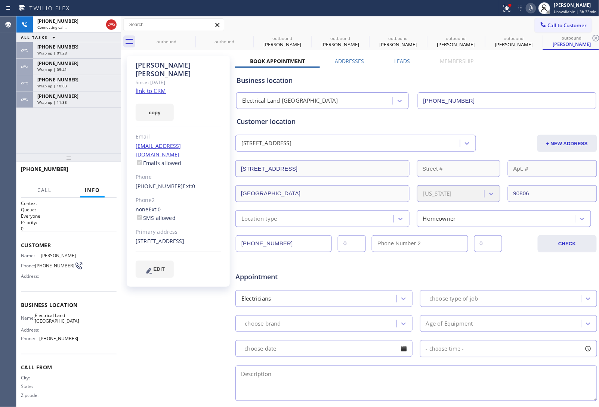
click at [159, 87] on link "link to CRM" at bounding box center [151, 90] width 30 height 7
click at [529, 10] on icon at bounding box center [530, 8] width 9 height 9
click at [527, 62] on div "Book Appointment Addresses Leads Membership Business location Electrical Land […" at bounding box center [416, 297] width 362 height 479
click at [50, 191] on span "Call" at bounding box center [44, 190] width 14 height 7
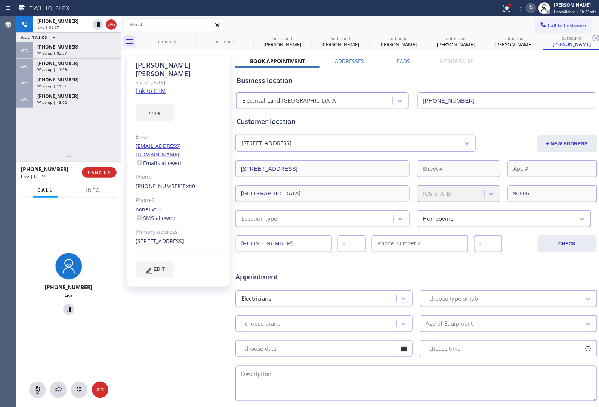
click at [532, 269] on div "Appointment" at bounding box center [416, 272] width 363 height 19
click at [531, 7] on icon at bounding box center [531, 8] width 4 height 6
click at [529, 120] on div "Customer location" at bounding box center [416, 122] width 359 height 10
click at [523, 263] on div "Appointment Electricians - choose type of job - - choose brand - Age of Equipme…" at bounding box center [416, 330] width 362 height 143
click at [96, 174] on span "HANG UP" at bounding box center [99, 172] width 23 height 5
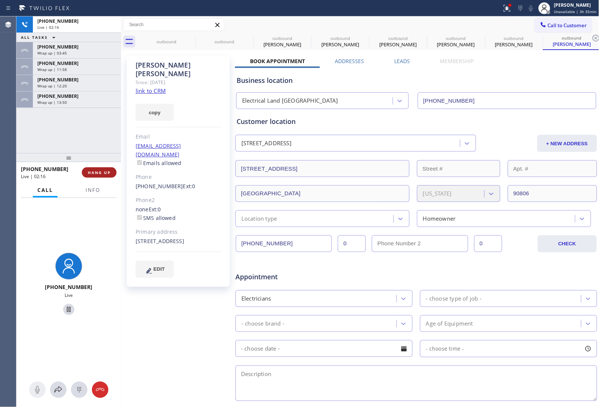
click at [96, 174] on span "HANG UP" at bounding box center [99, 172] width 23 height 5
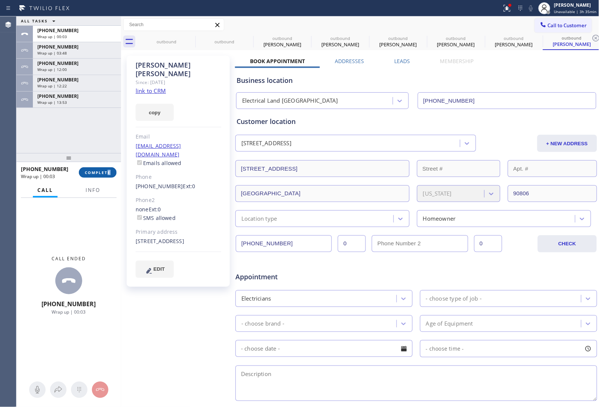
click at [107, 169] on div "[PHONE_NUMBER] Wrap up | 00:03 COMPLETE" at bounding box center [69, 172] width 96 height 19
click at [107, 170] on span "COMPLETE" at bounding box center [98, 172] width 26 height 5
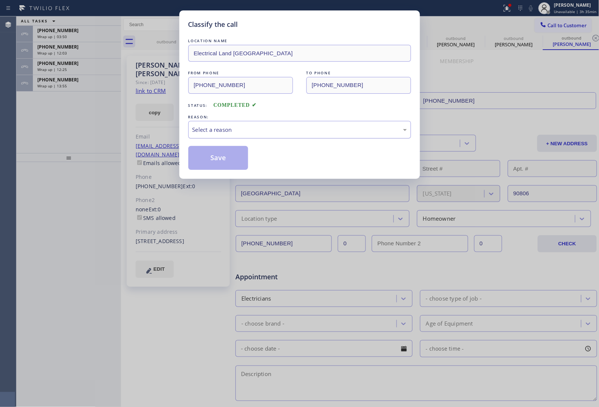
click at [241, 132] on div "Select a reason" at bounding box center [299, 130] width 214 height 9
drag, startPoint x: 217, startPoint y: 159, endPoint x: 139, endPoint y: 137, distance: 80.3
click at [217, 159] on button "Save" at bounding box center [218, 158] width 60 height 24
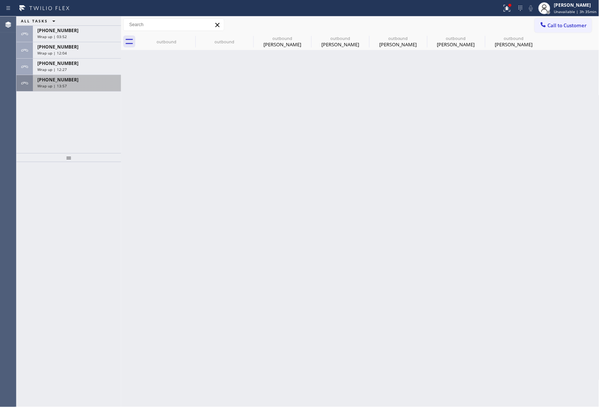
click at [69, 81] on div "[PHONE_NUMBER]" at bounding box center [76, 80] width 79 height 6
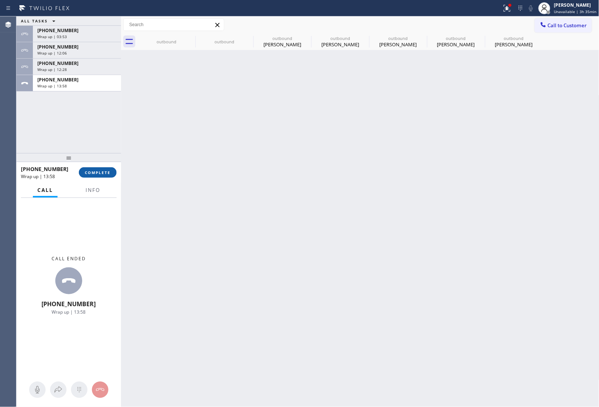
click at [98, 176] on button "COMPLETE" at bounding box center [98, 172] width 38 height 10
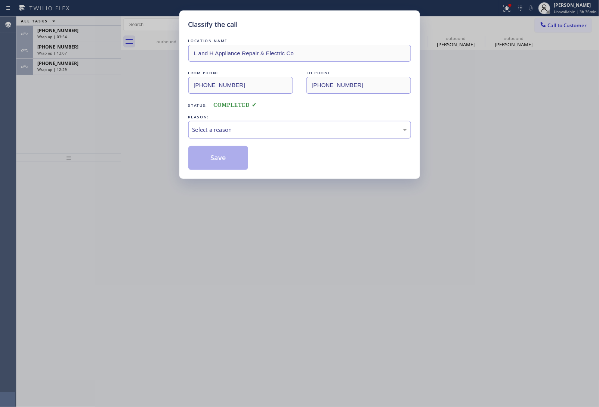
drag, startPoint x: 224, startPoint y: 135, endPoint x: 221, endPoint y: 137, distance: 4.0
click at [221, 137] on div "Select a reason" at bounding box center [299, 130] width 223 height 18
click at [214, 161] on button "Save" at bounding box center [218, 158] width 60 height 24
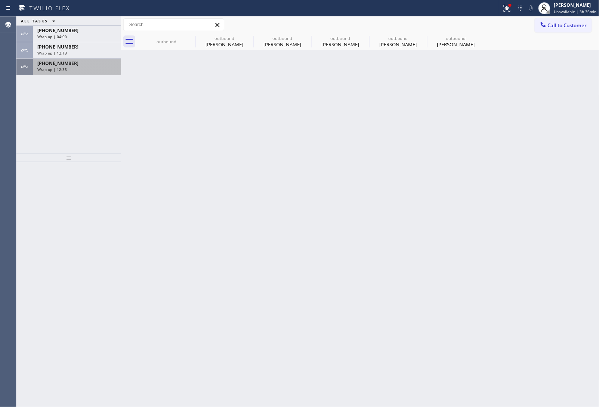
click at [70, 59] on div "[PHONE_NUMBER] Wrap up | 12:35" at bounding box center [75, 67] width 85 height 16
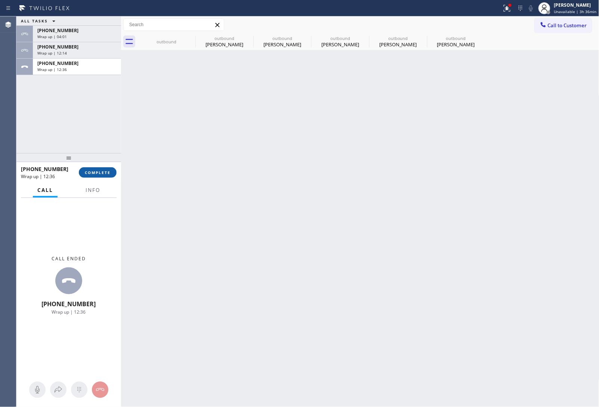
click at [100, 168] on button "COMPLETE" at bounding box center [98, 172] width 38 height 10
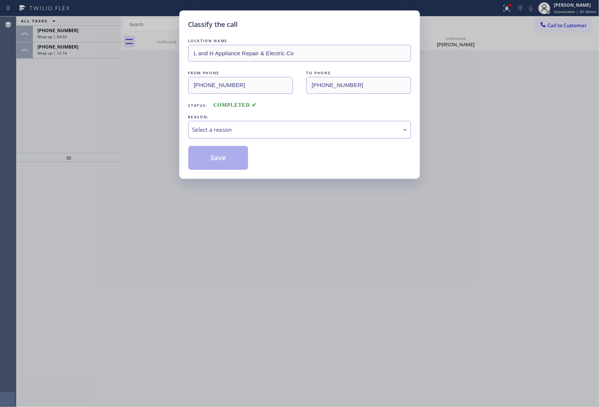
click at [239, 130] on div "Select a reason" at bounding box center [299, 130] width 214 height 9
click at [232, 160] on button "Save" at bounding box center [218, 158] width 60 height 24
type input "[PHONE_NUMBER]"
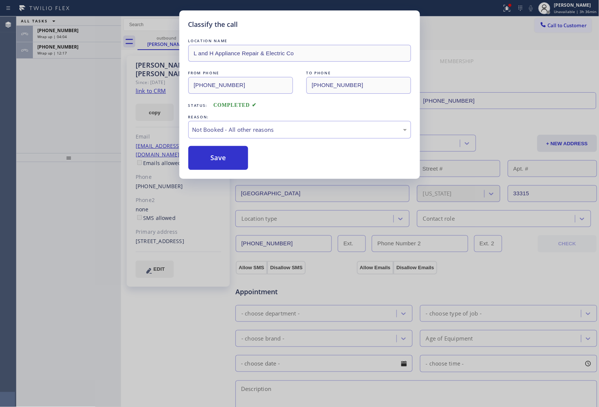
click at [61, 51] on div "Classify the call LOCATION NAME 4C.SMS Campaign AR B2B SMS FROM PHONE [PHONE_NU…" at bounding box center [307, 211] width 582 height 391
click at [61, 51] on span "Wrap up | 12:17" at bounding box center [52, 52] width 30 height 5
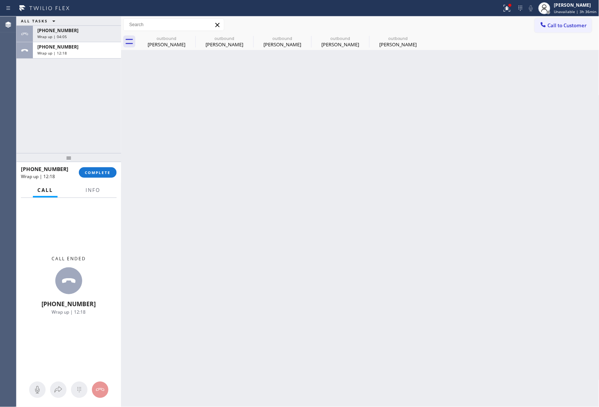
click at [61, 51] on span "Wrap up | 12:18" at bounding box center [52, 52] width 30 height 5
click at [99, 171] on span "COMPLETE" at bounding box center [98, 172] width 26 height 5
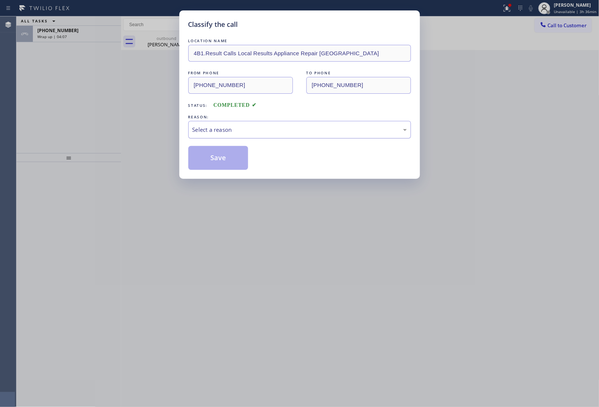
click at [240, 131] on div "Select a reason" at bounding box center [299, 130] width 214 height 9
click at [215, 160] on button "Save" at bounding box center [218, 158] width 60 height 24
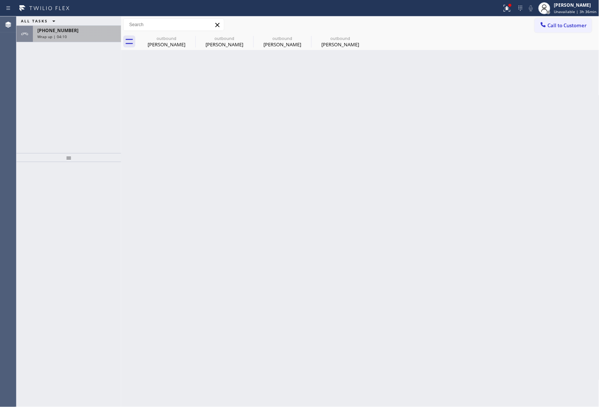
click at [83, 39] on div "[PHONE_NUMBER] Wrap up | 04:10" at bounding box center [75, 34] width 85 height 16
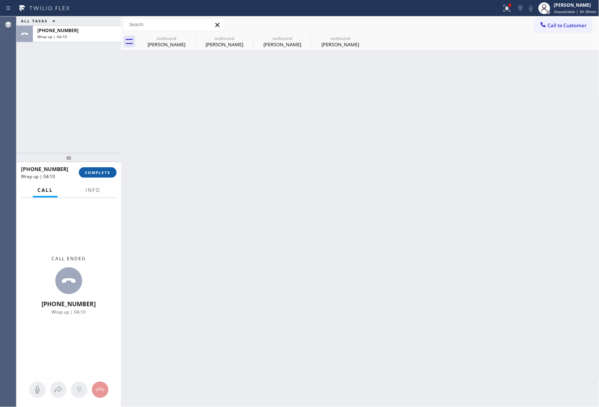
click at [99, 173] on span "COMPLETE" at bounding box center [98, 172] width 26 height 5
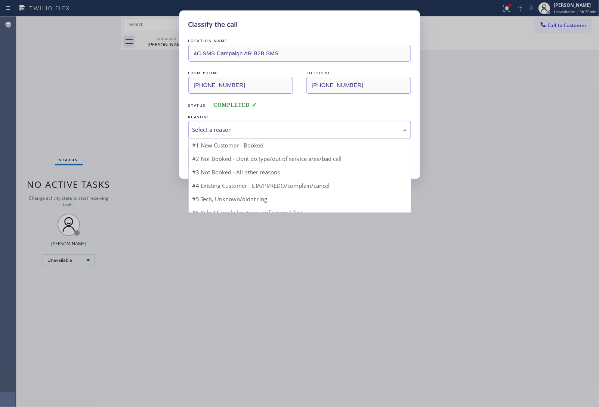
click at [208, 129] on div "Select a reason" at bounding box center [299, 130] width 214 height 9
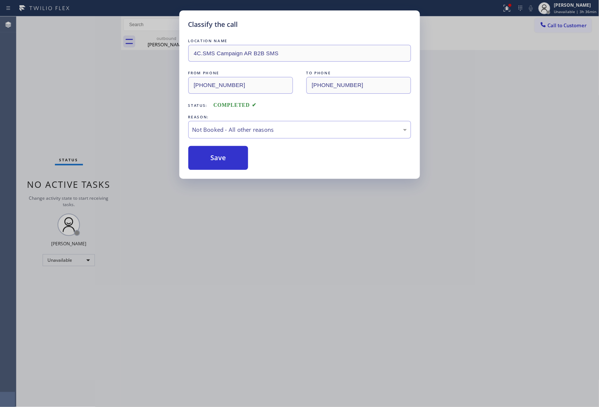
click at [214, 162] on button "Save" at bounding box center [218, 158] width 60 height 24
type input "[PHONE_NUMBER]"
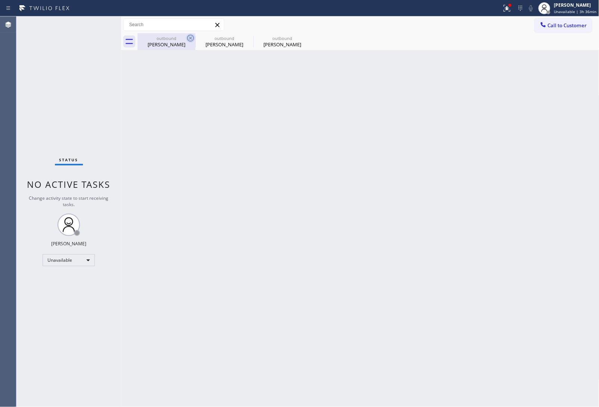
drag, startPoint x: 171, startPoint y: 40, endPoint x: 188, endPoint y: 39, distance: 16.9
click at [174, 41] on div "outbound [PERSON_NAME]" at bounding box center [166, 41] width 56 height 17
type input "[PHONE_NUMBER]"
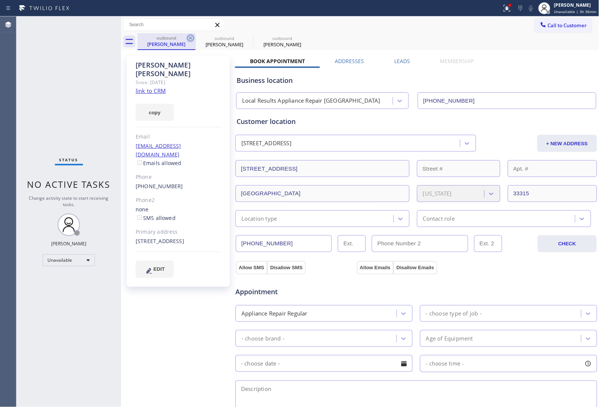
click at [187, 38] on icon at bounding box center [190, 38] width 9 height 9
click at [244, 38] on icon at bounding box center [248, 38] width 9 height 9
type input "[PHONE_NUMBER]"
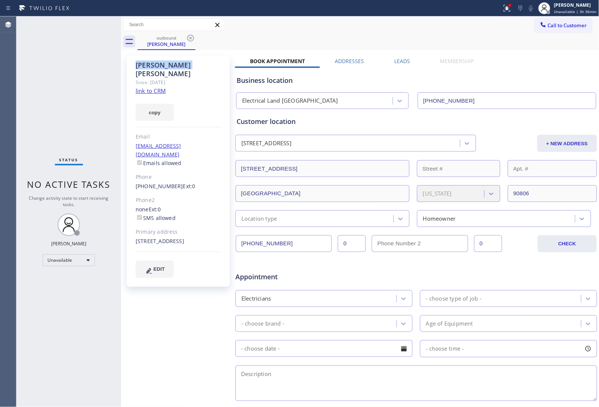
click at [189, 38] on icon at bounding box center [190, 38] width 9 height 9
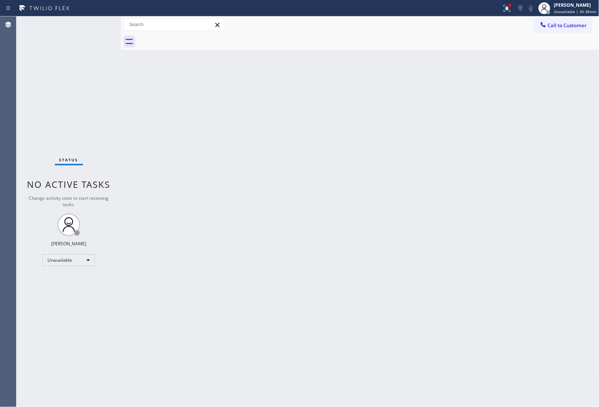
click at [189, 38] on div at bounding box center [368, 41] width 462 height 17
click at [224, 128] on div "Back to Dashboard Change Sender ID Customers Technicians Select a contact Outbo…" at bounding box center [360, 211] width 478 height 391
click at [534, 219] on div "Back to Dashboard Change Sender ID Customers Technicians Select a contact Outbo…" at bounding box center [360, 211] width 478 height 391
click at [574, 389] on div "Back to Dashboard Change Sender ID Customers Technicians Select a contact Outbo…" at bounding box center [360, 211] width 478 height 391
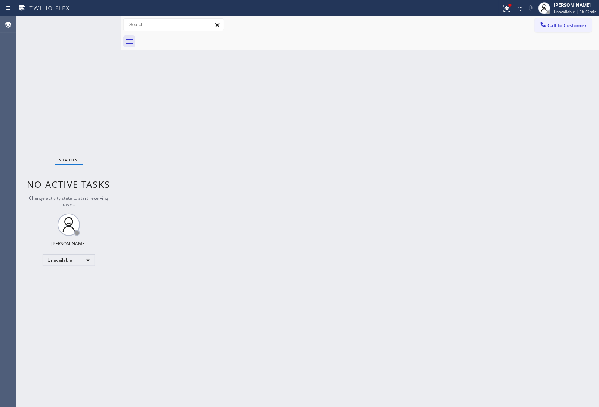
click at [557, 314] on div "Back to Dashboard Change Sender ID Customers Technicians Select a contact Outbo…" at bounding box center [360, 211] width 478 height 391
click at [544, 296] on div "Back to Dashboard Change Sender ID Customers Technicians Select a contact Outbo…" at bounding box center [360, 211] width 478 height 391
click at [558, 275] on div "Back to Dashboard Change Sender ID Customers Technicians Select a contact Outbo…" at bounding box center [360, 211] width 478 height 391
click at [559, 324] on div "Back to Dashboard Change Sender ID Customers Technicians Select a contact Outbo…" at bounding box center [360, 211] width 478 height 391
click at [568, 211] on div "Back to Dashboard Change Sender ID Customers Technicians Select a contact Outbo…" at bounding box center [360, 211] width 478 height 391
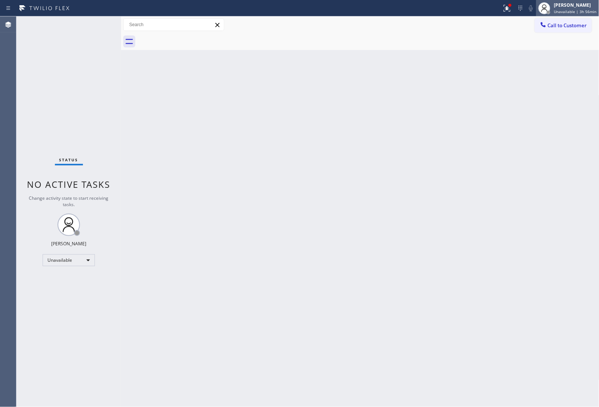
click at [557, 14] on div "[PERSON_NAME] Unavailable | 3h 56min" at bounding box center [567, 8] width 63 height 16
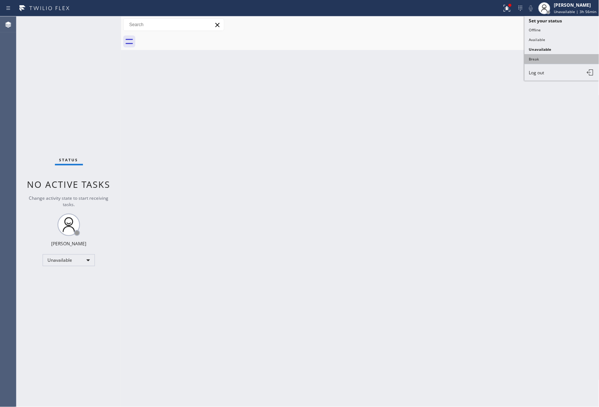
click at [568, 57] on button "Break" at bounding box center [562, 59] width 75 height 10
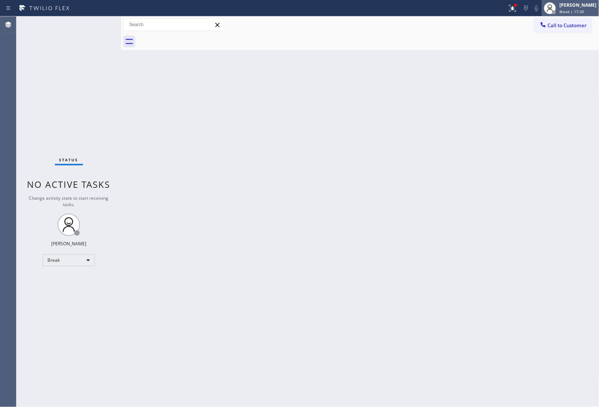
click at [561, 4] on div "[PERSON_NAME]" at bounding box center [578, 5] width 37 height 6
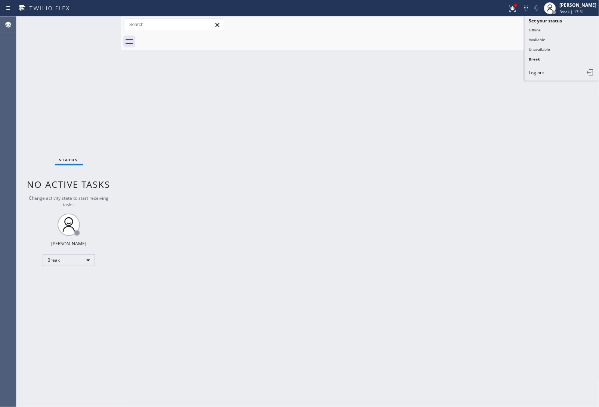
click at [561, 46] on button "Unavailable" at bounding box center [562, 49] width 75 height 10
drag, startPoint x: 544, startPoint y: 75, endPoint x: 544, endPoint y: 65, distance: 10.5
click at [544, 75] on div "Back to Dashboard Change Sender ID Customers Technicians Select a contact Outbo…" at bounding box center [360, 211] width 478 height 391
click at [557, 32] on button "Call to Customer" at bounding box center [563, 25] width 57 height 14
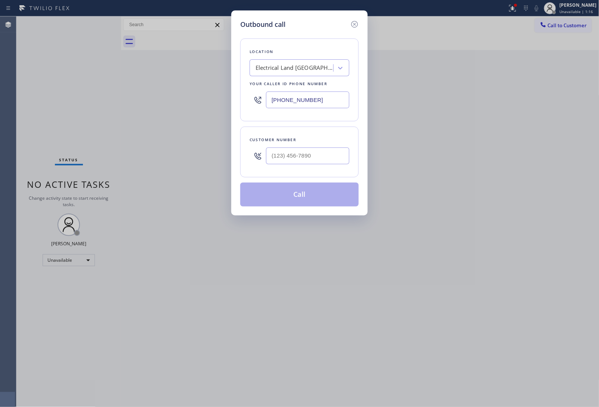
click at [291, 96] on input "[PHONE_NUMBER]" at bounding box center [307, 100] width 83 height 17
paste input "456-3600"
type input "[PHONE_NUMBER]"
type input "(___) ___-____"
click at [292, 156] on input "(___) ___-____" at bounding box center [307, 156] width 83 height 17
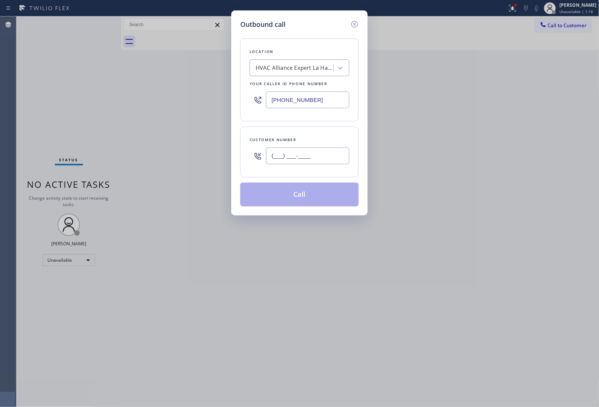
paste input "213) 762-2631"
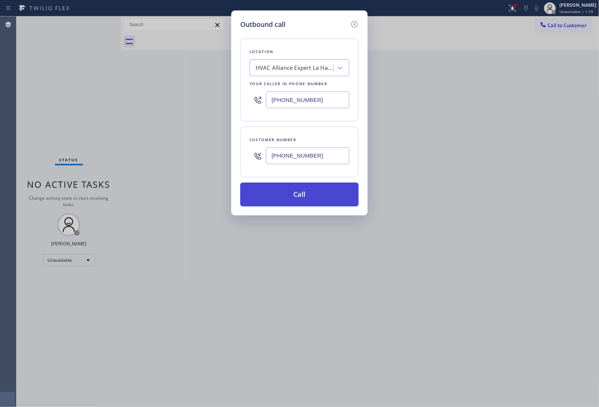
type input "[PHONE_NUMBER]"
click at [288, 195] on button "Call" at bounding box center [299, 195] width 118 height 24
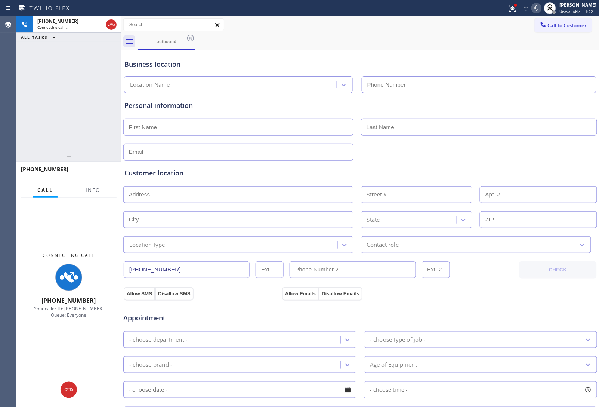
type input "[PHONE_NUMBER]"
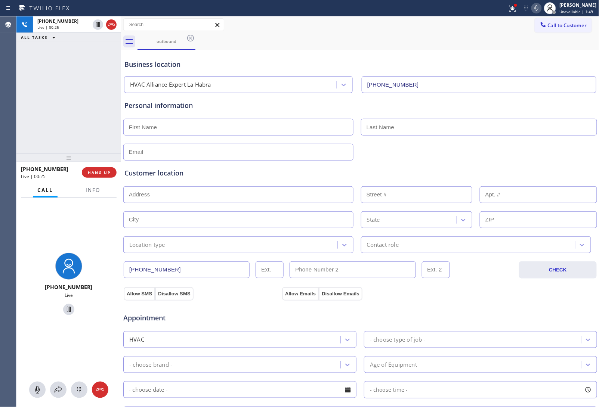
click at [523, 148] on div at bounding box center [360, 151] width 475 height 18
click at [111, 24] on icon at bounding box center [111, 24] width 9 height 9
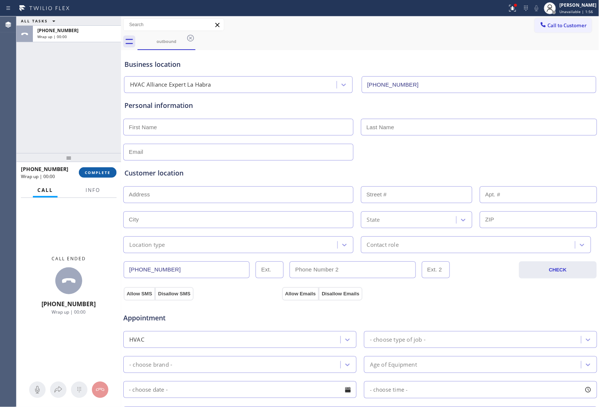
click at [94, 176] on button "COMPLETE" at bounding box center [98, 172] width 38 height 10
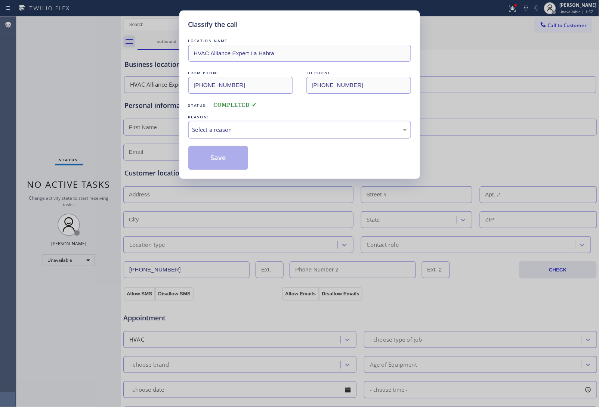
click at [231, 126] on div "Select a reason" at bounding box center [299, 130] width 214 height 9
click at [215, 154] on button "Save" at bounding box center [218, 158] width 60 height 24
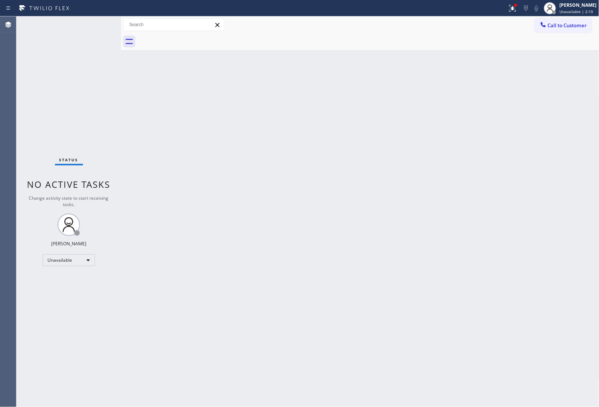
click at [522, 129] on div "Back to Dashboard Change Sender ID Customers Technicians Select a contact Outbo…" at bounding box center [360, 211] width 478 height 391
click at [565, 21] on button "Call to Customer" at bounding box center [563, 25] width 57 height 14
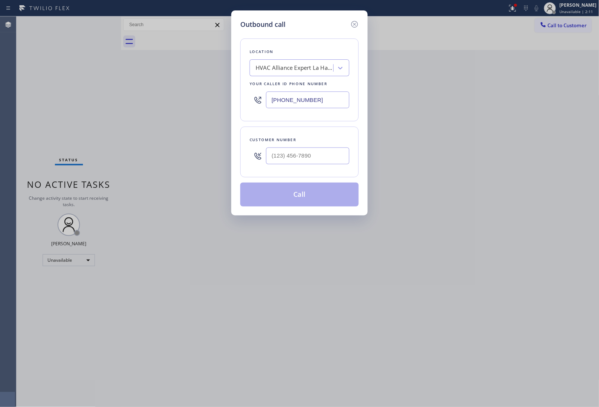
click at [277, 103] on input "[PHONE_NUMBER]" at bounding box center [307, 100] width 83 height 17
paste input "718) 313-3916"
type input "[PHONE_NUMBER]"
type input "(___) ___-____"
click at [307, 160] on input "(___) ___-____" at bounding box center [307, 156] width 83 height 17
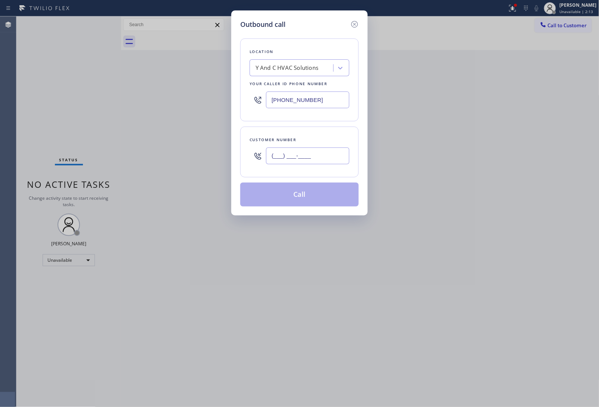
paste input "347) 339-4940"
type input "[PHONE_NUMBER]"
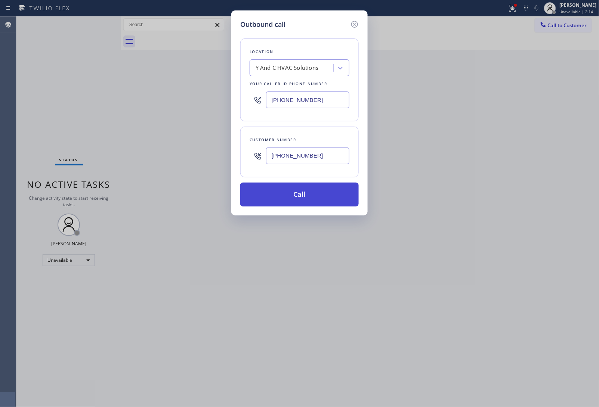
click at [300, 197] on button "Call" at bounding box center [299, 195] width 118 height 24
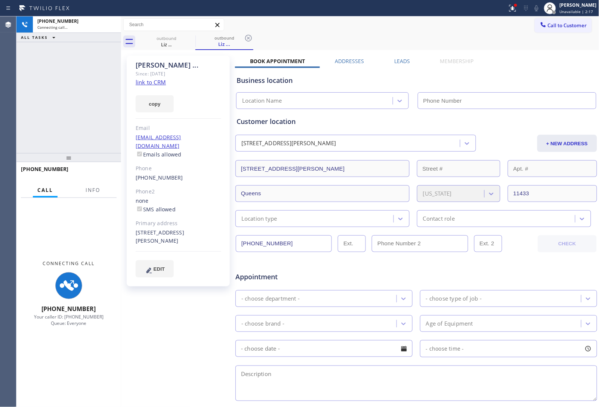
click at [162, 83] on link "link to CRM" at bounding box center [151, 81] width 30 height 7
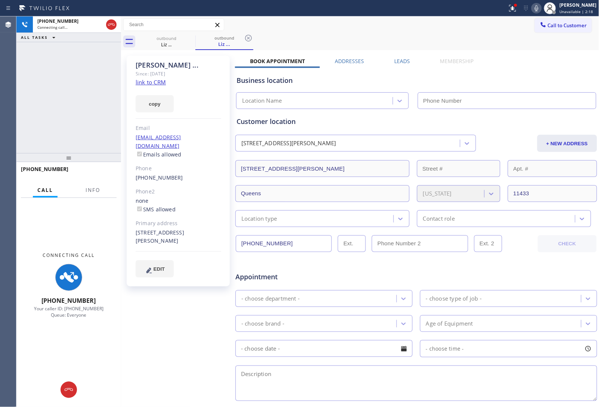
type input "[PHONE_NUMBER]"
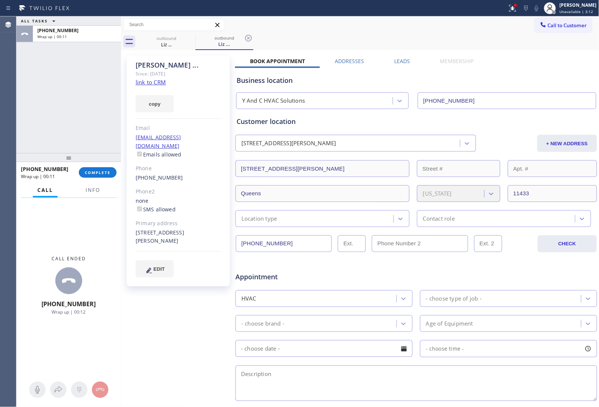
click at [523, 391] on textarea at bounding box center [416, 383] width 362 height 35
click at [92, 174] on span "COMPLETE" at bounding box center [98, 172] width 26 height 5
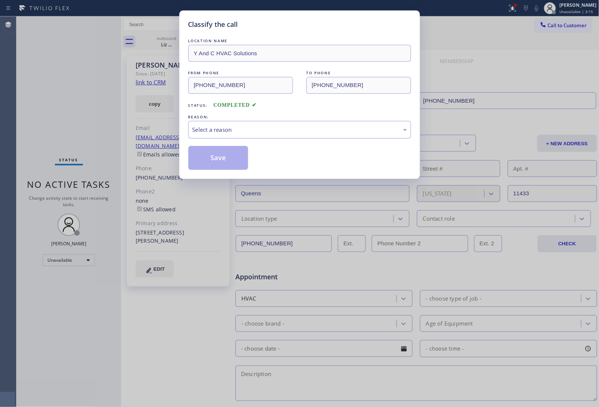
click at [244, 128] on div "Select a reason" at bounding box center [299, 130] width 214 height 9
click at [229, 164] on button "Save" at bounding box center [218, 158] width 60 height 24
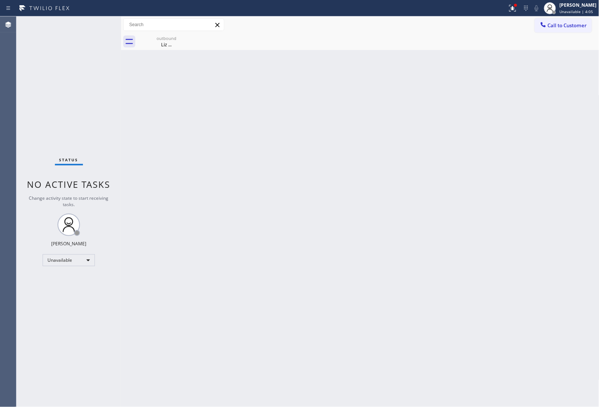
drag, startPoint x: 522, startPoint y: 219, endPoint x: 520, endPoint y: 225, distance: 6.0
click at [522, 224] on div "Back to Dashboard Change Sender ID Customers Technicians Select a contact Outbo…" at bounding box center [360, 211] width 478 height 391
click at [543, 314] on div "Back to Dashboard Change Sender ID Customers Technicians Select a contact Outbo…" at bounding box center [360, 211] width 478 height 391
drag, startPoint x: 565, startPoint y: 265, endPoint x: 535, endPoint y: 258, distance: 30.2
click at [565, 265] on div "Back to Dashboard Change Sender ID Customers Technicians Select a contact Outbo…" at bounding box center [360, 211] width 478 height 391
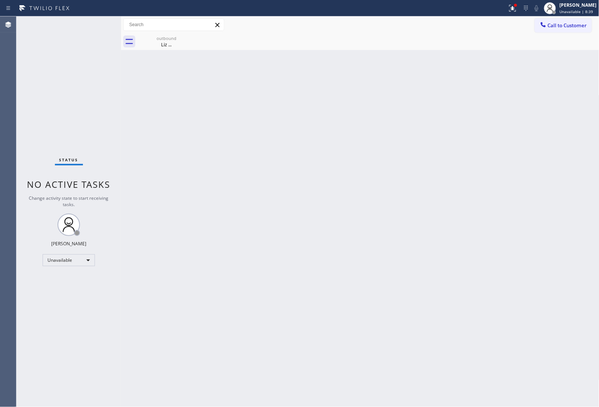
drag, startPoint x: 574, startPoint y: 167, endPoint x: 567, endPoint y: 166, distance: 6.4
click at [573, 167] on div "Back to Dashboard Change Sender ID Customers Technicians Select a contact Outbo…" at bounding box center [360, 211] width 478 height 391
click at [568, 31] on button "Call to Customer" at bounding box center [563, 25] width 57 height 14
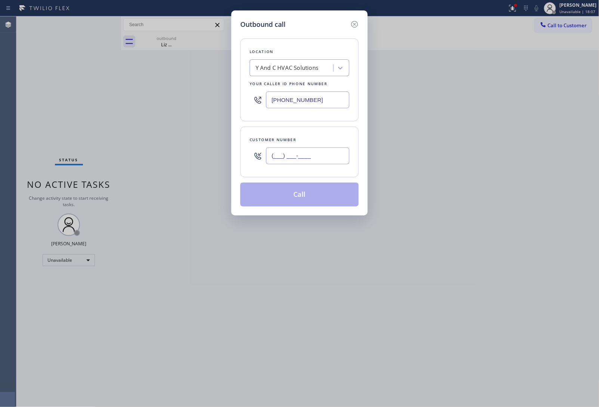
click at [335, 160] on input "(___) ___-____" at bounding box center [307, 156] width 83 height 17
paste input "562) 607-3524"
type input "[PHONE_NUMBER]"
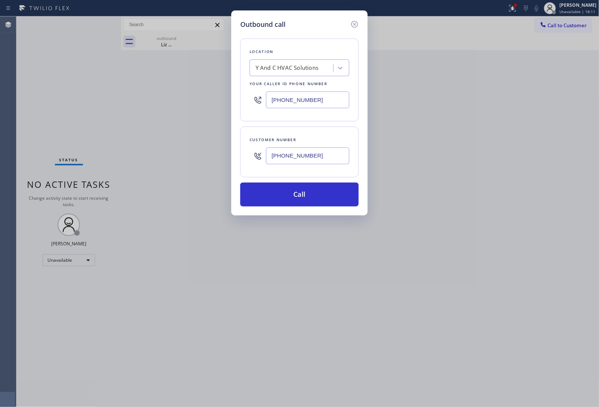
click at [537, 191] on div "Outbound call Location Y And C HVAC Solutions Your caller id phone number [PHON…" at bounding box center [299, 203] width 599 height 407
click at [300, 96] on input "[PHONE_NUMBER]" at bounding box center [307, 100] width 83 height 17
paste input "833) 692-2271"
type input "[PHONE_NUMBER]"
click at [302, 198] on button "Call" at bounding box center [299, 195] width 118 height 24
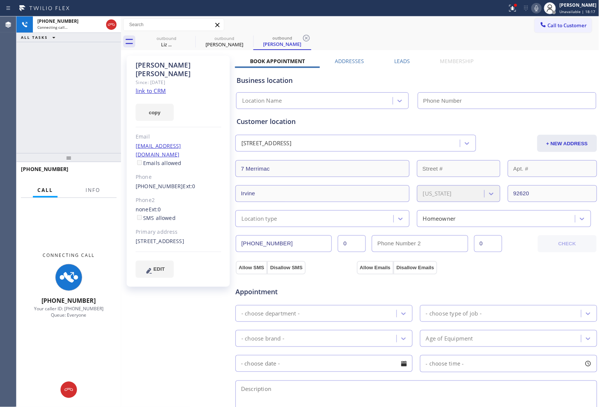
type input "[PHONE_NUMBER]"
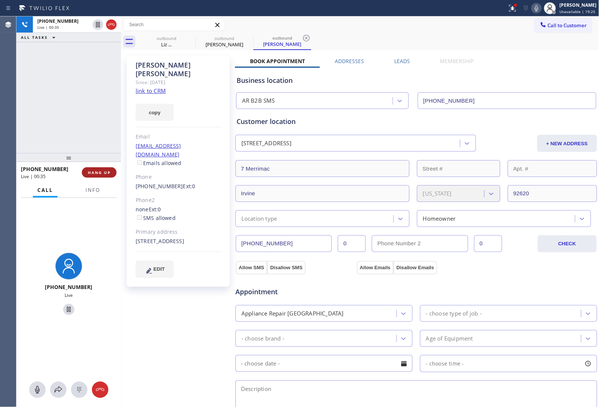
click at [108, 171] on span "HANG UP" at bounding box center [99, 172] width 23 height 5
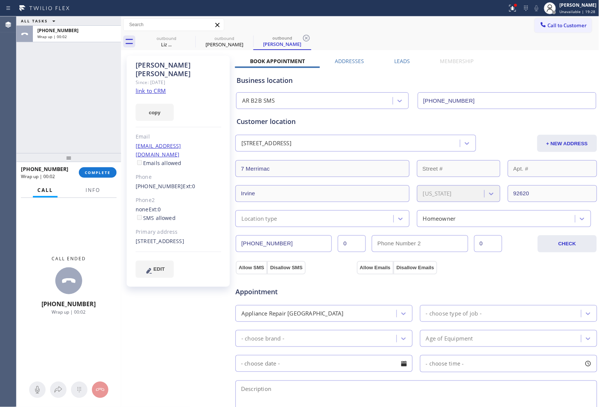
drag, startPoint x: 548, startPoint y: 25, endPoint x: 296, endPoint y: 120, distance: 269.6
click at [548, 25] on span "Call to Customer" at bounding box center [567, 25] width 39 height 7
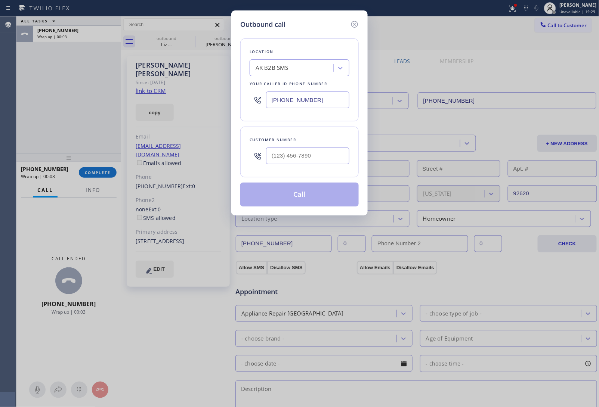
click at [294, 100] on input "[PHONE_NUMBER]" at bounding box center [307, 100] width 83 height 17
paste input "623) 242-1386"
type input "[PHONE_NUMBER]"
type input "(___) ___-____"
drag, startPoint x: 296, startPoint y: 154, endPoint x: 295, endPoint y: 160, distance: 5.6
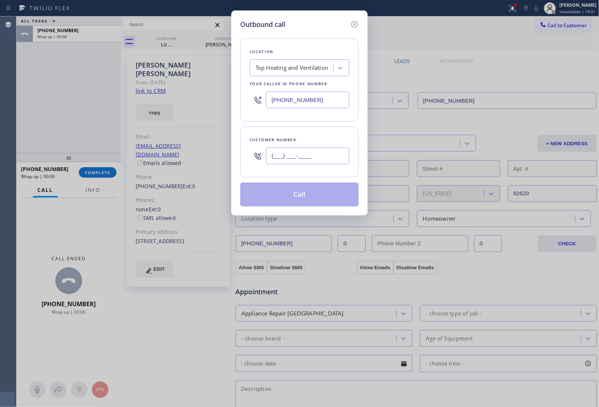
click at [296, 154] on input "(___) ___-____" at bounding box center [307, 156] width 83 height 17
paste input "623) 235-5549"
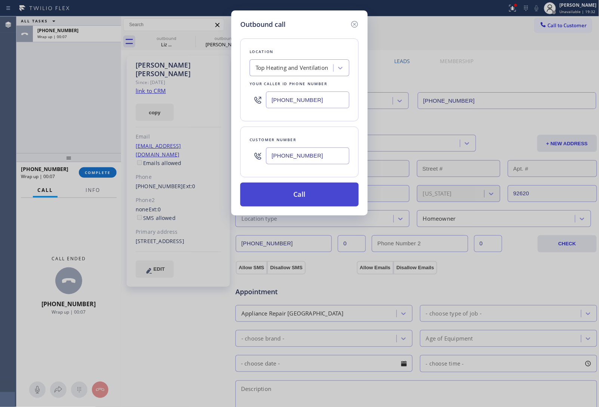
type input "[PHONE_NUMBER]"
click at [300, 200] on button "Call" at bounding box center [299, 195] width 118 height 24
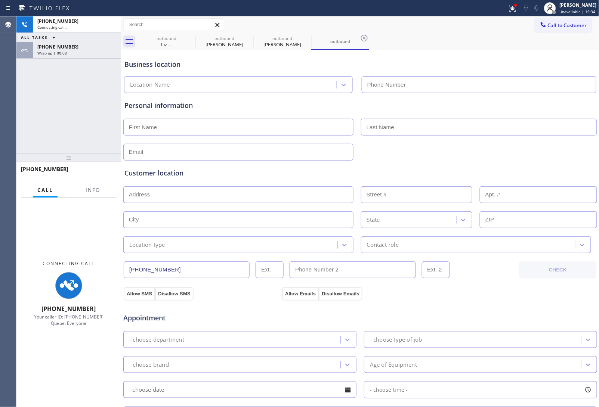
type input "[PHONE_NUMBER]"
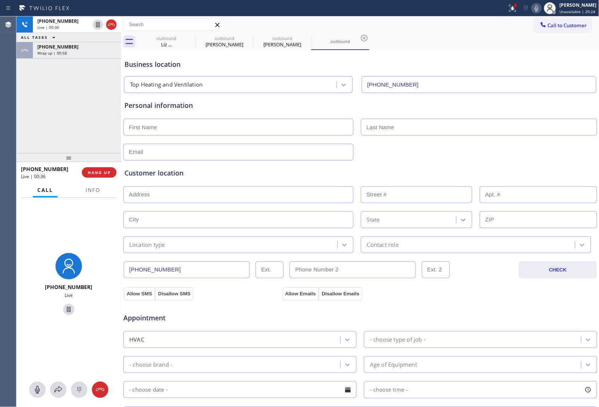
click at [554, 146] on div at bounding box center [360, 151] width 475 height 18
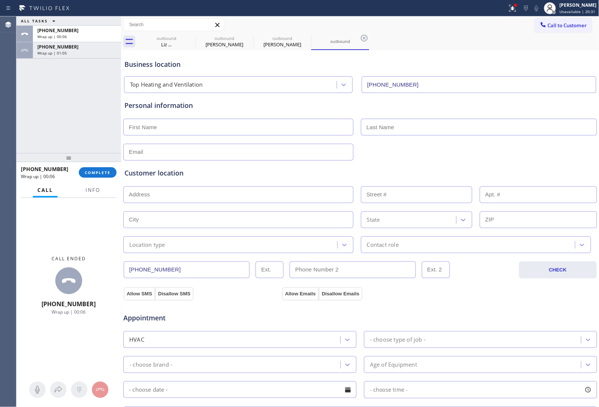
drag, startPoint x: 528, startPoint y: 167, endPoint x: 219, endPoint y: 11, distance: 345.7
click at [526, 167] on div "Customer location >> ADD NEW ADDRESS << + NEW ADDRESS State Location type Conta…" at bounding box center [360, 207] width 475 height 93
drag, startPoint x: 564, startPoint y: 27, endPoint x: 302, endPoint y: 109, distance: 275.1
click at [556, 29] on button "Call to Customer" at bounding box center [563, 25] width 57 height 14
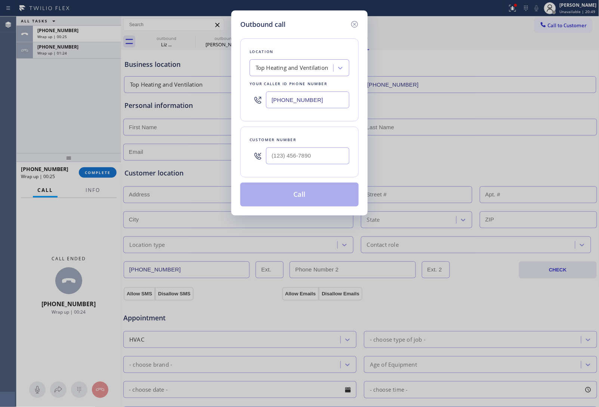
click at [294, 101] on input "[PHONE_NUMBER]" at bounding box center [307, 100] width 83 height 17
paste input "714) 844-0874"
type input "[PHONE_NUMBER]"
type input "(___) ___-____"
click at [288, 148] on input "text" at bounding box center [307, 156] width 83 height 17
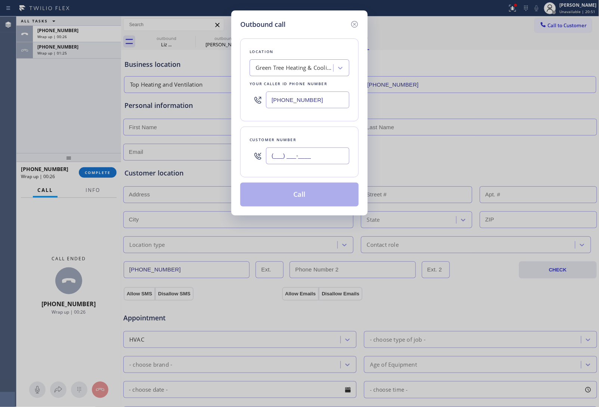
paste input "213) 789-3323"
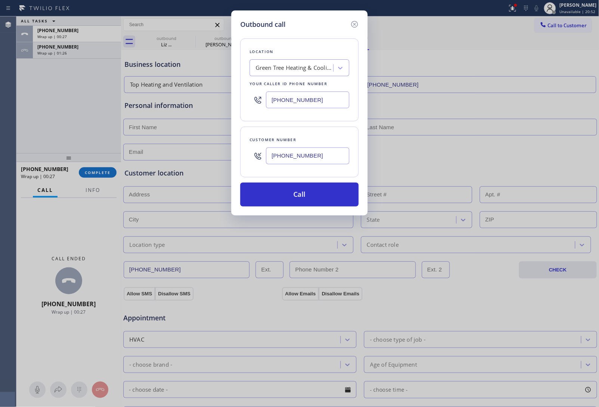
type input "[PHONE_NUMBER]"
click at [293, 197] on button "Call" at bounding box center [299, 195] width 118 height 24
click at [240, 183] on button "Call" at bounding box center [299, 195] width 118 height 24
click button "Call" at bounding box center [299, 195] width 118 height 24
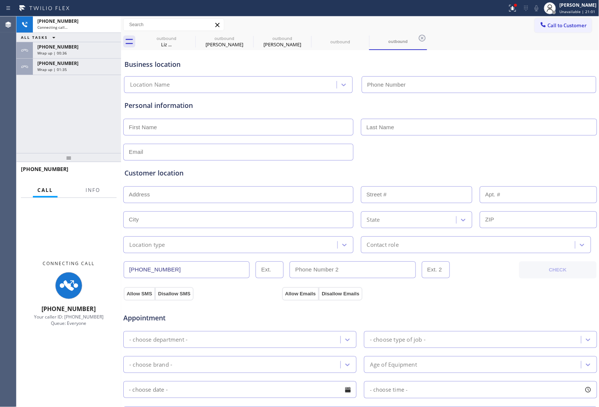
type input "[PHONE_NUMBER]"
click at [538, 139] on div "Personal information" at bounding box center [360, 131] width 472 height 60
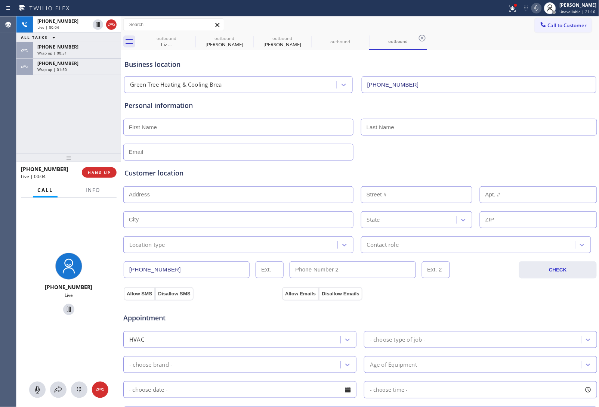
click at [518, 66] on div "Business location" at bounding box center [360, 64] width 472 height 10
click at [114, 22] on icon at bounding box center [111, 24] width 9 height 9
click at [92, 173] on span "HANG UP" at bounding box center [99, 172] width 23 height 5
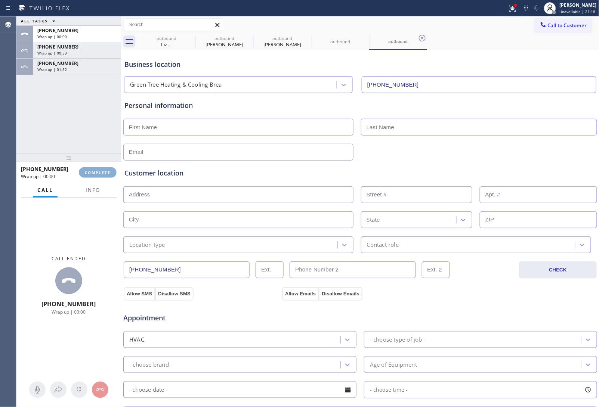
click at [92, 173] on span "COMPLETE" at bounding box center [98, 172] width 26 height 5
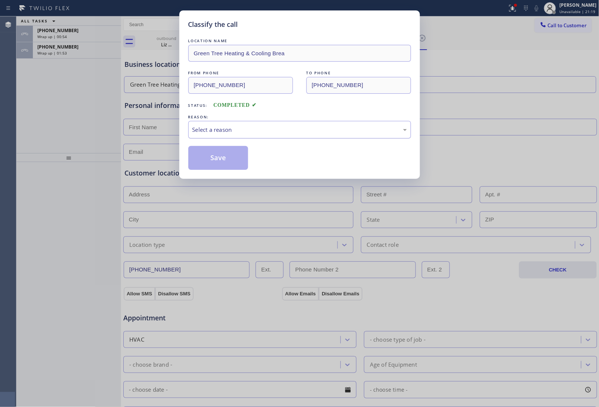
drag, startPoint x: 226, startPoint y: 126, endPoint x: 227, endPoint y: 136, distance: 9.4
click at [226, 127] on div "Select a reason" at bounding box center [299, 130] width 214 height 9
click at [221, 158] on button "Save" at bounding box center [218, 158] width 60 height 24
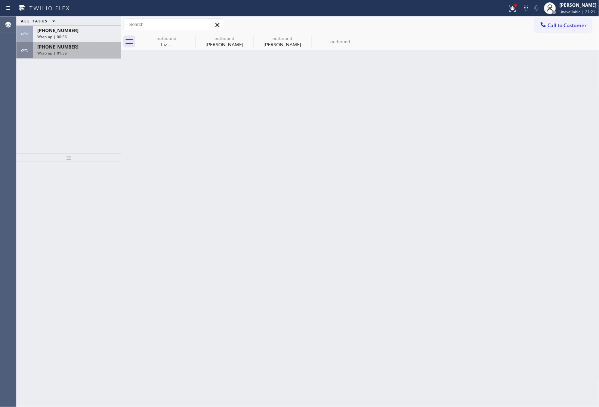
click at [58, 53] on span "Wrap up | 01:55" at bounding box center [52, 52] width 30 height 5
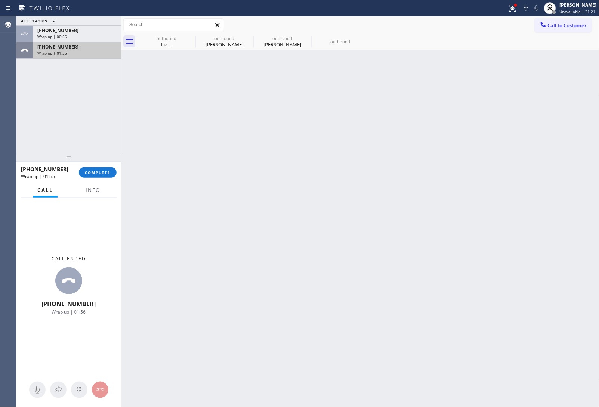
click at [58, 53] on span "Wrap up | 01:55" at bounding box center [52, 52] width 30 height 5
click at [95, 178] on div "[PHONE_NUMBER] Wrap up | 01:55 COMPLETE" at bounding box center [69, 172] width 96 height 19
click at [79, 168] on div "[PHONE_NUMBER] Wrap up | 01:56 COMPLETE" at bounding box center [69, 172] width 96 height 19
click at [91, 171] on span "COMPLETE" at bounding box center [98, 172] width 26 height 5
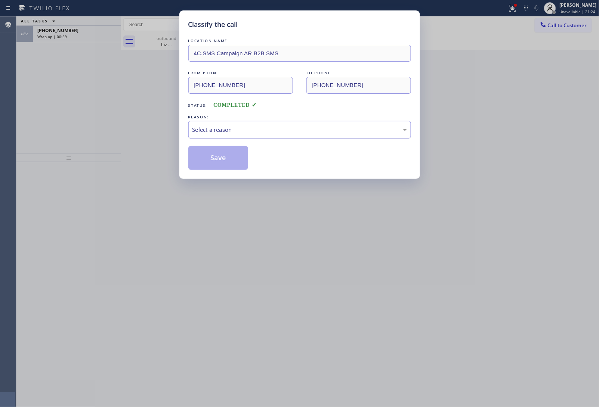
click at [217, 137] on div "Select a reason" at bounding box center [299, 130] width 223 height 18
click at [220, 161] on button "Save" at bounding box center [218, 158] width 60 height 24
type input "[PHONE_NUMBER]"
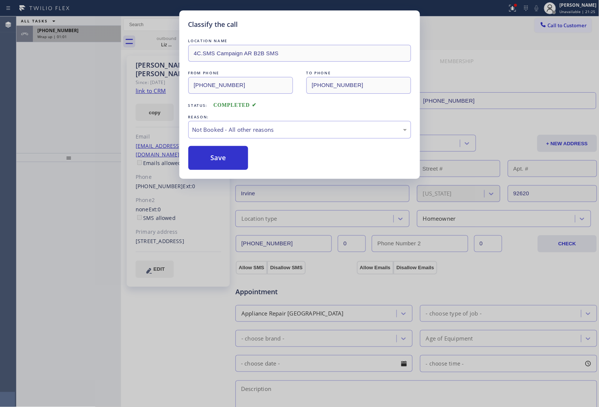
click at [64, 31] on span "[PHONE_NUMBER]" at bounding box center [57, 30] width 41 height 6
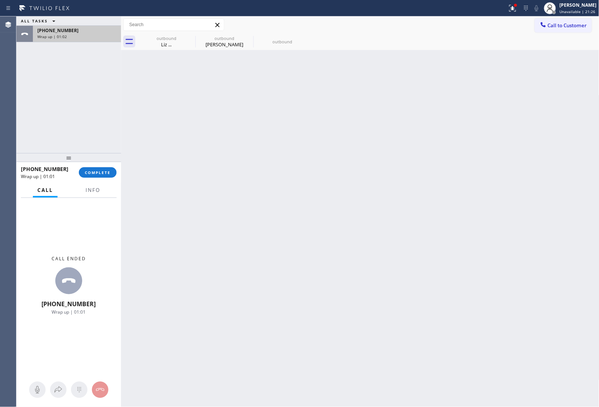
click at [64, 31] on span "[PHONE_NUMBER]" at bounding box center [57, 30] width 41 height 6
click at [99, 171] on span "COMPLETE" at bounding box center [98, 172] width 26 height 5
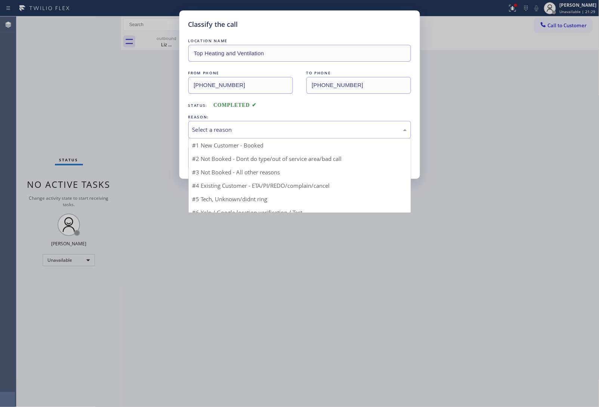
click at [226, 125] on div "Select a reason" at bounding box center [299, 130] width 223 height 18
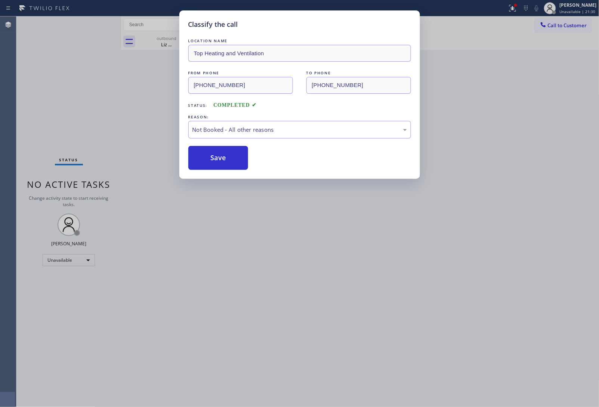
click at [220, 159] on button "Save" at bounding box center [218, 158] width 60 height 24
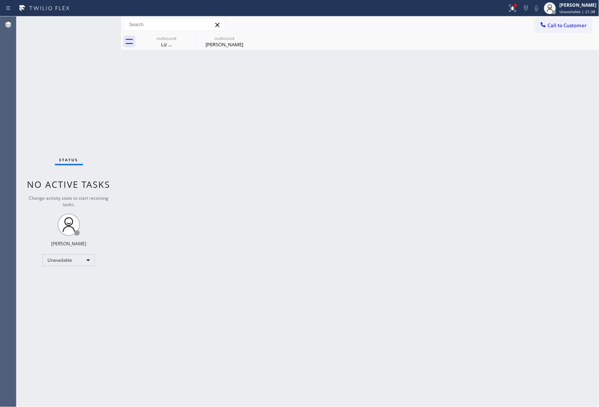
click at [511, 62] on div "Back to Dashboard Change Sender ID Customers Technicians Select a contact Outbo…" at bounding box center [360, 211] width 478 height 391
click at [562, 34] on div "Call to Customer Outbound call Location Green Tree Heating & Cooling Brea Your …" at bounding box center [360, 33] width 478 height 34
click at [563, 22] on span "Call to Customer" at bounding box center [567, 25] width 39 height 7
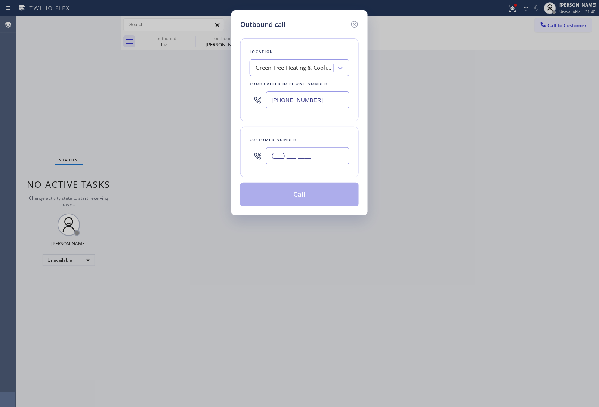
click at [301, 164] on input "(___) ___-____" at bounding box center [307, 156] width 83 height 17
paste input "562) 607-3524"
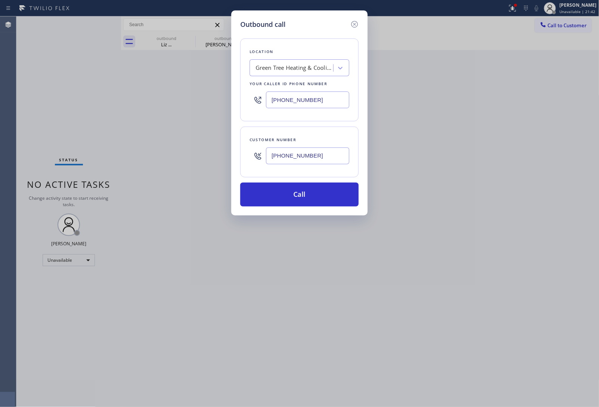
type input "[PHONE_NUMBER]"
click at [323, 102] on input "[PHONE_NUMBER]" at bounding box center [307, 100] width 83 height 17
paste input "833) 692-2271"
type input "[PHONE_NUMBER]"
click at [298, 191] on button "Call" at bounding box center [299, 195] width 118 height 24
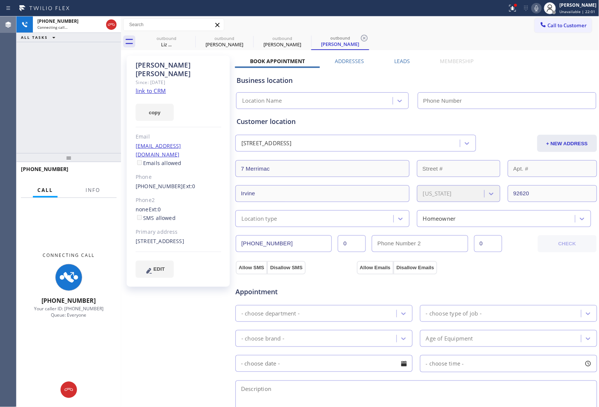
type input "[PHONE_NUMBER]"
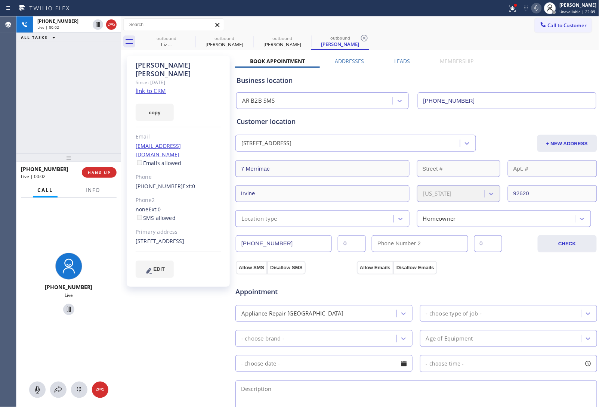
click at [537, 58] on div "Book Appointment Addresses Leads Membership Business location AR B2B SMS [PHONE…" at bounding box center [416, 305] width 362 height 494
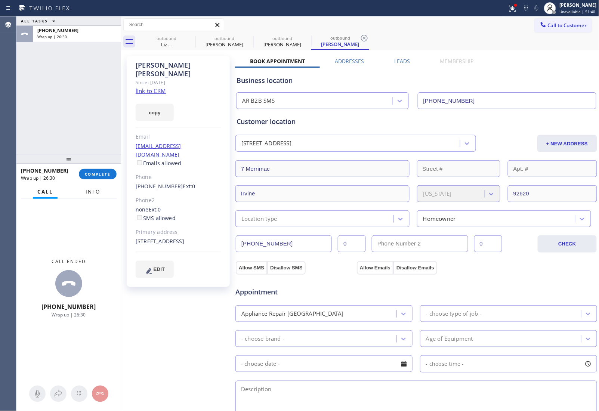
click at [83, 191] on button "Info" at bounding box center [93, 192] width 24 height 15
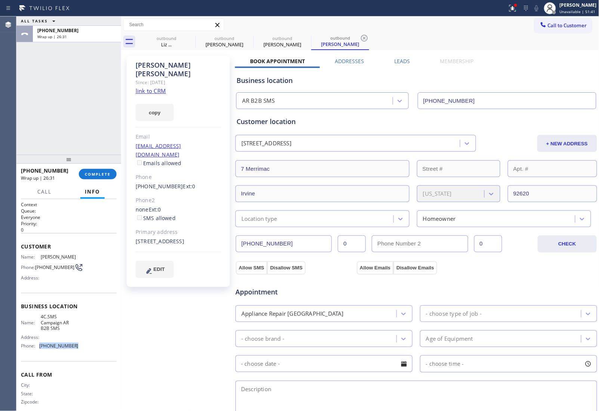
drag, startPoint x: 72, startPoint y: 350, endPoint x: 40, endPoint y: 349, distance: 32.1
click at [40, 349] on span "[PHONE_NUMBER]" at bounding box center [58, 346] width 39 height 6
copy span "[PHONE_NUMBER]"
click at [550, 28] on span "Call to Customer" at bounding box center [567, 25] width 39 height 7
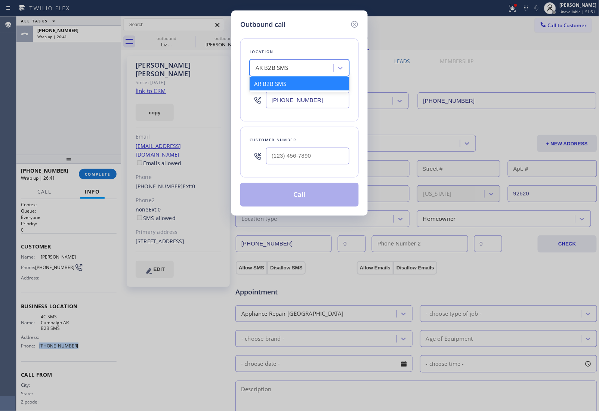
click at [296, 66] on div "AR B2B SMS" at bounding box center [292, 68] width 81 height 13
type input "5 Star Appliance Re"
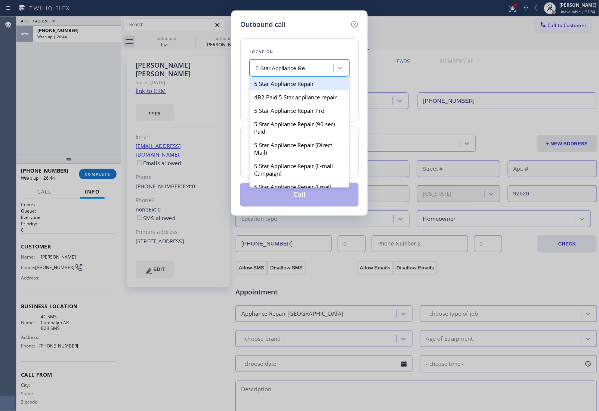
click at [290, 83] on div "5 Star Appliance Repair" at bounding box center [300, 83] width 100 height 13
type input "[PHONE_NUMBER]"
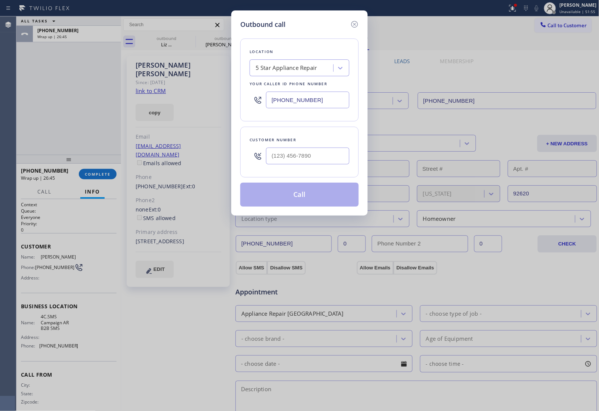
drag, startPoint x: 322, startPoint y: 100, endPoint x: 249, endPoint y: 99, distance: 73.2
click at [250, 99] on div "[PHONE_NUMBER]" at bounding box center [300, 100] width 100 height 24
click at [324, 102] on input "[PHONE_NUMBER]" at bounding box center [307, 100] width 83 height 17
click at [298, 155] on input "(___) ___-____" at bounding box center [307, 156] width 83 height 17
paste input "480) 570-9092"
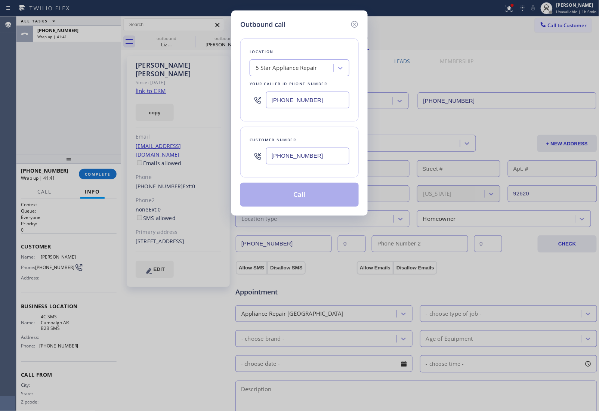
type input "[PHONE_NUMBER]"
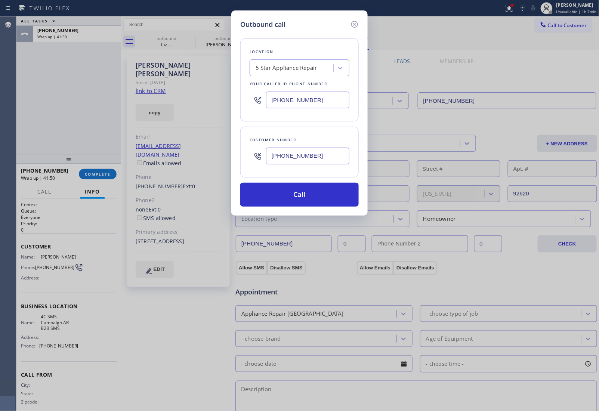
click at [288, 93] on input "[PHONE_NUMBER]" at bounding box center [307, 100] width 83 height 17
paste input "602) 663-9529"
type input "[PHONE_NUMBER]"
click at [324, 197] on button "Call" at bounding box center [299, 195] width 118 height 24
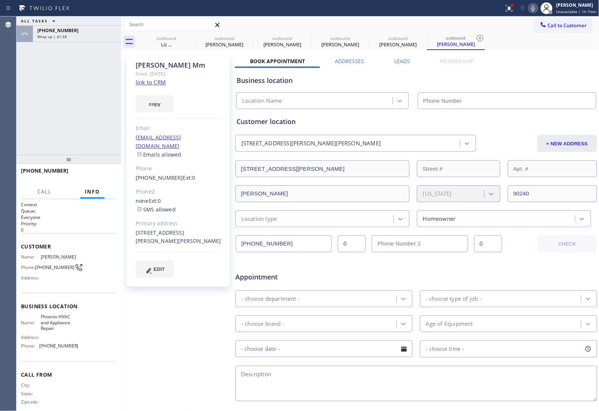
type input "[PHONE_NUMBER]"
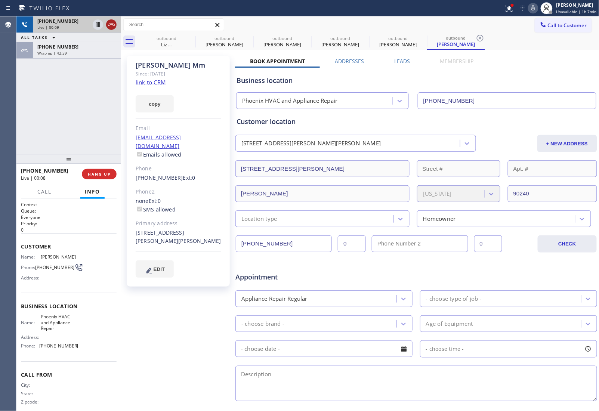
click at [111, 25] on icon at bounding box center [111, 24] width 9 height 9
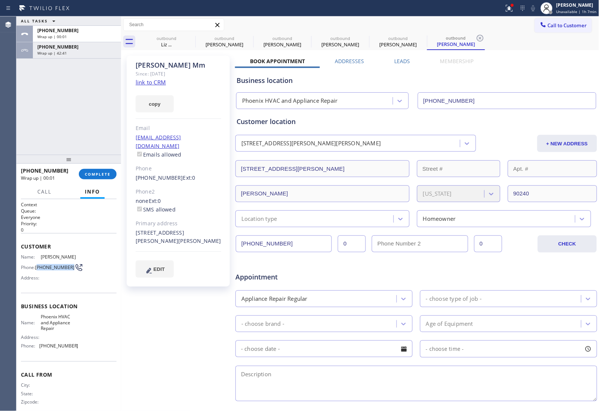
drag, startPoint x: 52, startPoint y: 270, endPoint x: 38, endPoint y: 263, distance: 14.9
click at [38, 265] on span "[PHONE_NUMBER]" at bounding box center [54, 268] width 39 height 6
copy span "480) 570-9092"
click at [548, 30] on button "Call to Customer" at bounding box center [563, 25] width 57 height 14
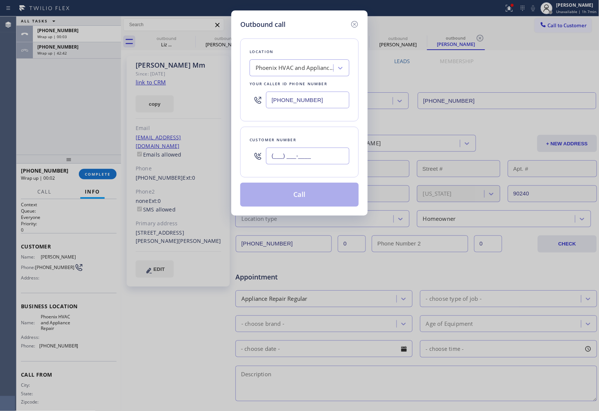
click at [313, 154] on input "(___) ___-____" at bounding box center [307, 156] width 83 height 17
paste input "480) 570-9092"
type input "[PHONE_NUMBER]"
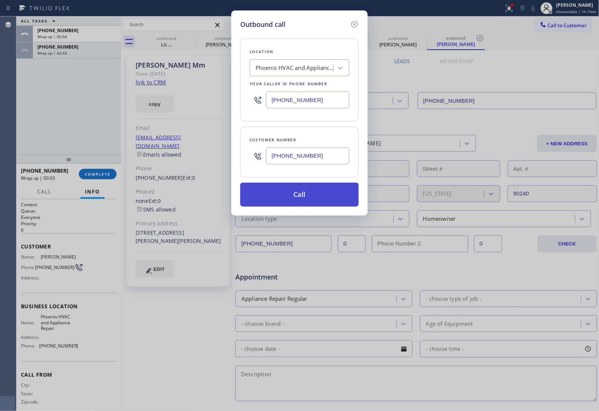
click at [307, 203] on button "Call" at bounding box center [299, 195] width 118 height 24
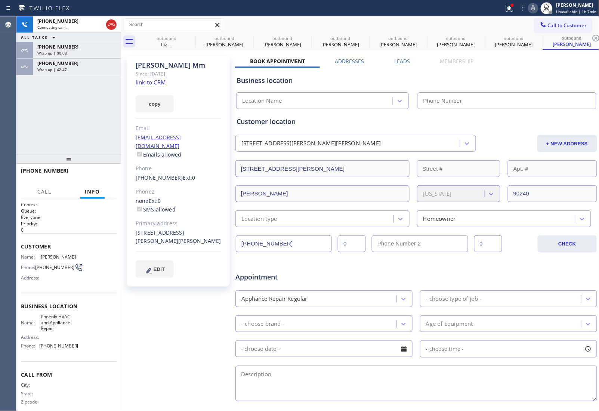
type input "[PHONE_NUMBER]"
click at [511, 283] on div "Appointment Appliance Repair Regular - choose type of job - - choose brand - Ag…" at bounding box center [416, 333] width 359 height 140
drag, startPoint x: 50, startPoint y: 271, endPoint x: 38, endPoint y: 264, distance: 13.7
click at [38, 265] on span "[PHONE_NUMBER]" at bounding box center [54, 268] width 39 height 6
copy span "480) 570-9092"
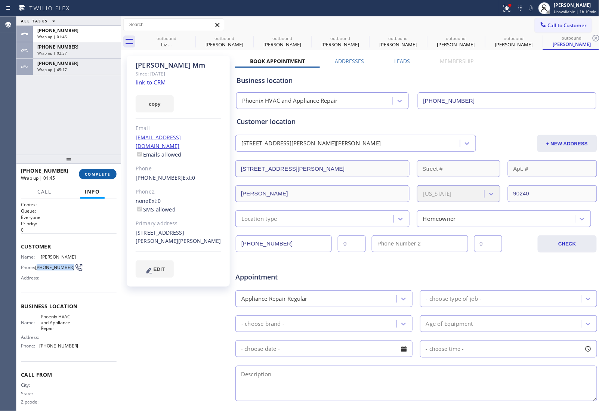
click at [94, 170] on button "COMPLETE" at bounding box center [98, 174] width 38 height 10
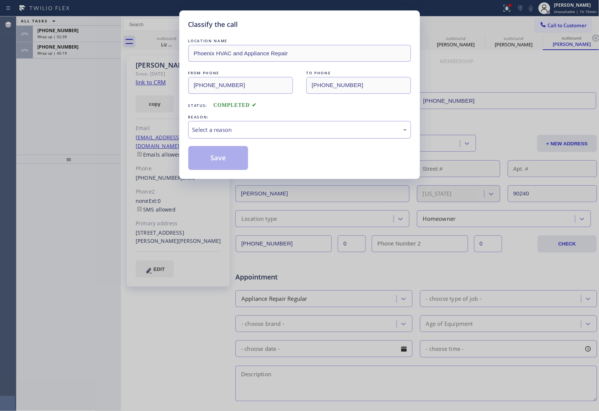
drag, startPoint x: 235, startPoint y: 128, endPoint x: 235, endPoint y: 135, distance: 6.8
click at [235, 128] on div "Select a reason" at bounding box center [299, 130] width 214 height 9
click at [223, 157] on button "Save" at bounding box center [218, 158] width 60 height 24
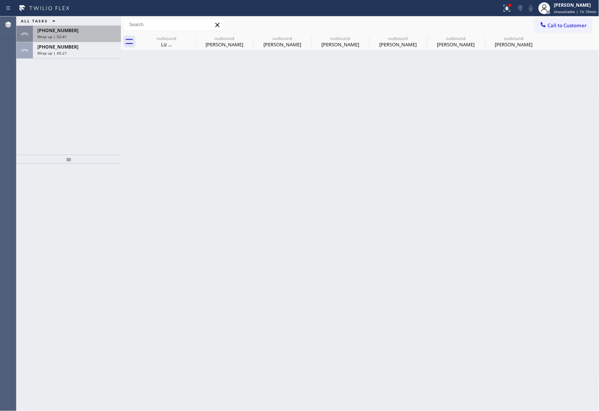
click at [68, 34] on div "Wrap up | 02:41" at bounding box center [76, 36] width 79 height 5
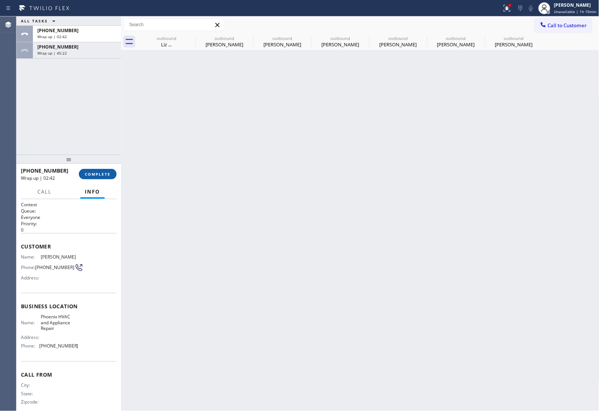
click at [98, 169] on button "COMPLETE" at bounding box center [98, 174] width 38 height 10
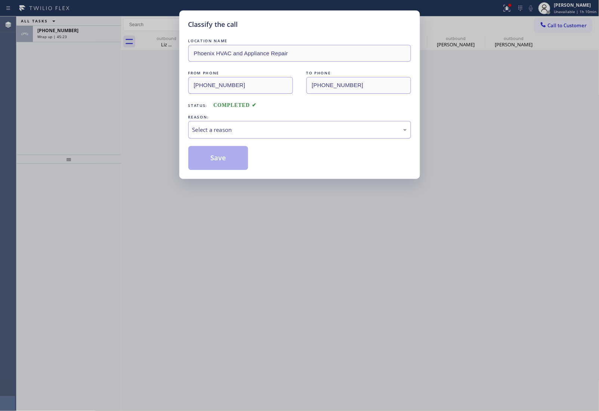
drag, startPoint x: 235, startPoint y: 122, endPoint x: 248, endPoint y: 132, distance: 16.3
click at [236, 123] on div "Select a reason" at bounding box center [299, 130] width 223 height 18
click at [229, 157] on button "Save" at bounding box center [218, 158] width 60 height 24
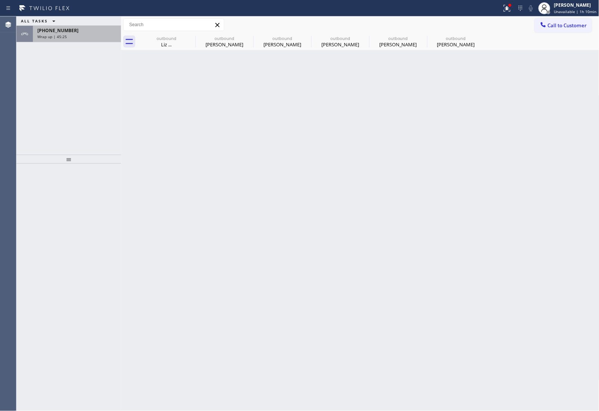
click at [64, 38] on span "Wrap up | 45:25" at bounding box center [52, 36] width 30 height 5
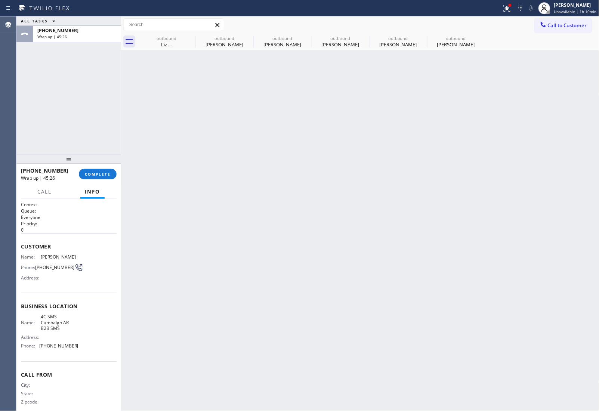
click at [97, 164] on div at bounding box center [68, 159] width 105 height 9
click at [98, 170] on button "COMPLETE" at bounding box center [98, 174] width 38 height 10
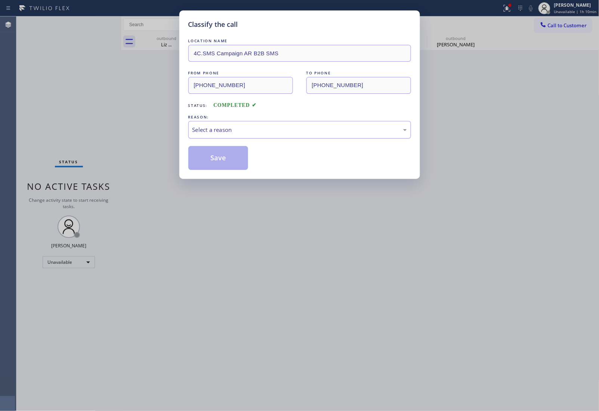
click at [238, 133] on div "Select a reason" at bounding box center [299, 130] width 214 height 9
click at [221, 155] on button "Save" at bounding box center [218, 158] width 60 height 24
type input "[PHONE_NUMBER]"
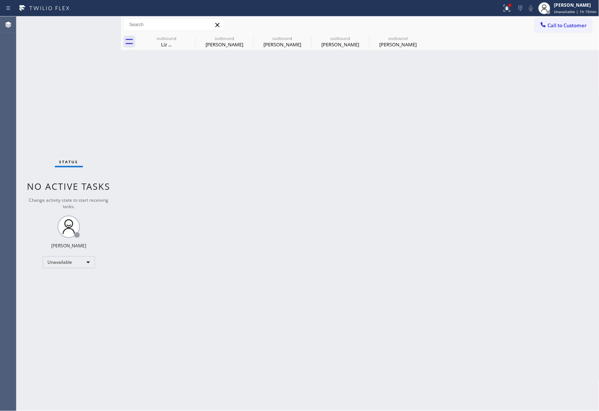
click at [545, 297] on div "Back to Dashboard Change Sender ID Customers Technicians Select a contact Outbo…" at bounding box center [360, 213] width 478 height 395
click at [533, 340] on div "Back to Dashboard Change Sender ID Customers Technicians Select a contact Outbo…" at bounding box center [360, 213] width 478 height 395
click at [545, 162] on div "Back to Dashboard Change Sender ID Customers Technicians Select a contact Outbo…" at bounding box center [360, 213] width 478 height 395
click at [564, 3] on div "[PERSON_NAME]" at bounding box center [575, 5] width 43 height 6
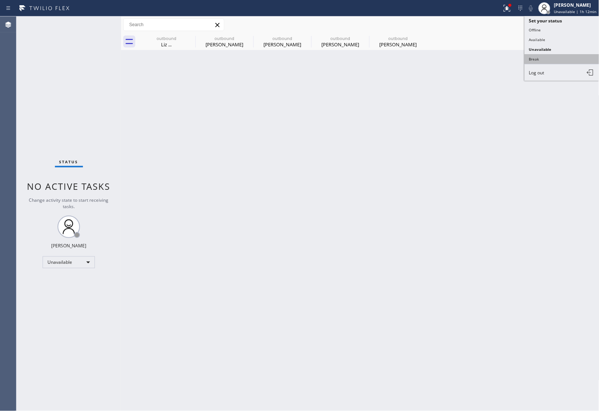
click at [564, 55] on button "Break" at bounding box center [562, 59] width 75 height 10
